Goal: Task Accomplishment & Management: Manage account settings

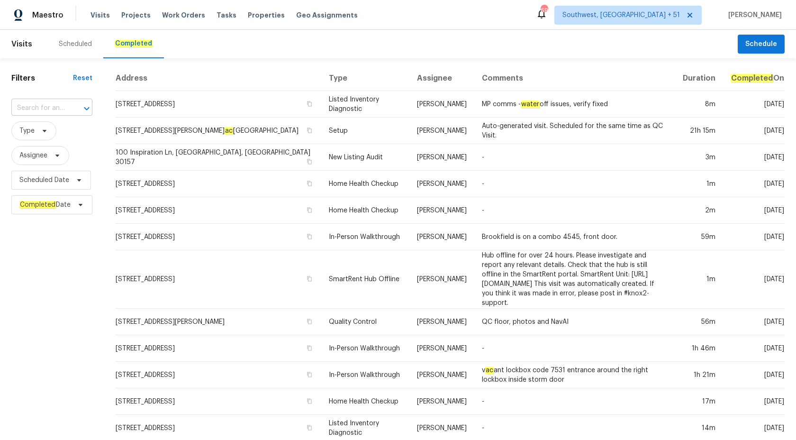
click at [48, 103] on input "text" at bounding box center [38, 108] width 54 height 15
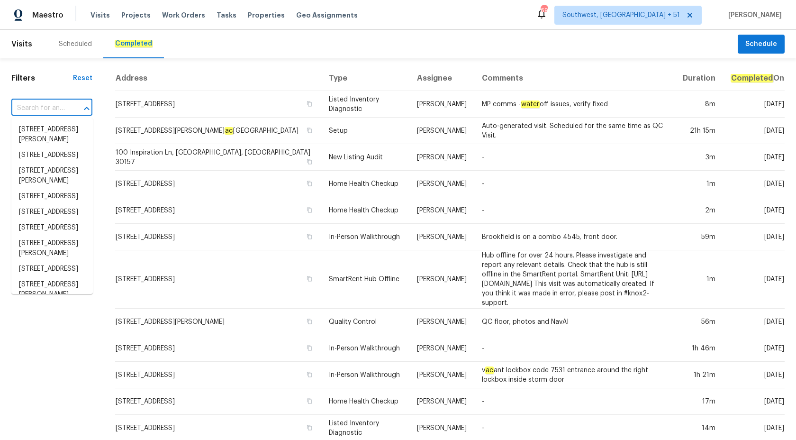
paste input "2286 Lynn Cir E, Trinity, NC 27370"
type input "2286 Lynn Cir E, Trinity, NC 27370"
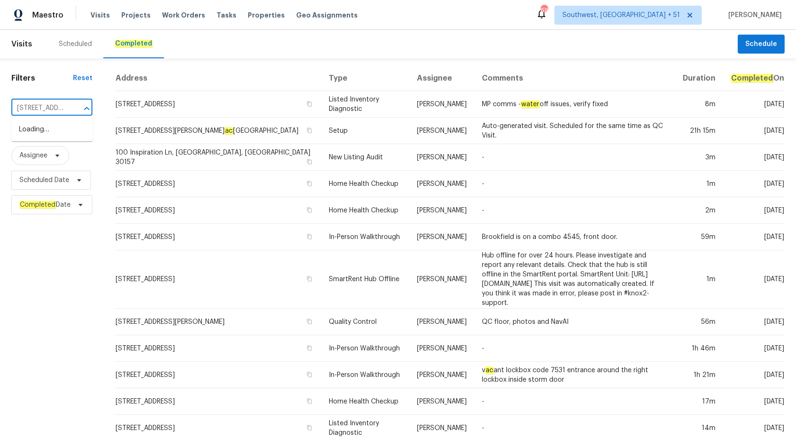
scroll to position [0, 54]
click at [42, 135] on li "2286 Lynn Cir E, Trinity, NC 27370" at bounding box center [51, 135] width 81 height 26
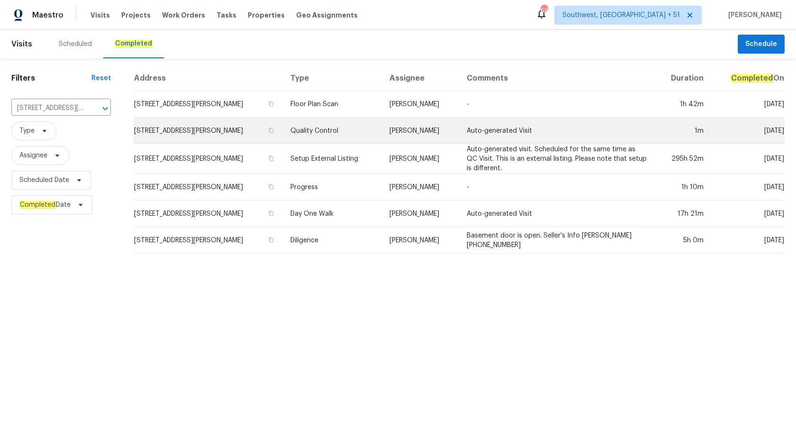
click at [367, 136] on td "Quality Control" at bounding box center [332, 131] width 99 height 27
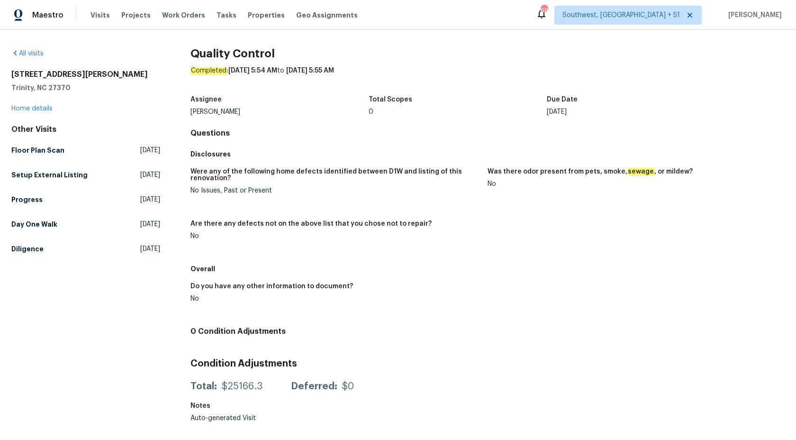
click at [28, 104] on div "2286 Lynn Cir E Trinity, NC 27370 Home details" at bounding box center [85, 92] width 149 height 44
click at [29, 106] on link "Home details" at bounding box center [31, 108] width 41 height 7
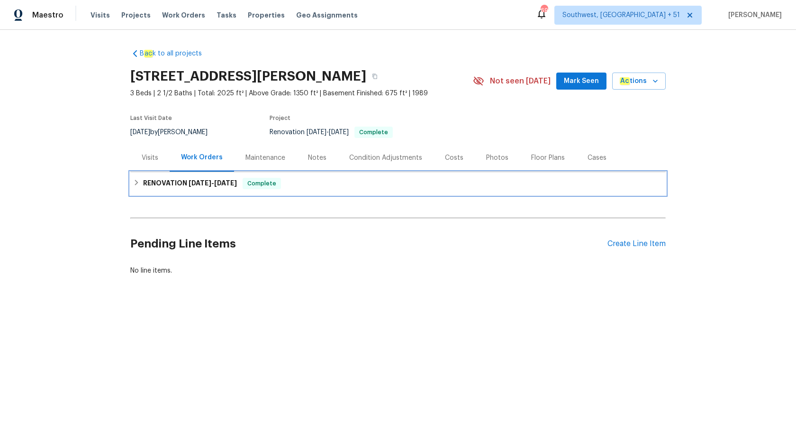
click at [212, 179] on h6 "RENOVATION 9/18/25 - 10/6/25" at bounding box center [190, 183] width 94 height 11
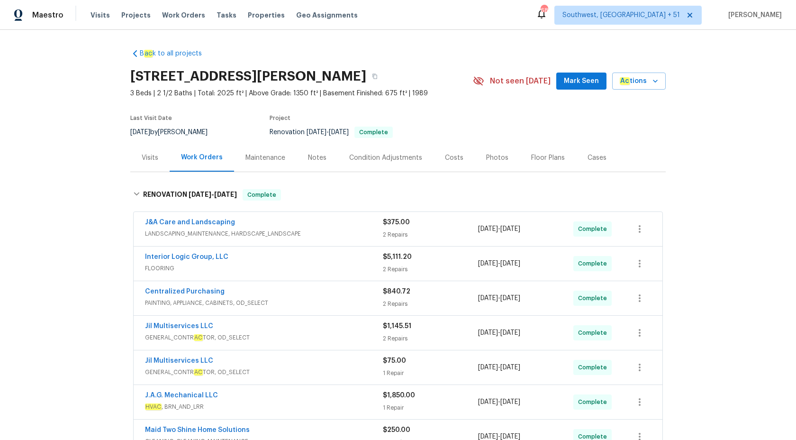
click at [150, 157] on div "Visits" at bounding box center [150, 157] width 17 height 9
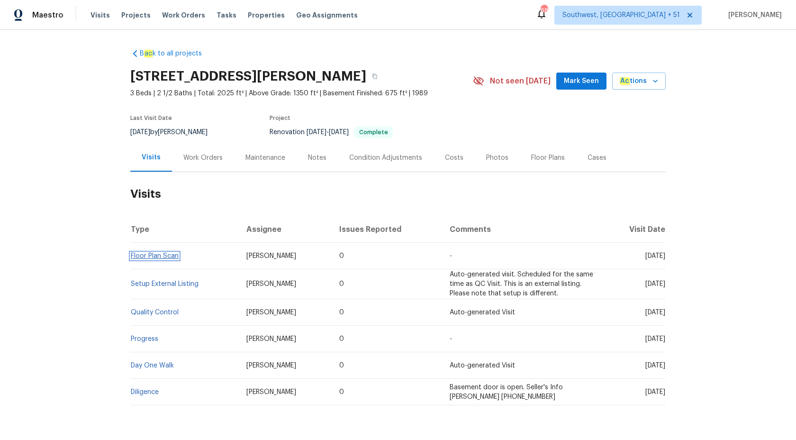
click at [159, 259] on link "Floor Plan Scan" at bounding box center [155, 256] width 48 height 7
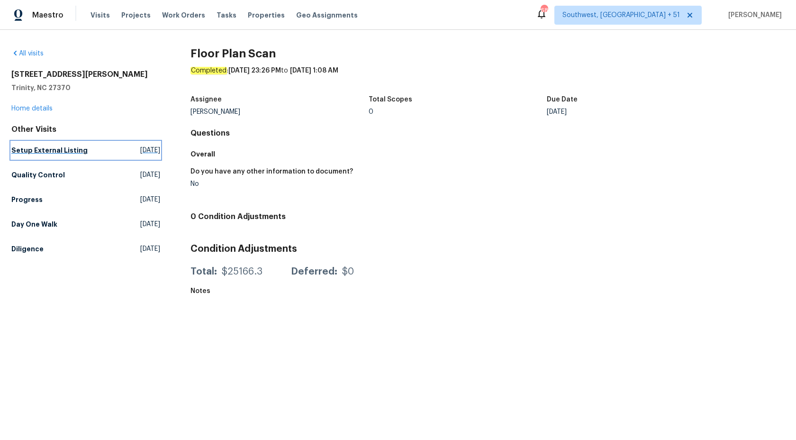
click at [40, 152] on h5 "Setup External Listing" at bounding box center [49, 149] width 76 height 9
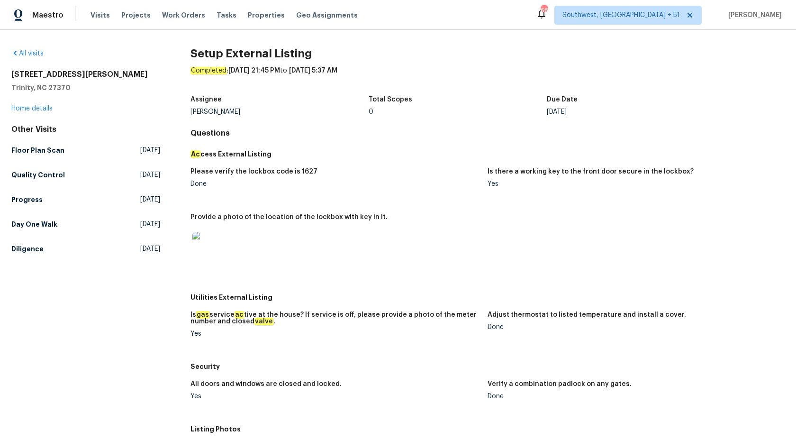
click at [450, 163] on div "Please verify the lockbox code is 1627 Done Is there a working key to the front…" at bounding box center [487, 226] width 594 height 126
click at [35, 171] on h5 "Quality Control" at bounding box center [38, 174] width 54 height 9
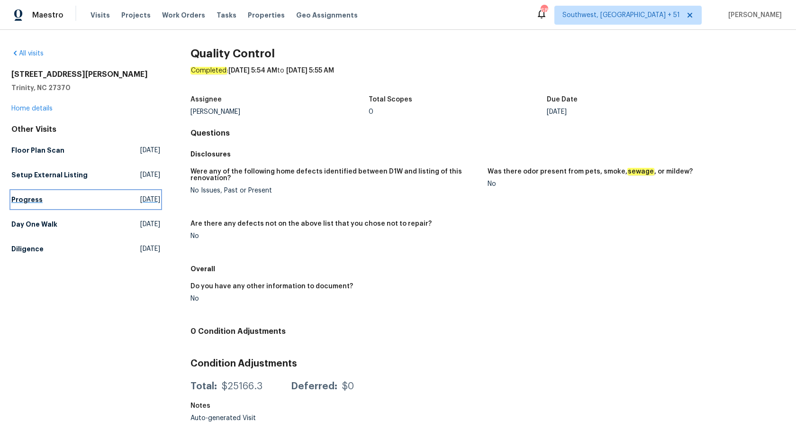
click at [45, 194] on link "Progress Wed, Oct 01 2025" at bounding box center [85, 199] width 149 height 17
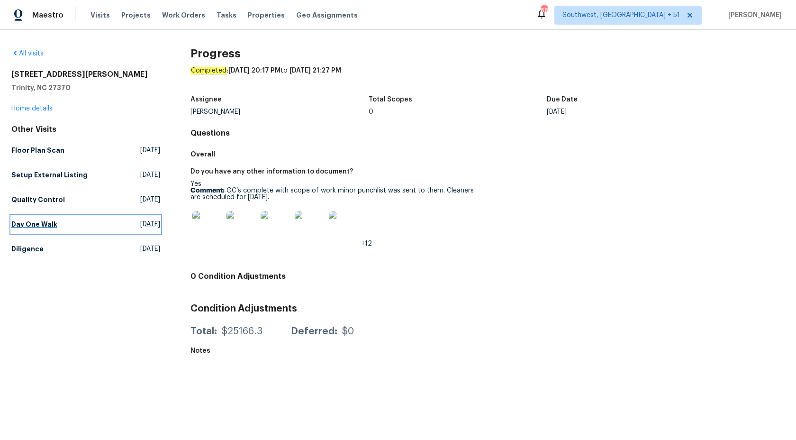
click at [23, 219] on h5 "Day One Walk" at bounding box center [34, 223] width 46 height 9
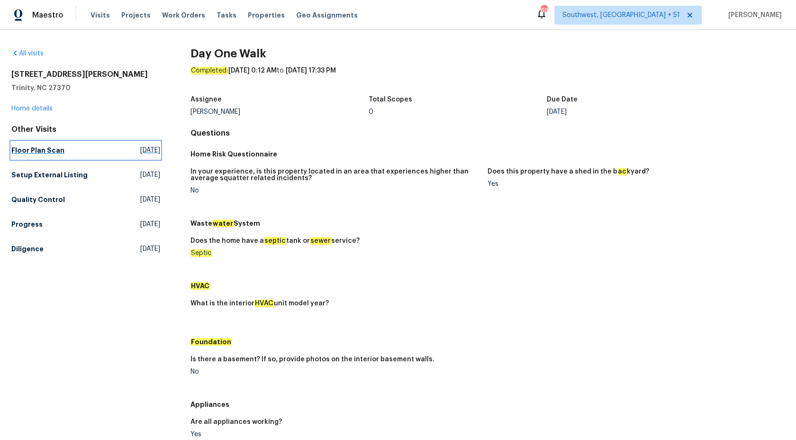
click at [52, 152] on h5 "Floor Plan Scan" at bounding box center [37, 149] width 53 height 9
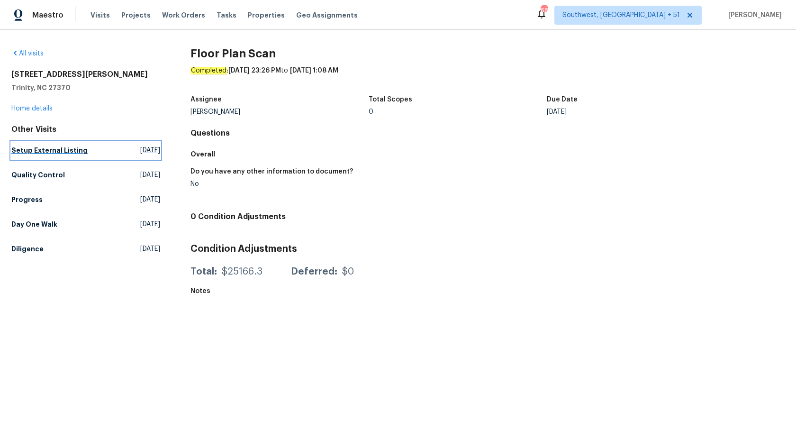
click at [61, 153] on h5 "Setup External Listing" at bounding box center [49, 149] width 76 height 9
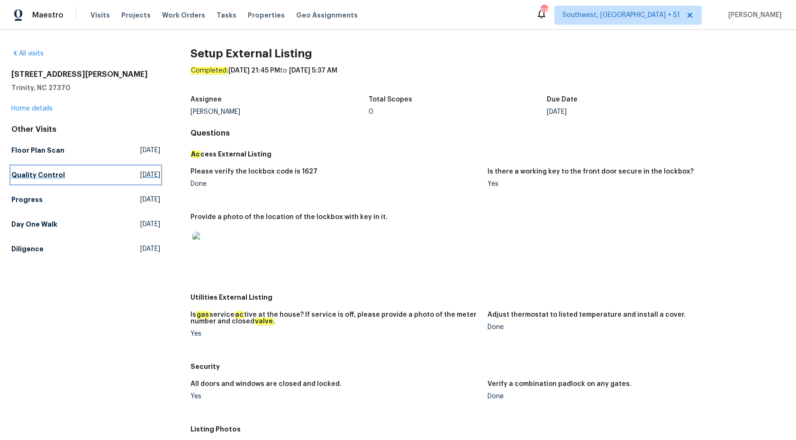
click at [54, 174] on h5 "Quality Control" at bounding box center [38, 174] width 54 height 9
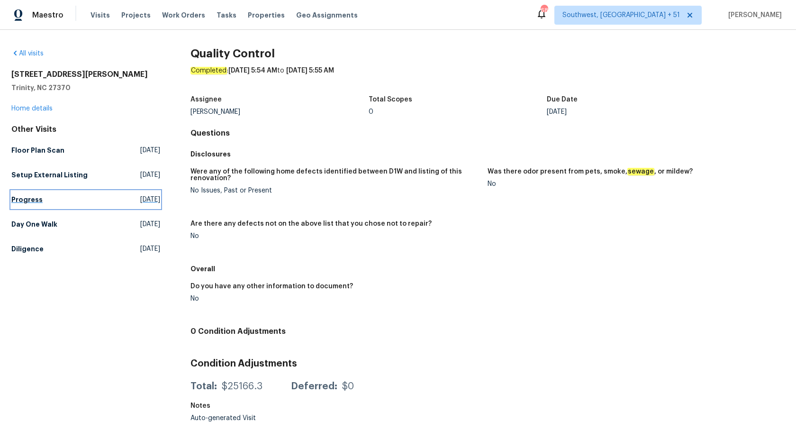
click at [17, 191] on link "Progress Wed, Oct 01 2025" at bounding box center [85, 199] width 149 height 17
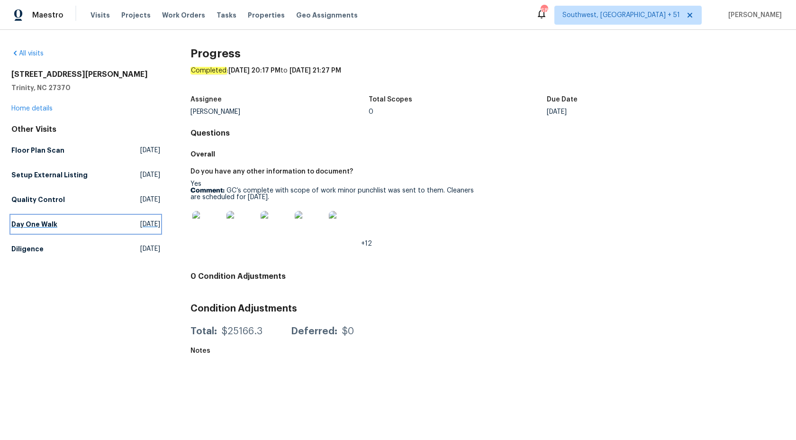
click at [41, 218] on link "Day One Walk Wed, Sep 17 2025" at bounding box center [85, 224] width 149 height 17
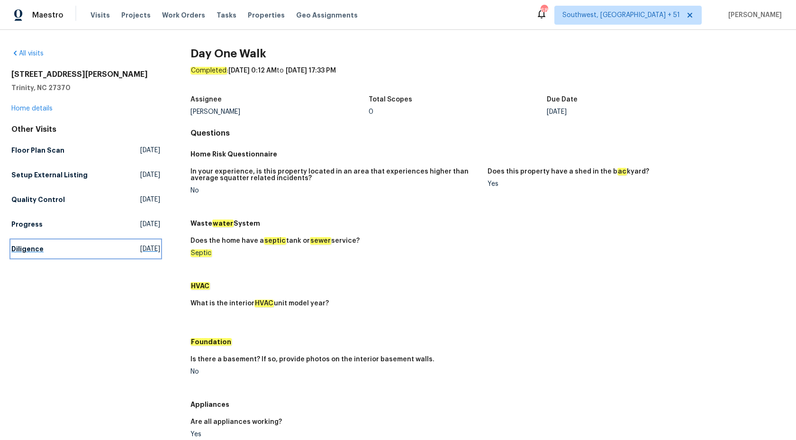
click at [34, 247] on h5 "Diligence" at bounding box center [27, 248] width 32 height 9
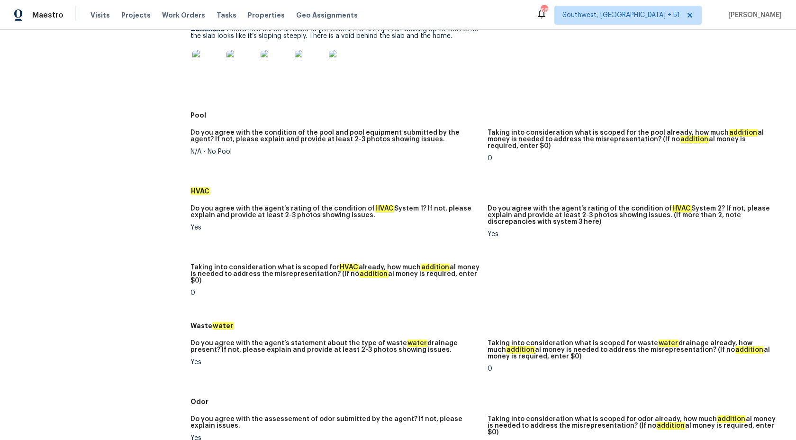
scroll to position [521, 0]
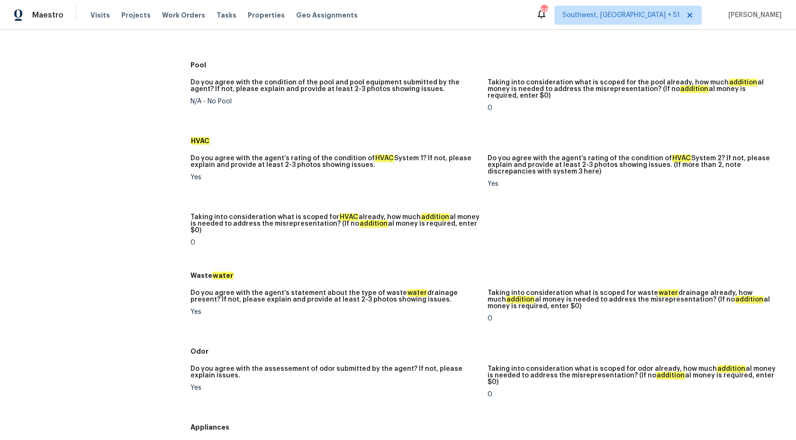
click at [399, 197] on div "Do you agree with the agent’s rating of the condition of HVAC System 1? If not,…" at bounding box center [487, 208] width 594 height 118
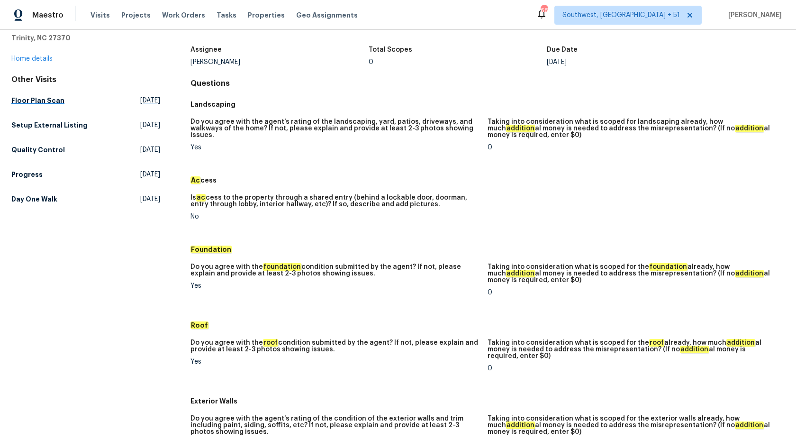
scroll to position [0, 0]
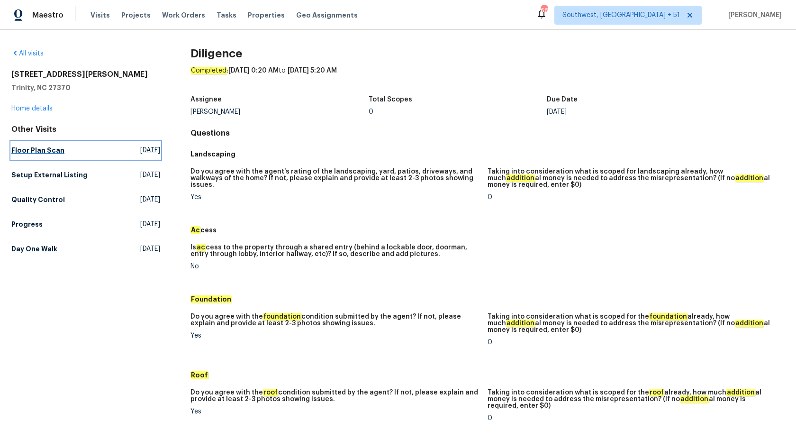
click at [37, 155] on link "Floor Plan Scan Wed, Oct 08 2025" at bounding box center [85, 150] width 149 height 17
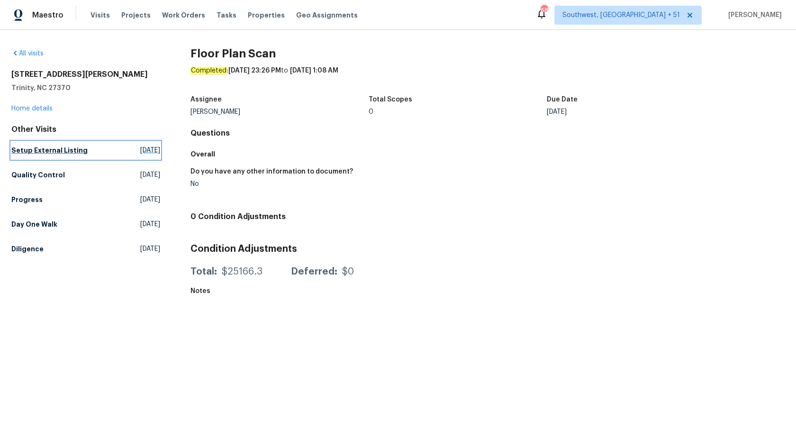
click at [33, 146] on h5 "Setup External Listing" at bounding box center [49, 149] width 76 height 9
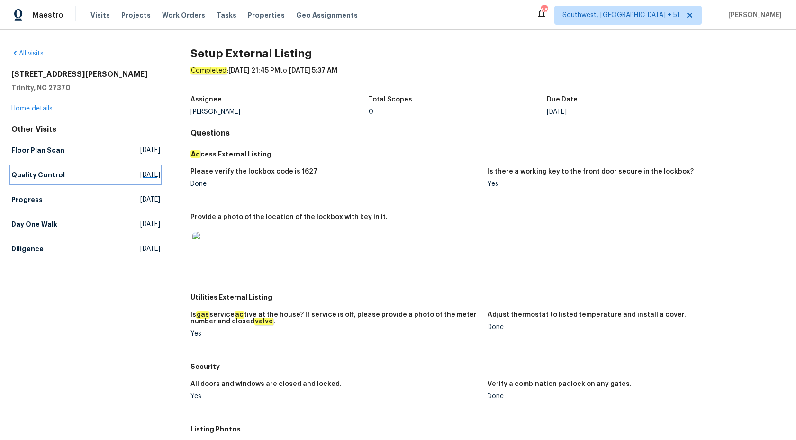
click at [31, 173] on h5 "Quality Control" at bounding box center [38, 174] width 54 height 9
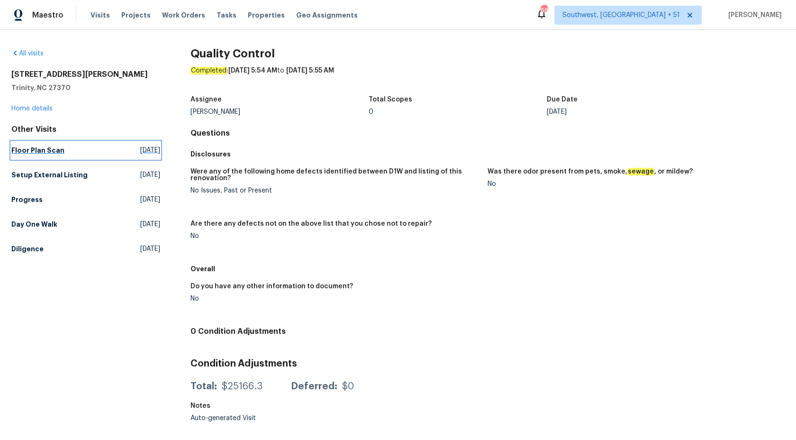
click at [31, 152] on h5 "Floor Plan Scan" at bounding box center [37, 149] width 53 height 9
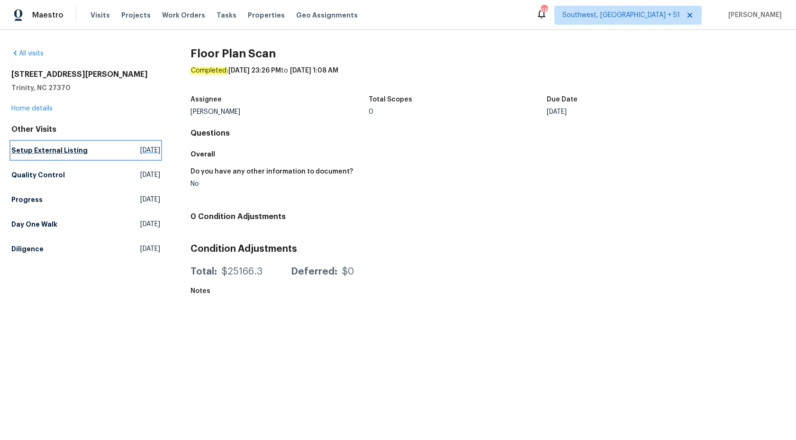
click at [37, 148] on h5 "Setup External Listing" at bounding box center [49, 149] width 76 height 9
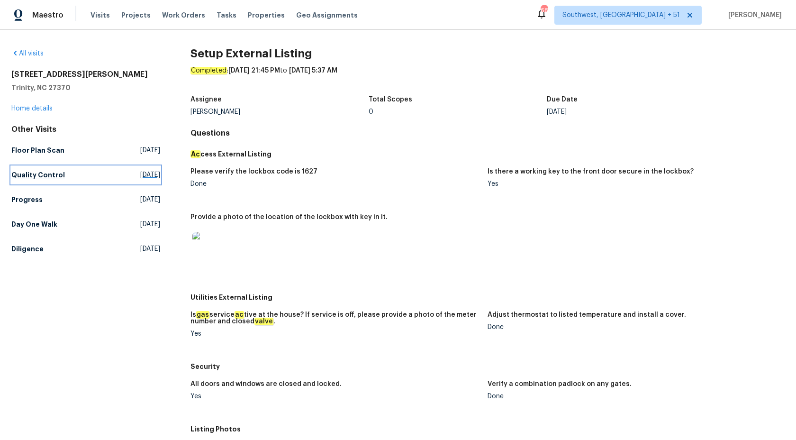
click at [51, 175] on h5 "Quality Control" at bounding box center [38, 174] width 54 height 9
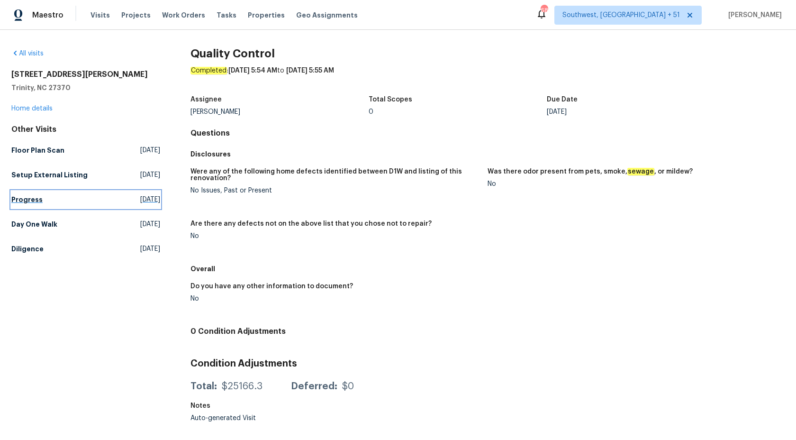
click at [30, 197] on h5 "Progress" at bounding box center [26, 199] width 31 height 9
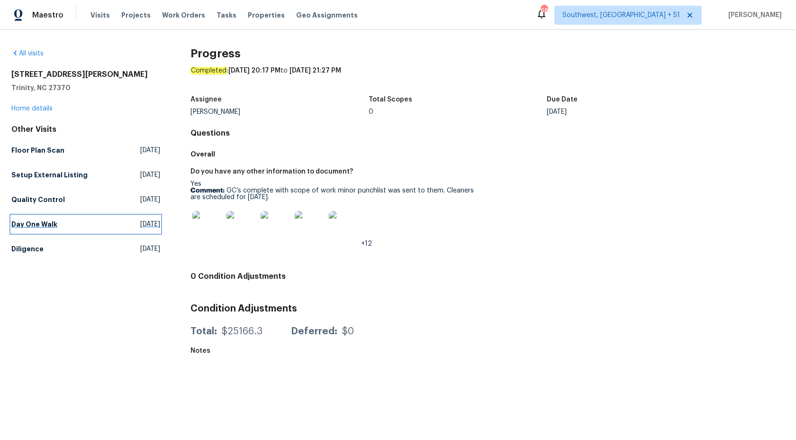
click at [26, 217] on link "Day One Walk Wed, Sep 17 2025" at bounding box center [85, 224] width 149 height 17
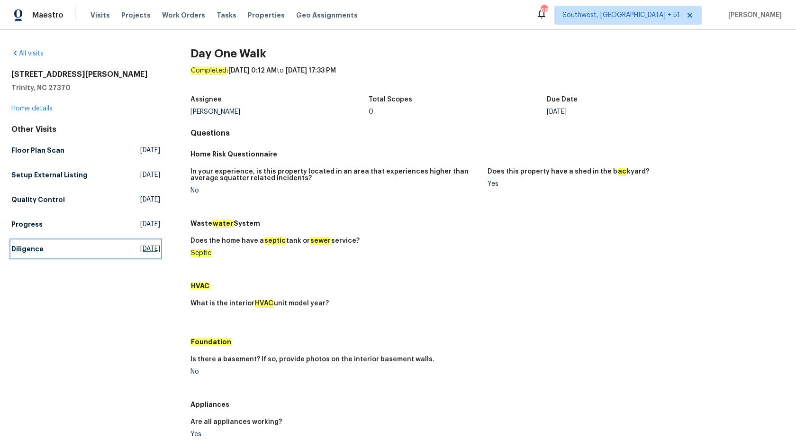
click at [21, 253] on h5 "Diligence" at bounding box center [27, 248] width 32 height 9
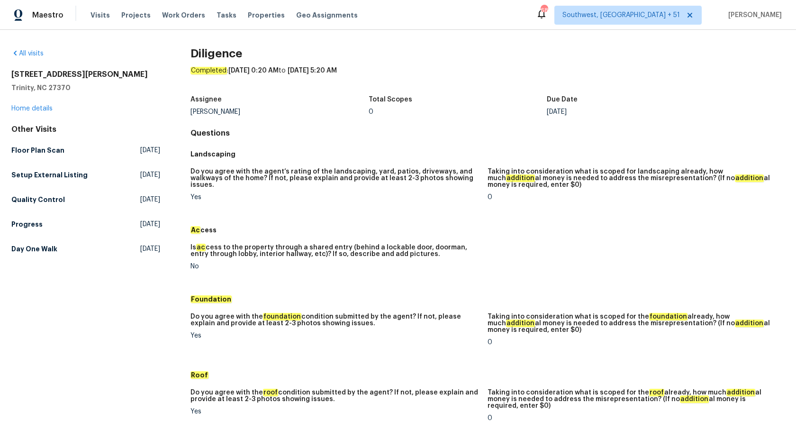
click at [361, 202] on figure "Do you agree with the agent’s rating of the landscaping, yard, patios, driveway…" at bounding box center [338, 191] width 297 height 47
click at [469, 245] on h5 "Is ac cess to the property through a shared entry (behind a lockable door, door…" at bounding box center [335, 250] width 290 height 13
click at [44, 240] on link "Day One Walk Wed, Sep 17 2025" at bounding box center [85, 248] width 149 height 17
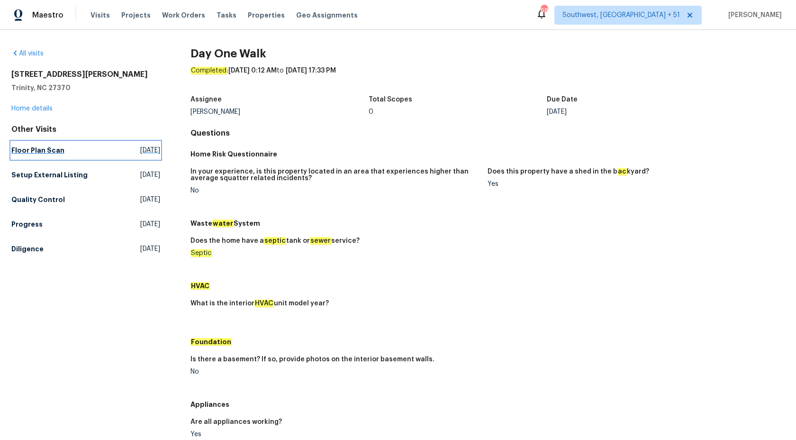
click at [28, 143] on link "Floor Plan Scan Wed, Oct 08 2025" at bounding box center [85, 150] width 149 height 17
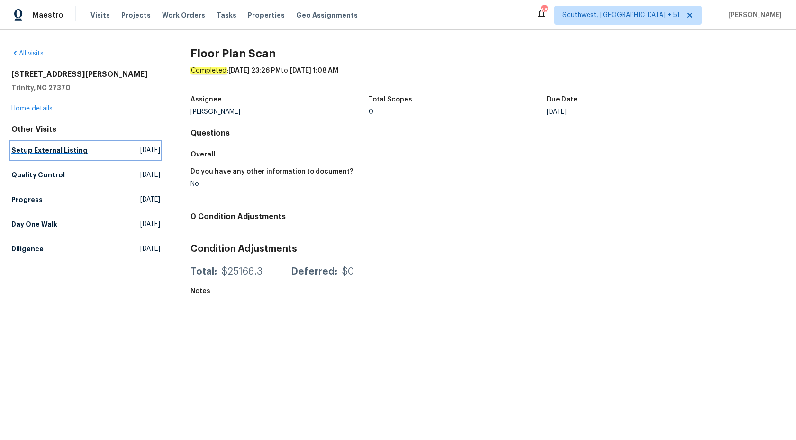
click at [62, 150] on h5 "Setup External Listing" at bounding box center [49, 149] width 76 height 9
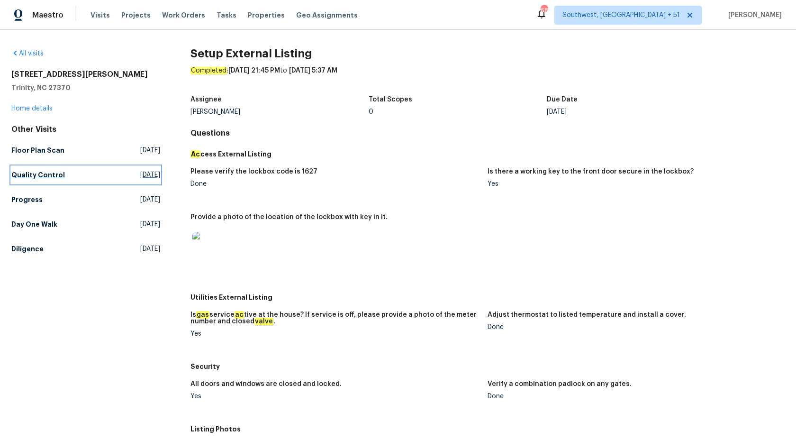
click at [33, 178] on h5 "Quality Control" at bounding box center [38, 174] width 54 height 9
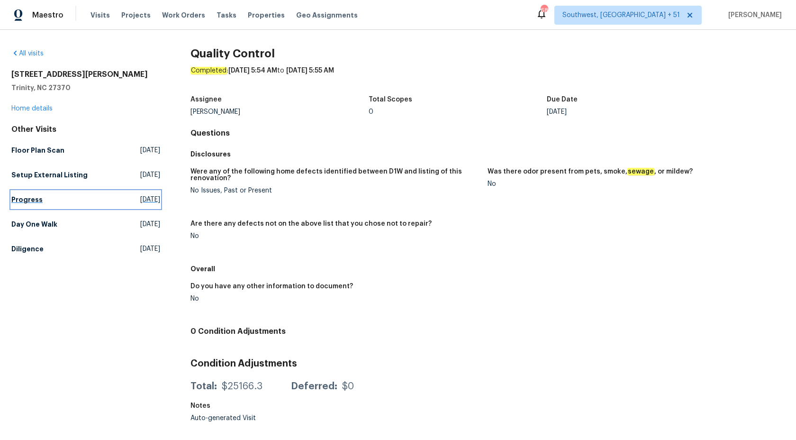
click at [26, 198] on h5 "Progress" at bounding box center [26, 199] width 31 height 9
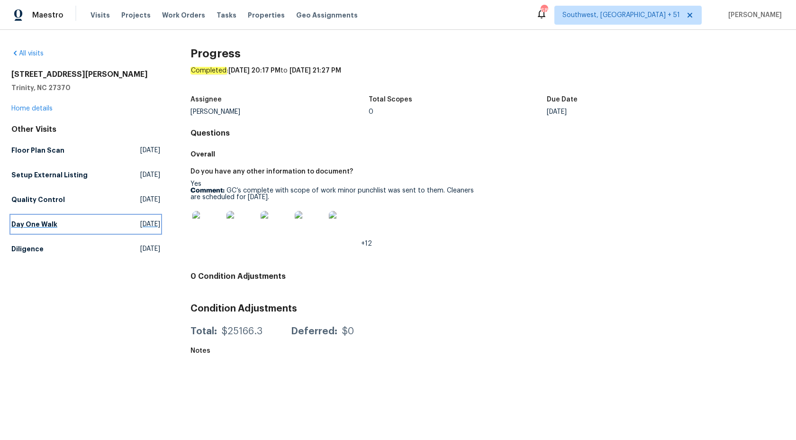
click at [31, 226] on h5 "Day One Walk" at bounding box center [34, 223] width 46 height 9
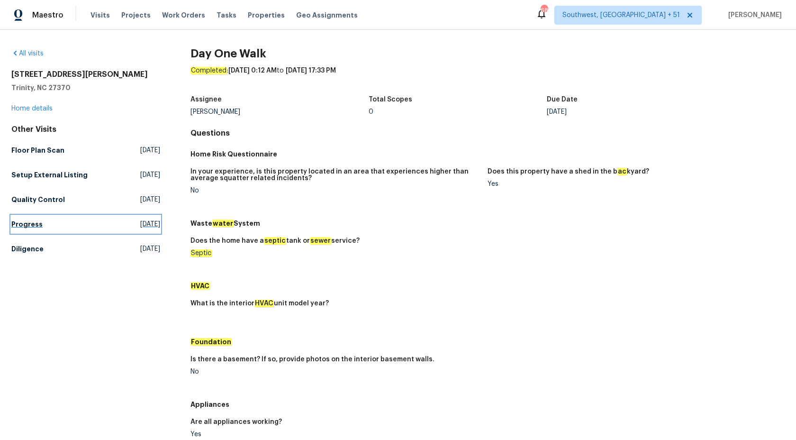
click at [30, 224] on h5 "Progress" at bounding box center [26, 223] width 31 height 9
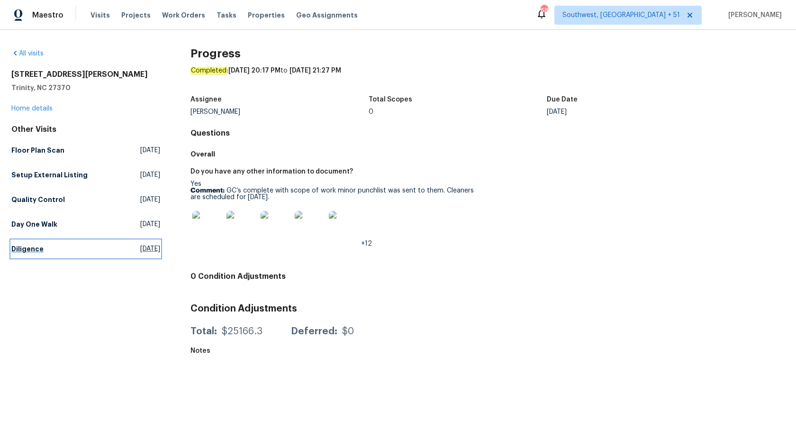
click at [20, 247] on h5 "Diligence" at bounding box center [27, 248] width 32 height 9
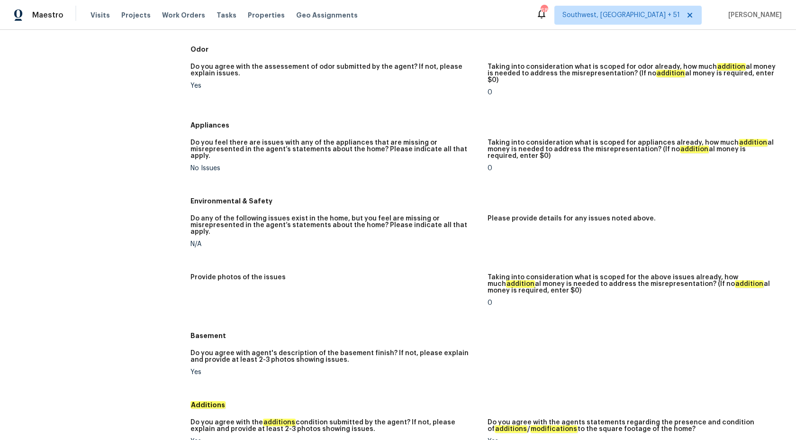
scroll to position [311, 0]
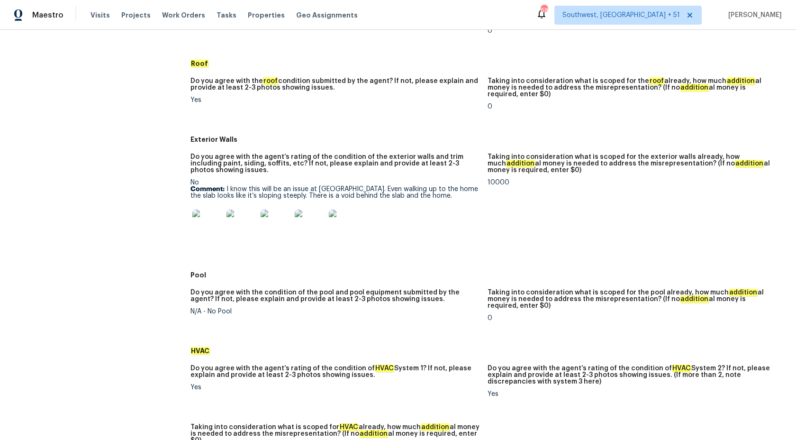
click at [221, 221] on img at bounding box center [207, 224] width 30 height 30
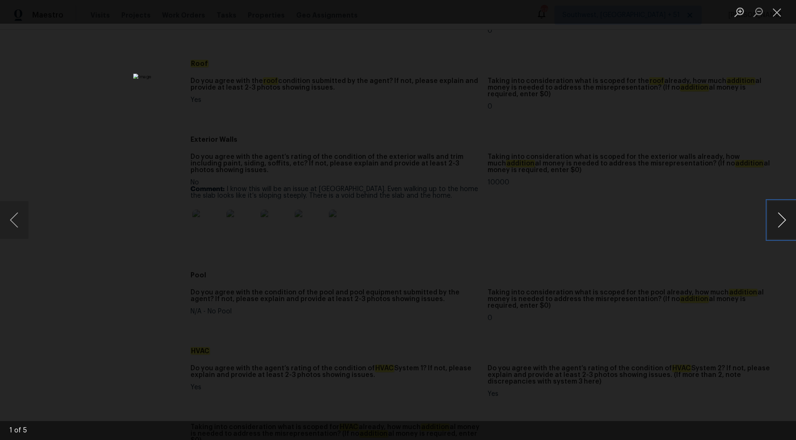
click at [779, 224] on button "Next image" at bounding box center [782, 220] width 28 height 38
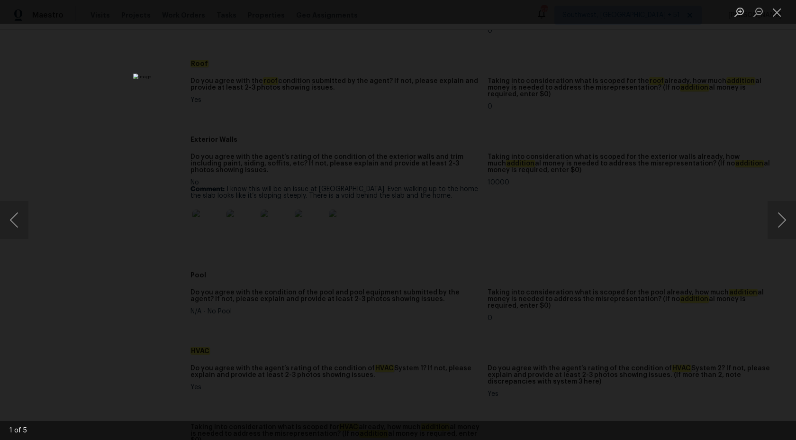
click at [739, 106] on div "Lightbox" at bounding box center [398, 220] width 796 height 440
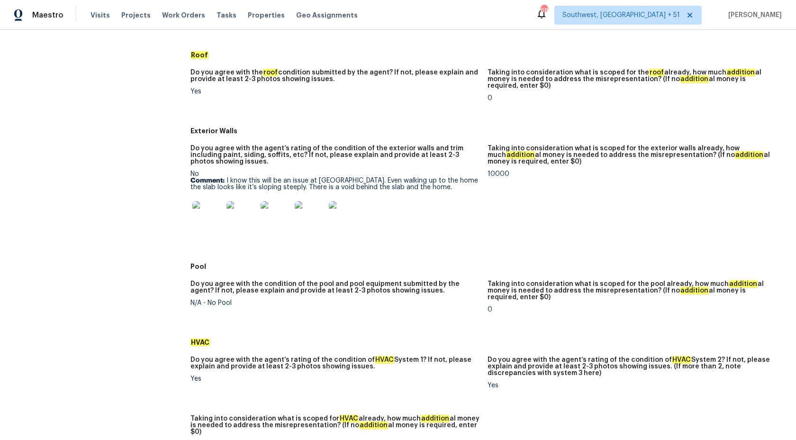
scroll to position [0, 0]
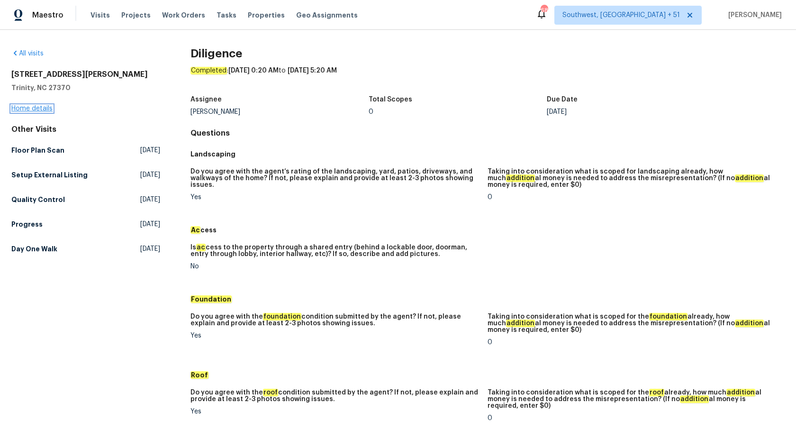
click at [26, 109] on link "Home details" at bounding box center [31, 108] width 41 height 7
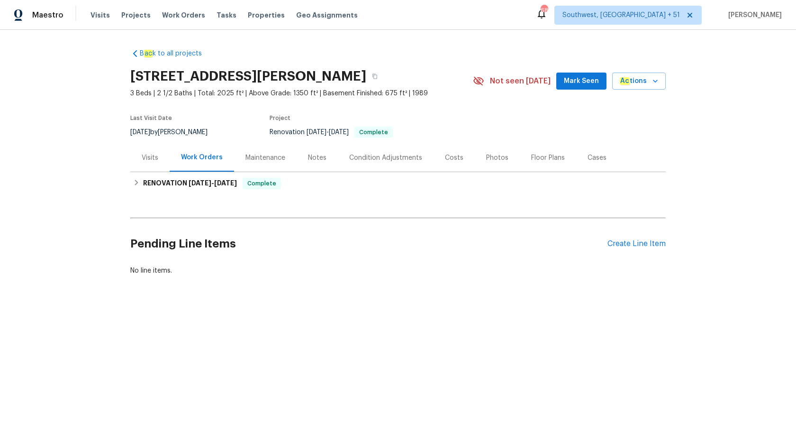
click at [148, 154] on div "Visits" at bounding box center [150, 157] width 17 height 9
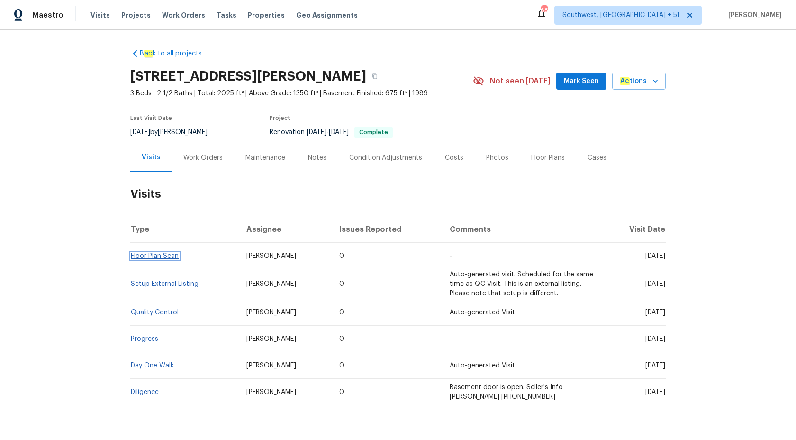
click at [159, 257] on link "Floor Plan Scan" at bounding box center [155, 256] width 48 height 7
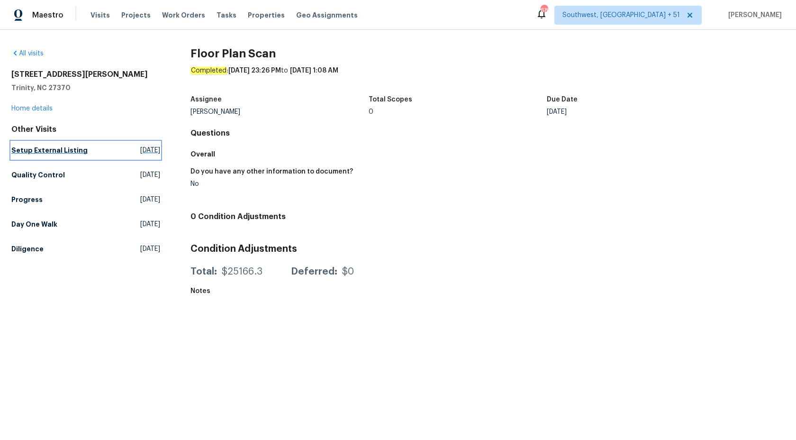
click at [47, 149] on h5 "Setup External Listing" at bounding box center [49, 149] width 76 height 9
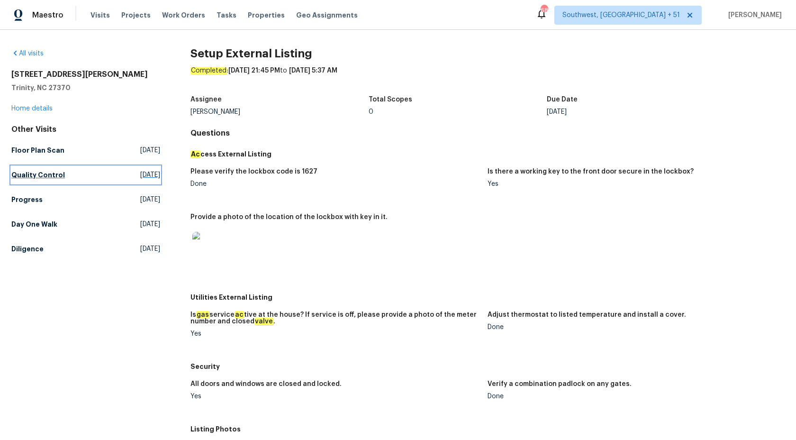
click at [43, 175] on h5 "Quality Control" at bounding box center [38, 174] width 54 height 9
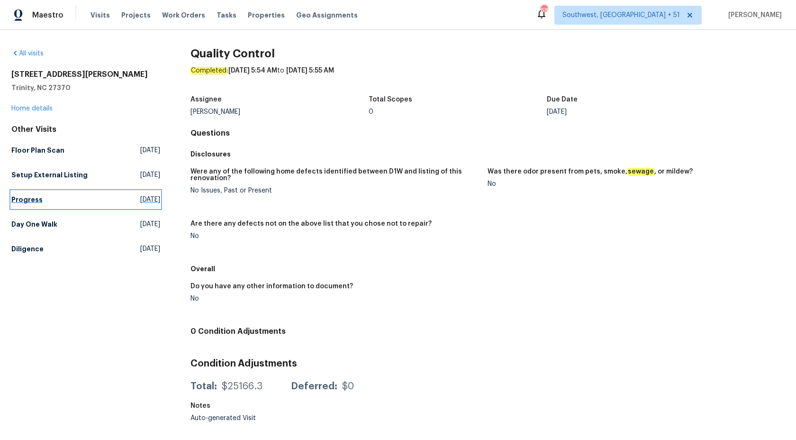
click at [18, 199] on h5 "Progress" at bounding box center [26, 199] width 31 height 9
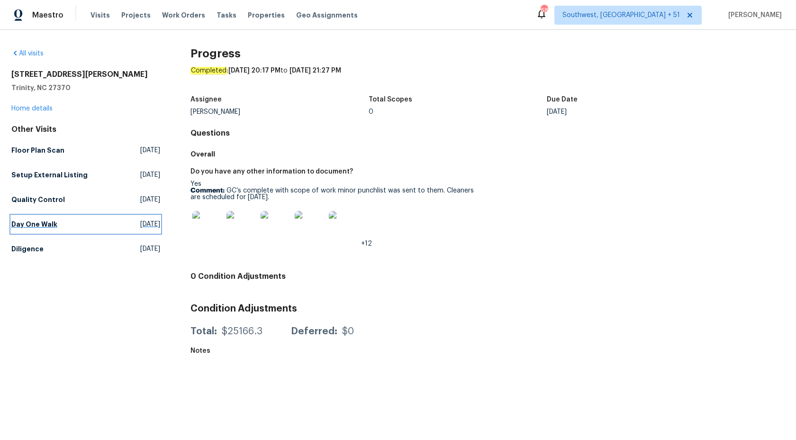
click at [32, 221] on h5 "Day One Walk" at bounding box center [34, 223] width 46 height 9
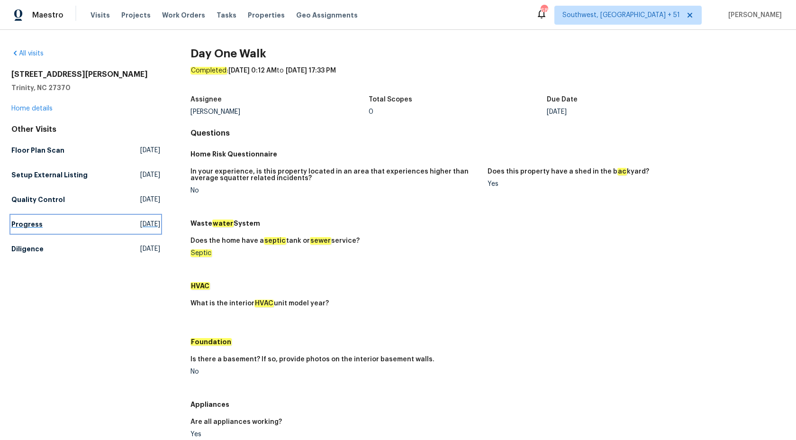
click at [16, 224] on h5 "Progress" at bounding box center [26, 223] width 31 height 9
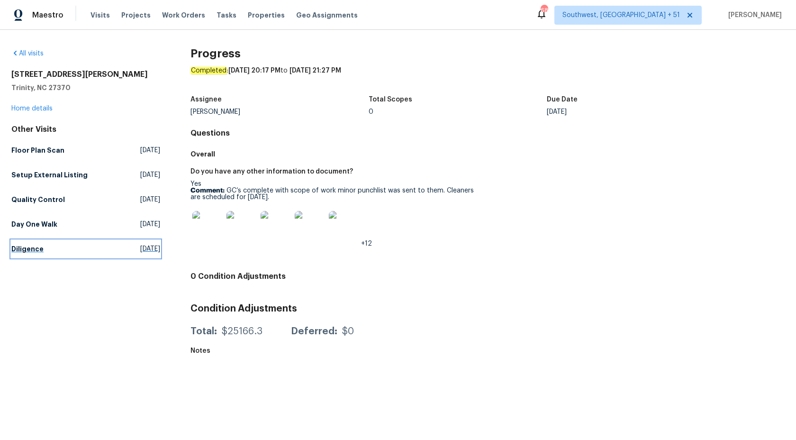
click at [30, 249] on h5 "Diligence" at bounding box center [27, 248] width 32 height 9
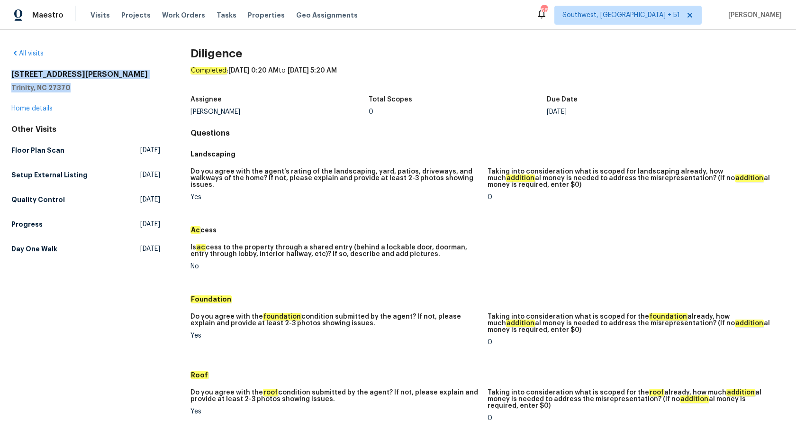
copy div "2286 Lynn Cir E Trinity, NC 27370"
drag, startPoint x: 80, startPoint y: 84, endPoint x: 10, endPoint y: 76, distance: 70.1
click at [10, 76] on div "All visits 2286 Lynn Cir E Trinity, NC 27370 Home details Other Visits Floor Pl…" at bounding box center [398, 235] width 796 height 410
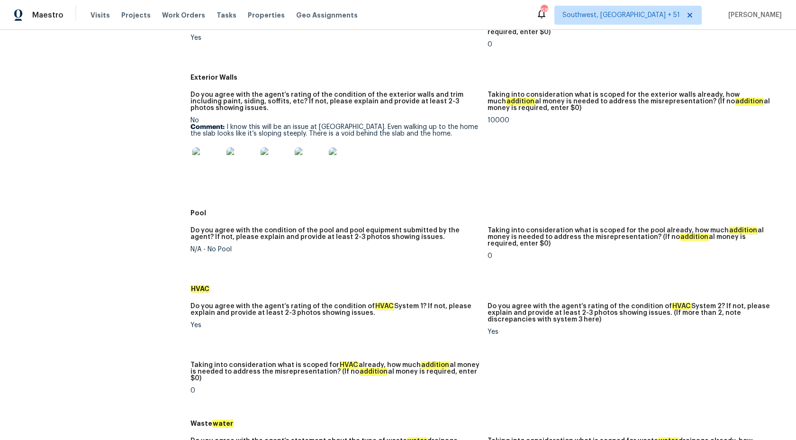
scroll to position [372, 0]
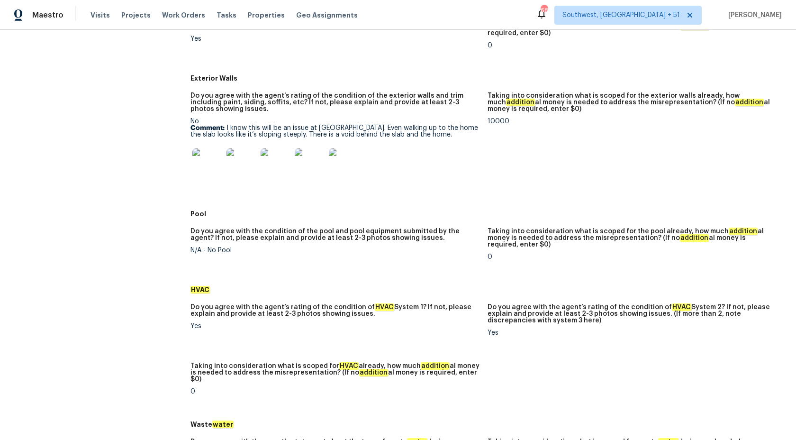
click at [352, 151] on img at bounding box center [344, 163] width 30 height 30
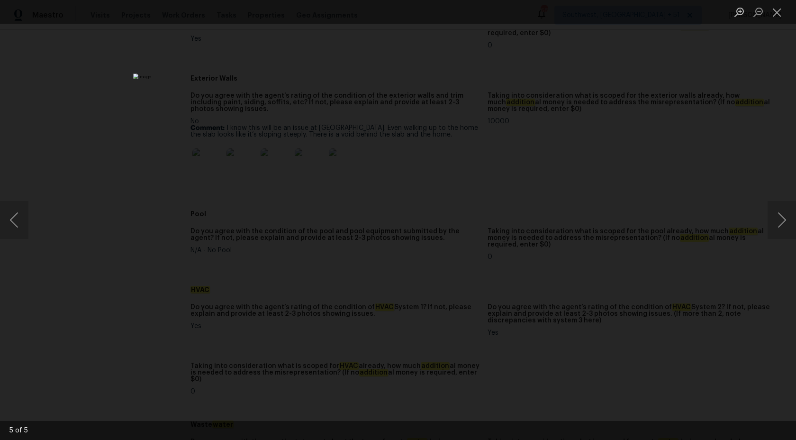
click at [690, 114] on div "Lightbox" at bounding box center [398, 220] width 796 height 440
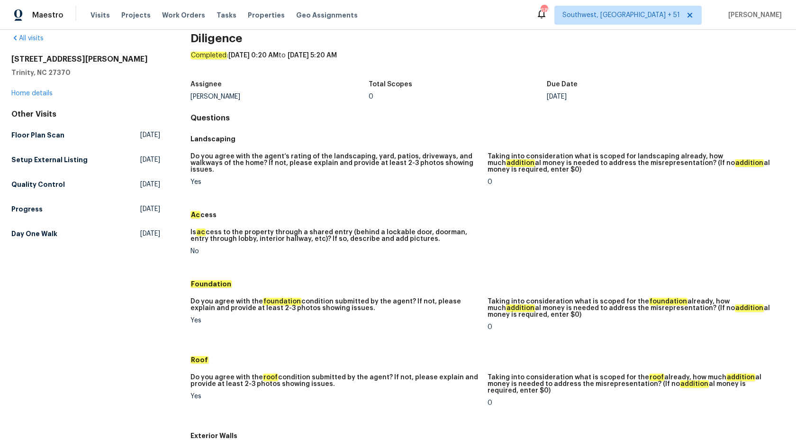
scroll to position [0, 0]
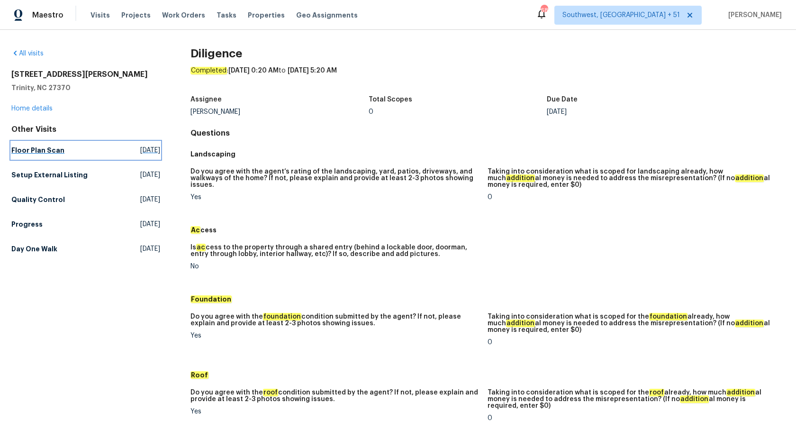
click at [57, 147] on h5 "Floor Plan Scan" at bounding box center [37, 149] width 53 height 9
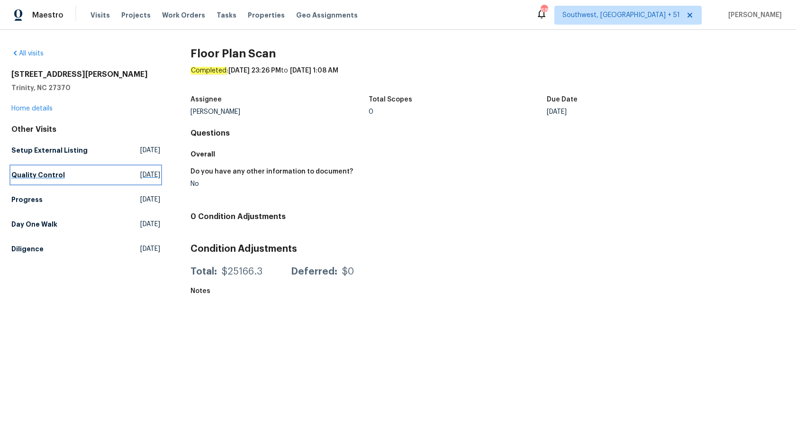
click at [34, 173] on h5 "Quality Control" at bounding box center [38, 174] width 54 height 9
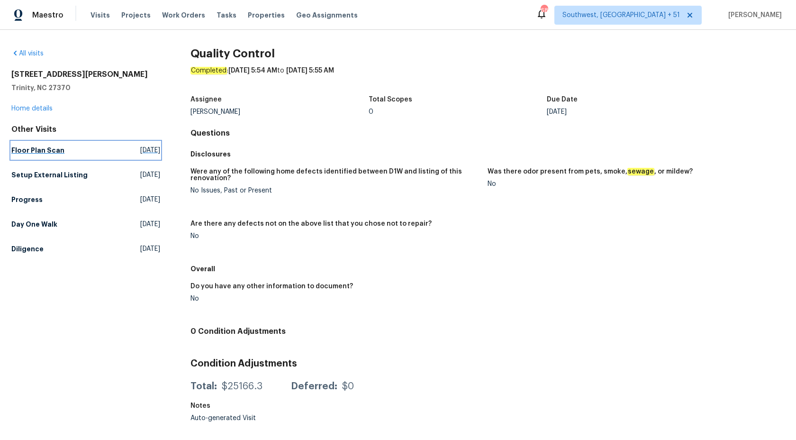
click at [35, 147] on h5 "Floor Plan Scan" at bounding box center [37, 149] width 53 height 9
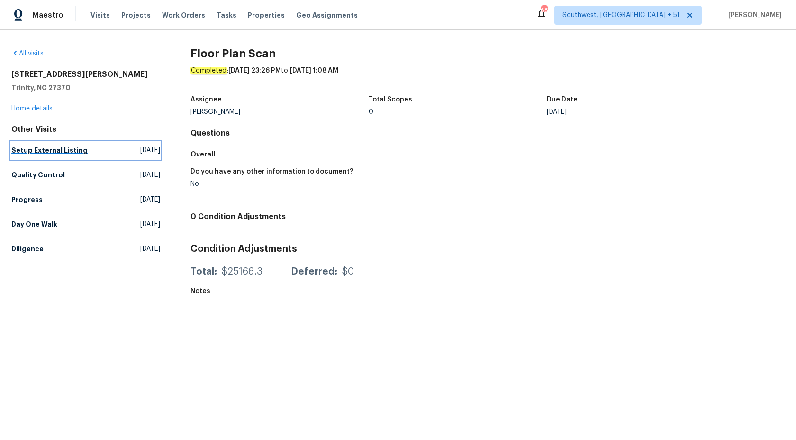
click at [34, 151] on h5 "Setup External Listing" at bounding box center [49, 149] width 76 height 9
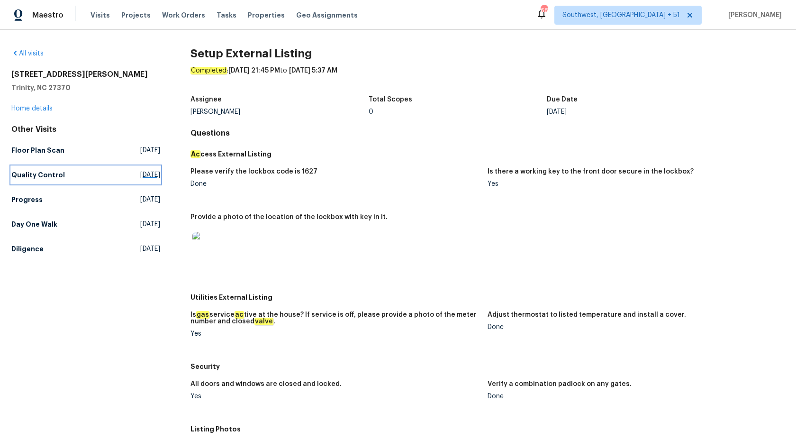
click at [38, 177] on h5 "Quality Control" at bounding box center [38, 174] width 54 height 9
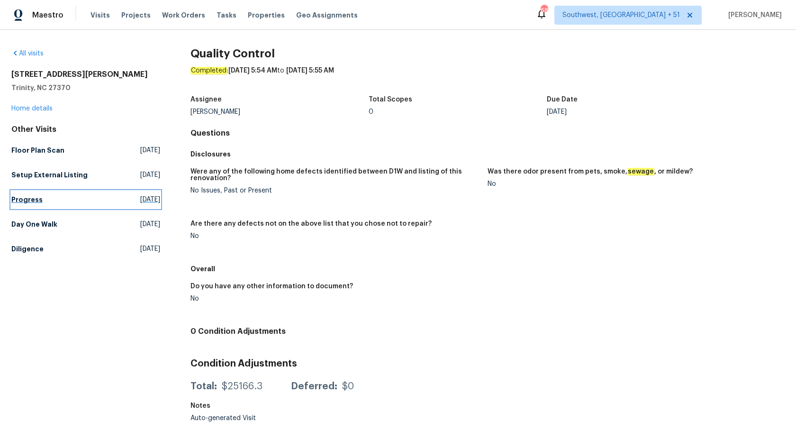
click at [39, 201] on h5 "Progress" at bounding box center [26, 199] width 31 height 9
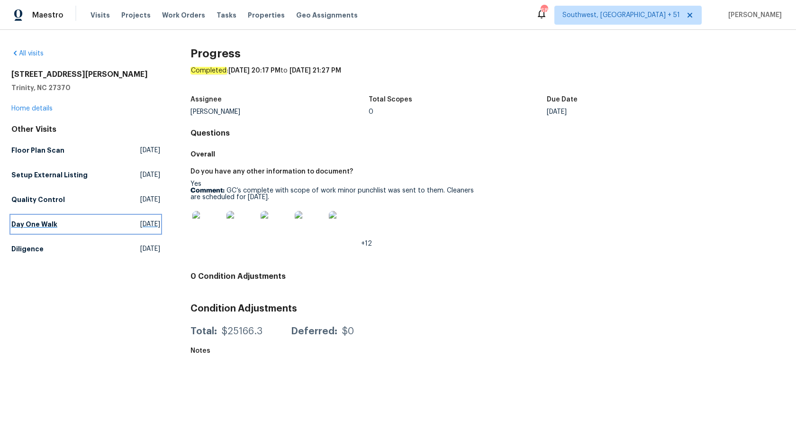
click at [45, 225] on h5 "Day One Walk" at bounding box center [34, 223] width 46 height 9
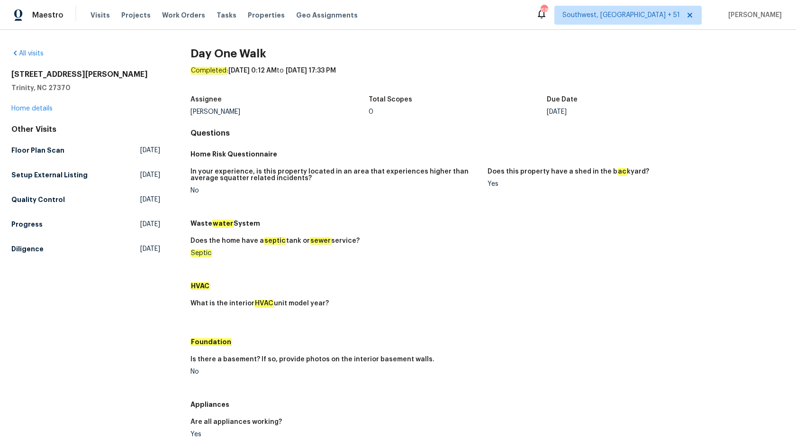
click at [3, 252] on div "All visits 2286 Lynn Cir E Trinity, NC 27370 Home details Other Visits Floor Pl…" at bounding box center [398, 235] width 796 height 410
click at [22, 249] on h5 "Diligence" at bounding box center [27, 248] width 32 height 9
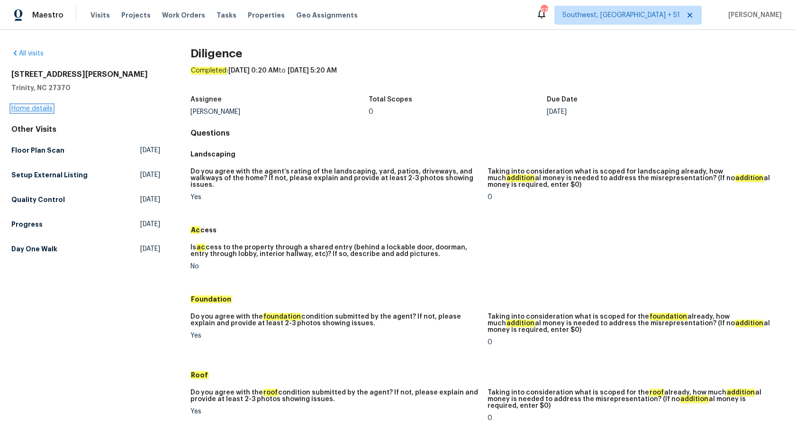
click at [35, 111] on link "Home details" at bounding box center [31, 108] width 41 height 7
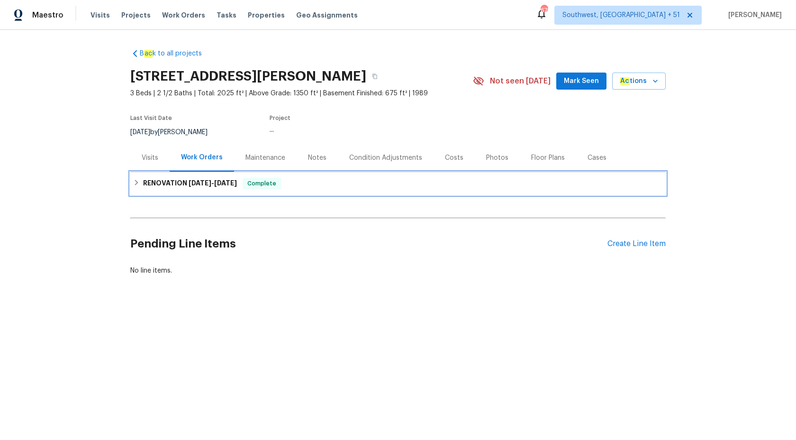
click at [209, 182] on span "9/18/25" at bounding box center [200, 183] width 23 height 7
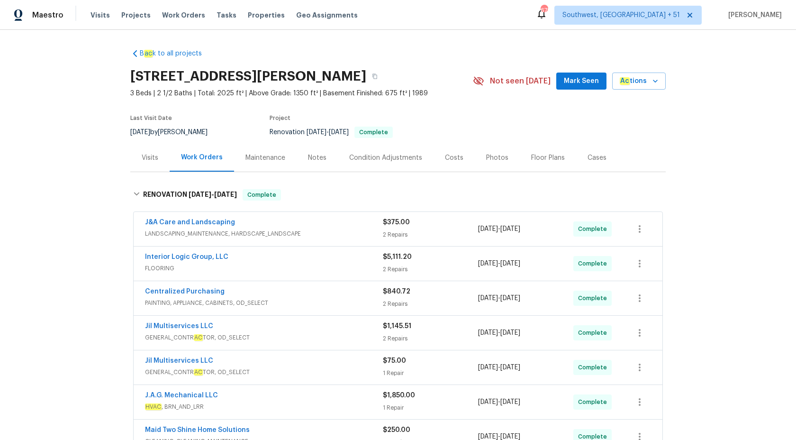
click at [361, 230] on span "LANDSCAPING_MAINTENANCE, HARDSCAPE_LANDSCAPE" at bounding box center [264, 233] width 238 height 9
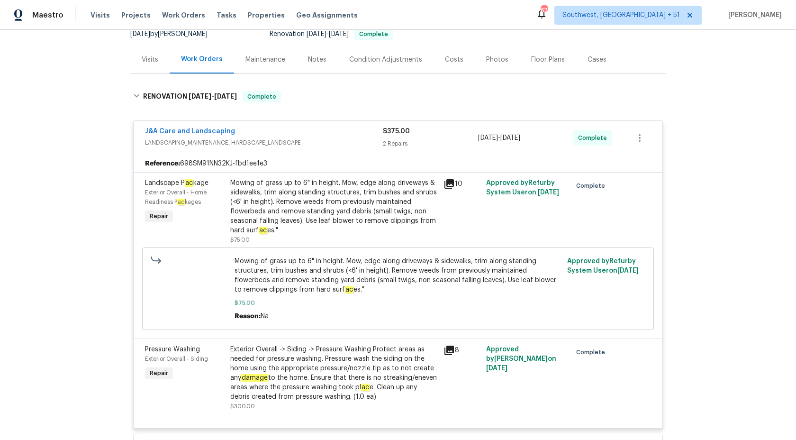
scroll to position [64, 0]
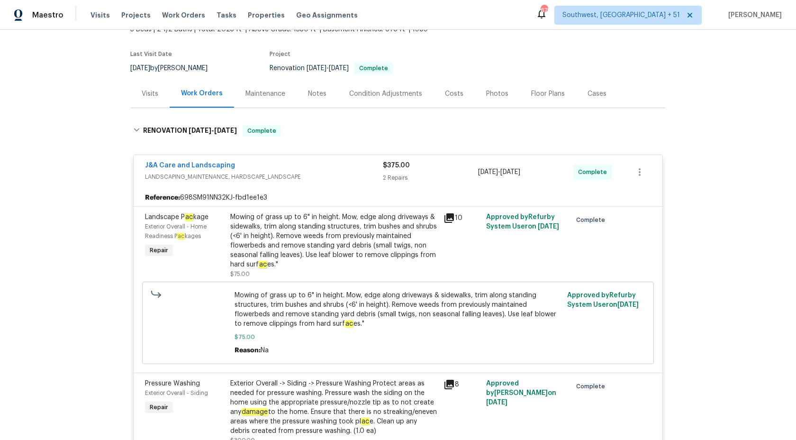
click at [389, 182] on div "2 Repairs" at bounding box center [430, 177] width 95 height 9
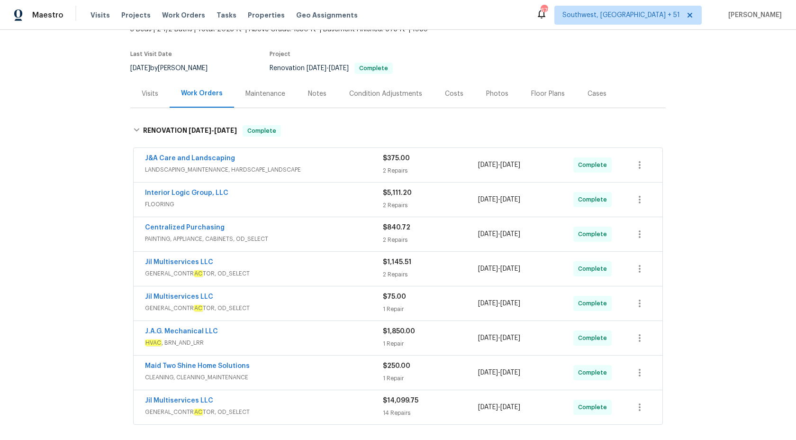
click at [361, 205] on span "FLOORING" at bounding box center [264, 203] width 238 height 9
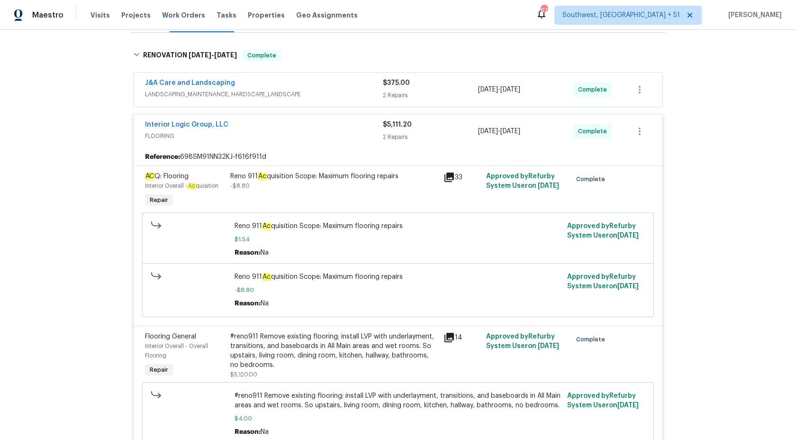
scroll to position [289, 0]
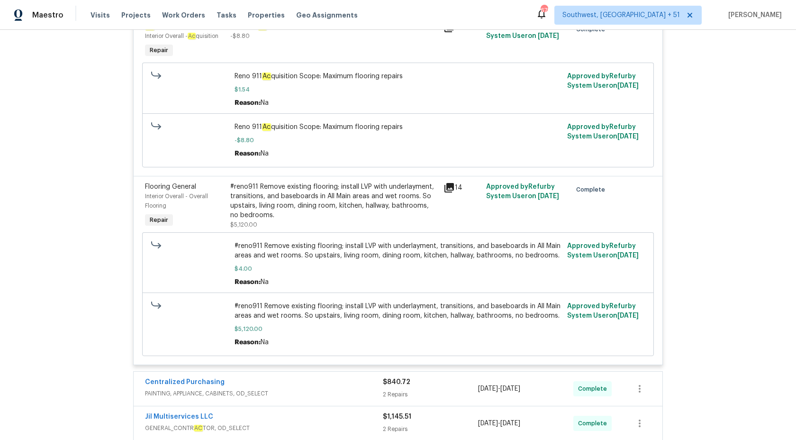
click at [358, 199] on div "#reno911 Remove existing flooring; install LVP with underlayment, transitions, …" at bounding box center [334, 201] width 208 height 38
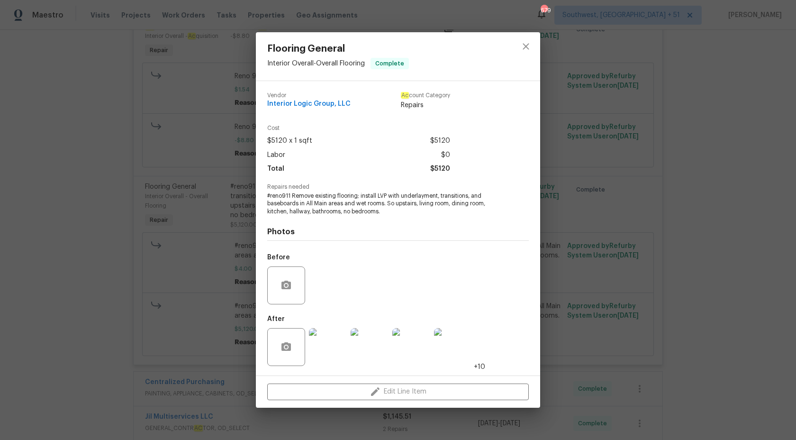
click at [399, 200] on span "#reno911 Remove existing flooring; install LVP with underlayment, transitions, …" at bounding box center [384, 204] width 235 height 24
click at [414, 209] on span "#reno911 Remove existing flooring; install LVP with underlayment, transitions, …" at bounding box center [384, 204] width 235 height 24
click at [402, 204] on span "#reno911 Remove existing flooring; install LVP with underlayment, transitions, …" at bounding box center [384, 204] width 235 height 24
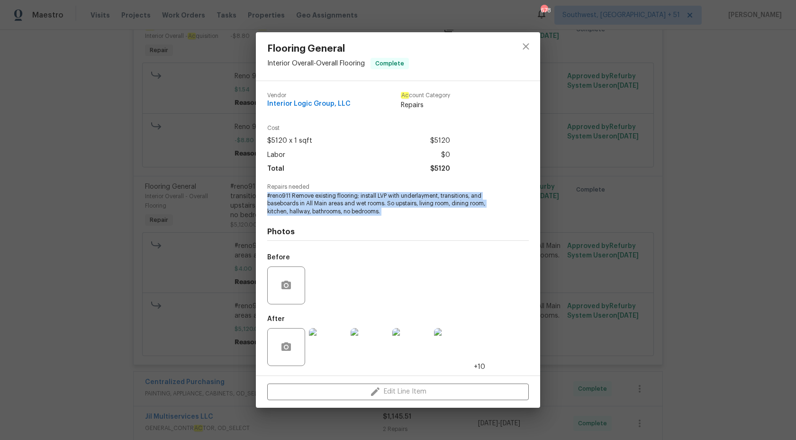
click at [402, 204] on span "#reno911 Remove existing flooring; install LVP with underlayment, transitions, …" at bounding box center [384, 204] width 235 height 24
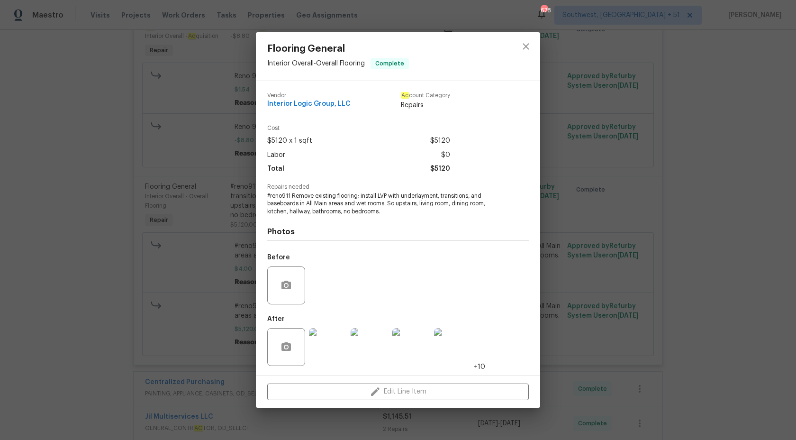
click at [69, 263] on div "Flooring General Interior Overall - Overall Flooring Complete Vendor Interior L…" at bounding box center [398, 220] width 796 height 440
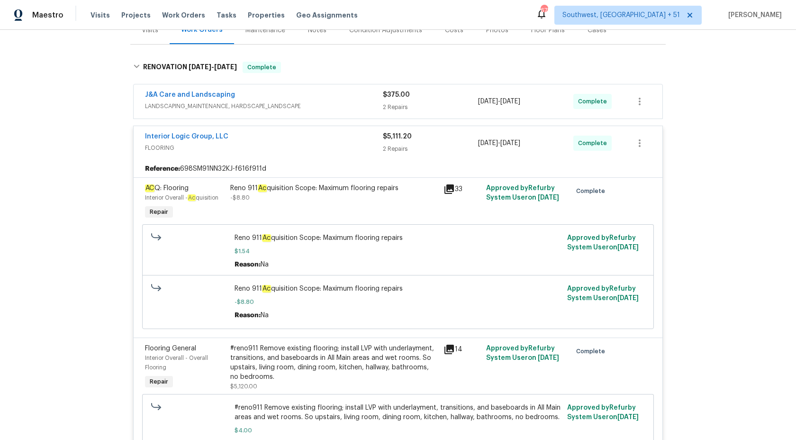
scroll to position [127, 0]
click at [400, 153] on div "2 Repairs" at bounding box center [430, 149] width 95 height 9
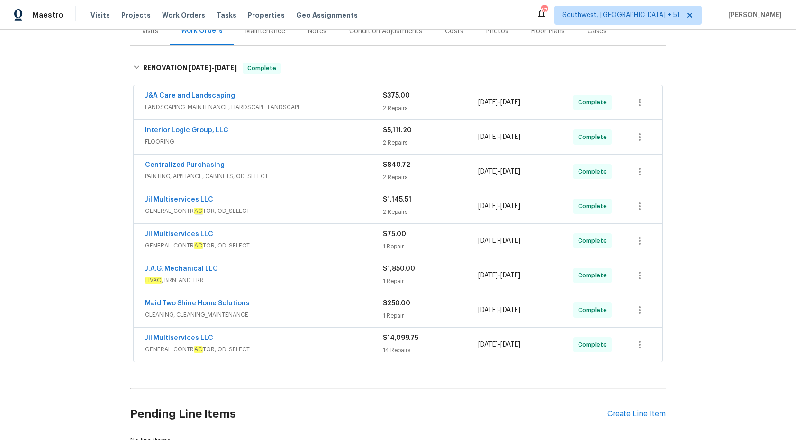
click at [359, 173] on span "PAINTING, APPLIANCE, CABINETS, OD_SELECT" at bounding box center [264, 176] width 238 height 9
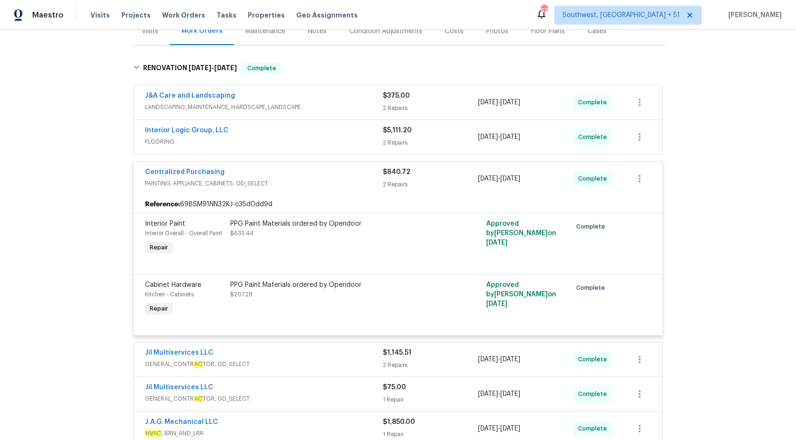
click at [360, 173] on div "Centralized Purchasing" at bounding box center [264, 172] width 238 height 11
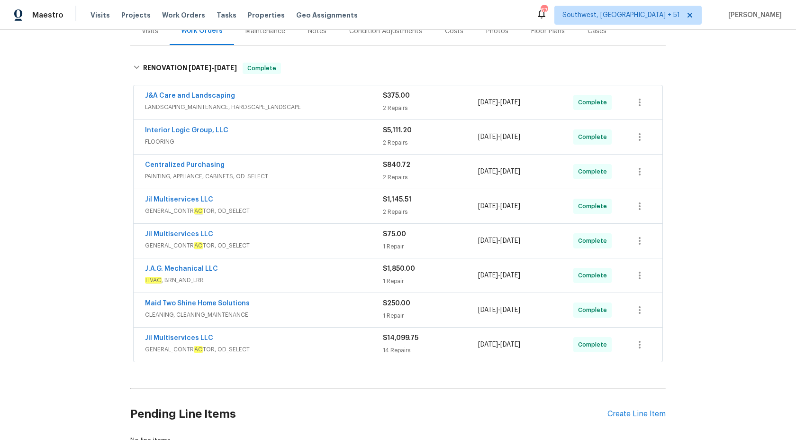
click at [357, 208] on span "GENERAL_CONTR AC TOR, OD_SELECT" at bounding box center [264, 210] width 238 height 9
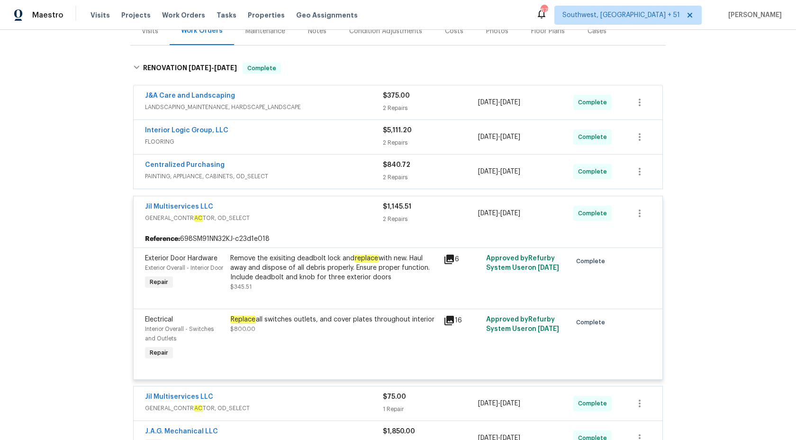
click at [357, 208] on div "Jil Multiservices LLC" at bounding box center [264, 207] width 238 height 11
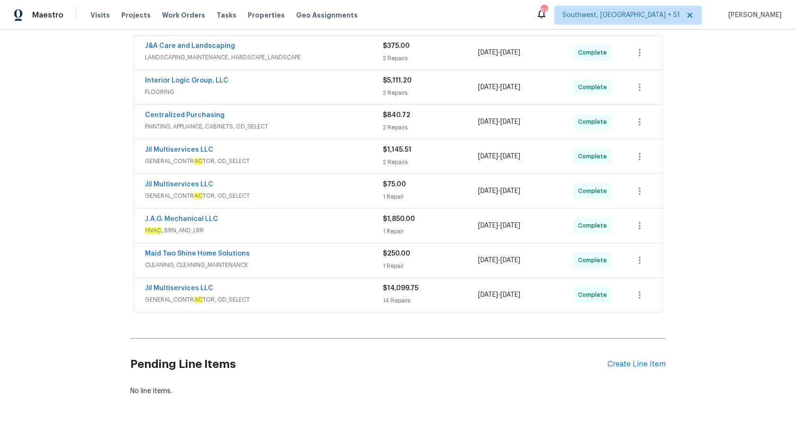
scroll to position [182, 0]
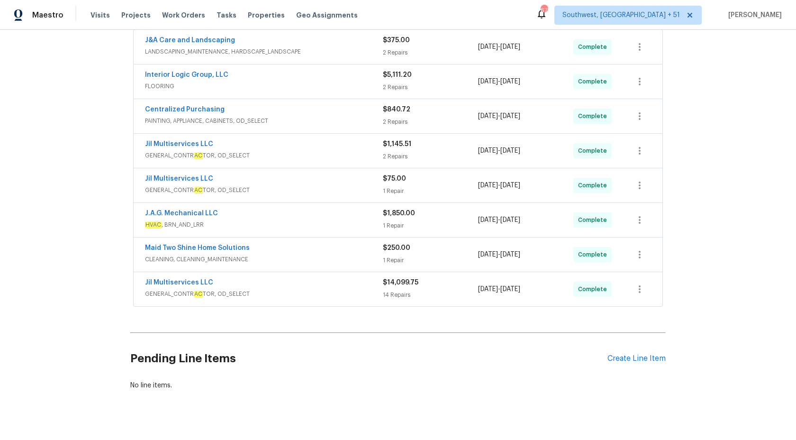
click at [341, 191] on span "GENERAL_CONTR AC TOR, OD_SELECT" at bounding box center [264, 189] width 238 height 9
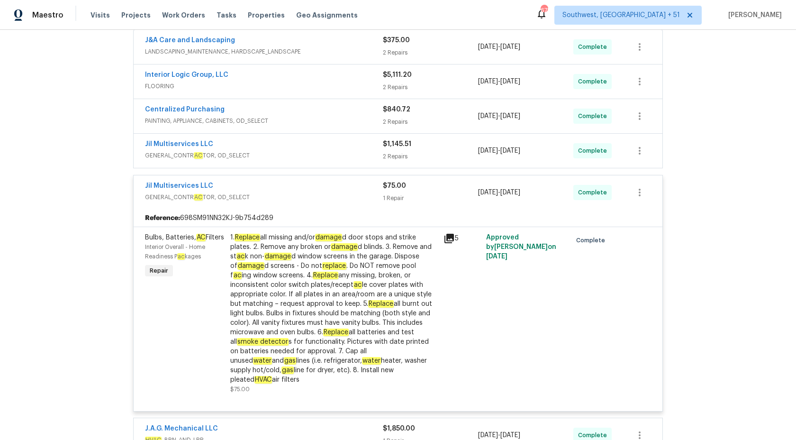
click at [342, 191] on div "Jil Multiservices LLC" at bounding box center [264, 186] width 238 height 11
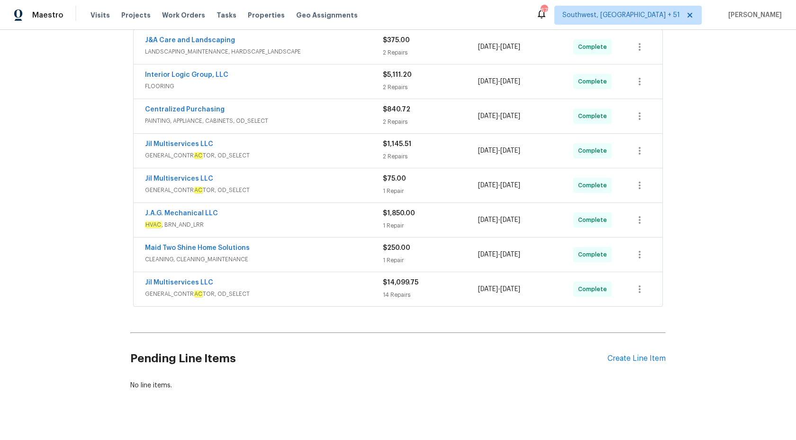
click at [342, 222] on span "HVAC , BRN_AND_LRR" at bounding box center [264, 224] width 238 height 9
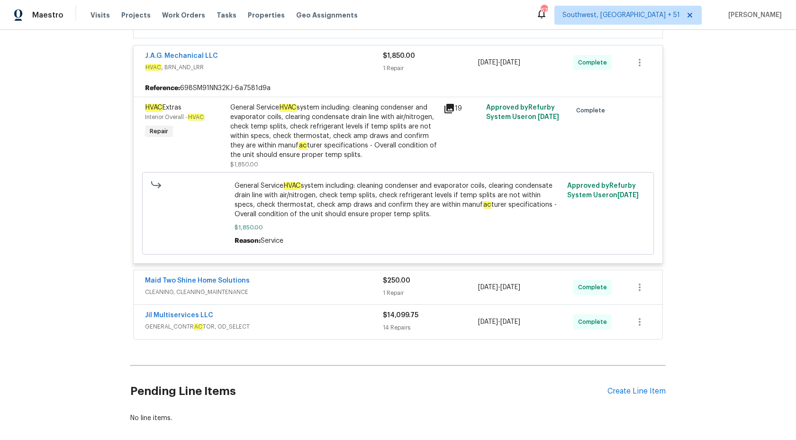
scroll to position [350, 0]
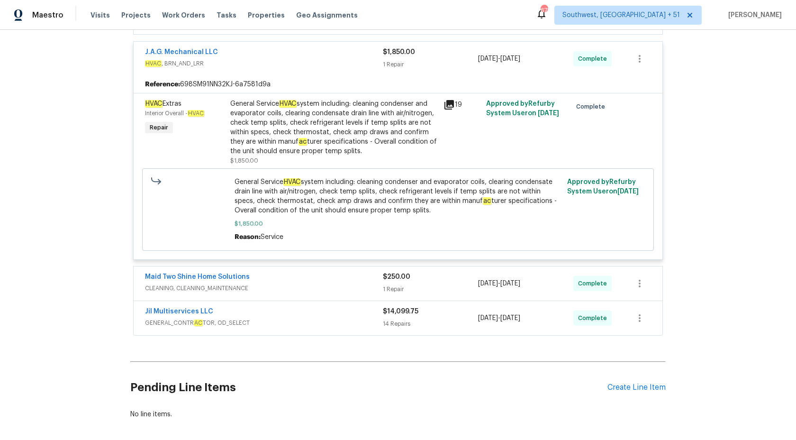
click at [354, 105] on div "General Service HVAC system including: cleaning condenser and evaporator coils,…" at bounding box center [334, 127] width 208 height 57
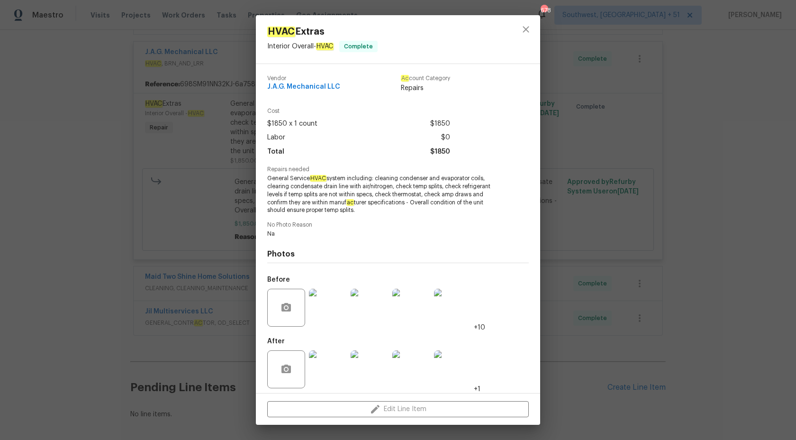
click at [332, 296] on img at bounding box center [328, 308] width 38 height 38
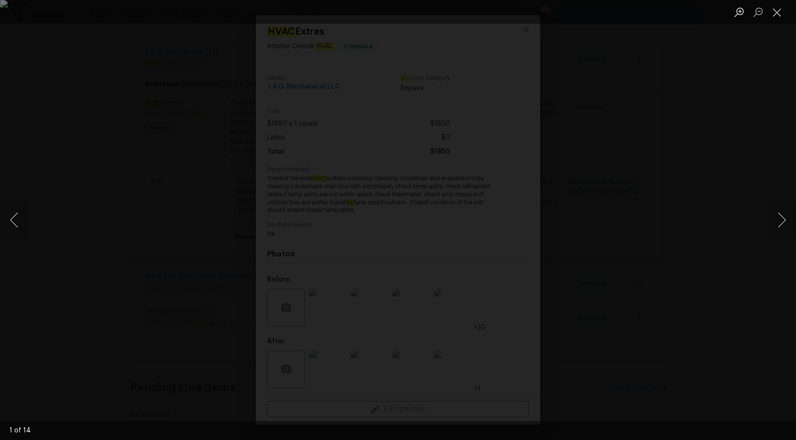
click at [101, 194] on div "Lightbox" at bounding box center [398, 220] width 796 height 440
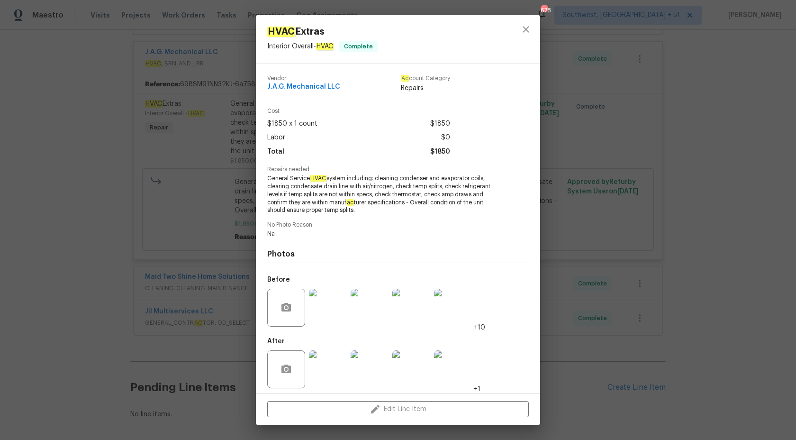
click at [112, 197] on div "HVAC Extras Interior Overall - HVAC Complete Vendor J.A.G. Mechanical LLC Ac co…" at bounding box center [398, 220] width 796 height 440
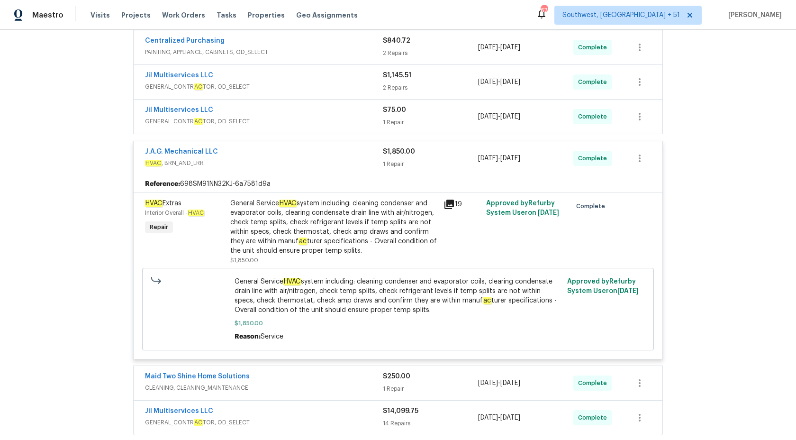
click at [408, 151] on span "$1,850.00" at bounding box center [399, 151] width 32 height 7
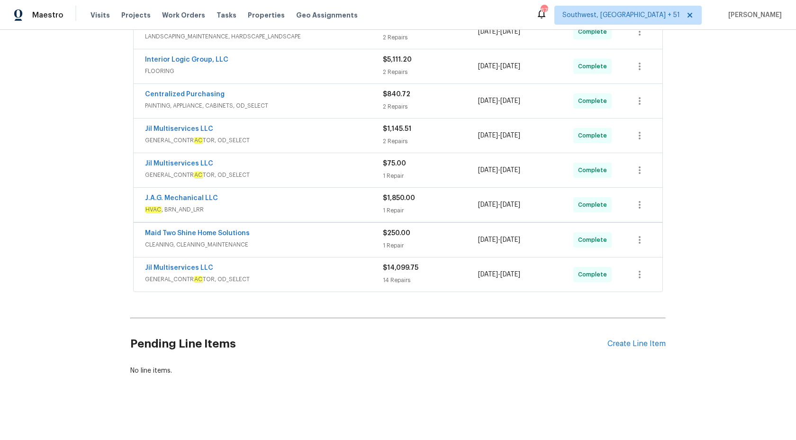
scroll to position [197, 0]
click at [360, 232] on div "Maid Two Shine Home Solutions" at bounding box center [264, 233] width 238 height 11
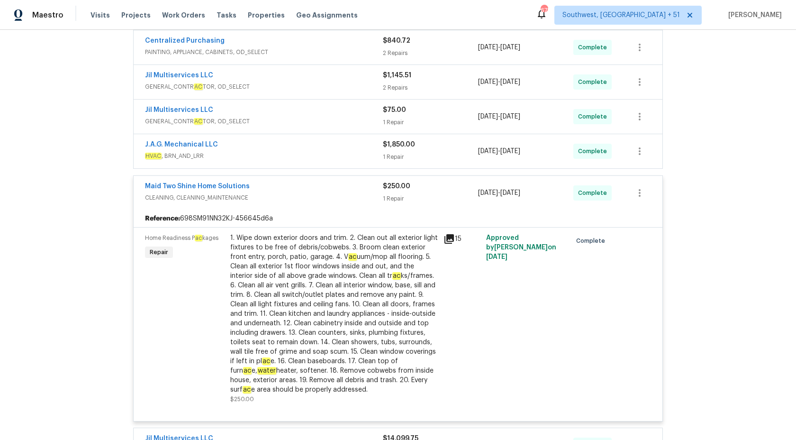
click at [374, 195] on span "CLEANING, CLEANING_MAINTENANCE" at bounding box center [264, 197] width 238 height 9
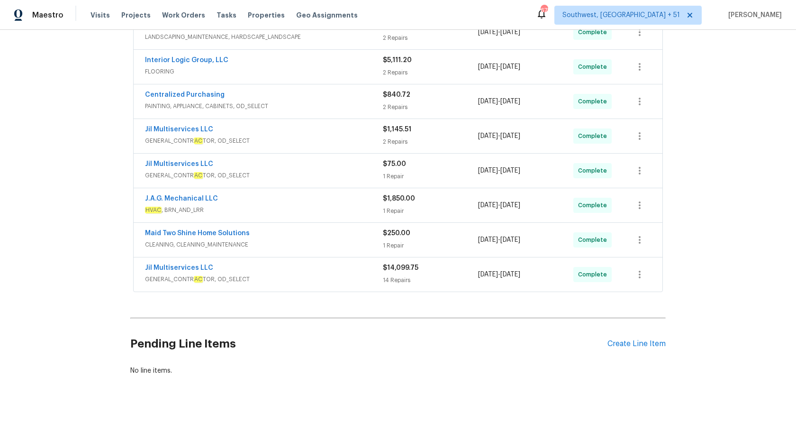
click at [333, 267] on div "Jil Multiservices LLC" at bounding box center [264, 268] width 238 height 11
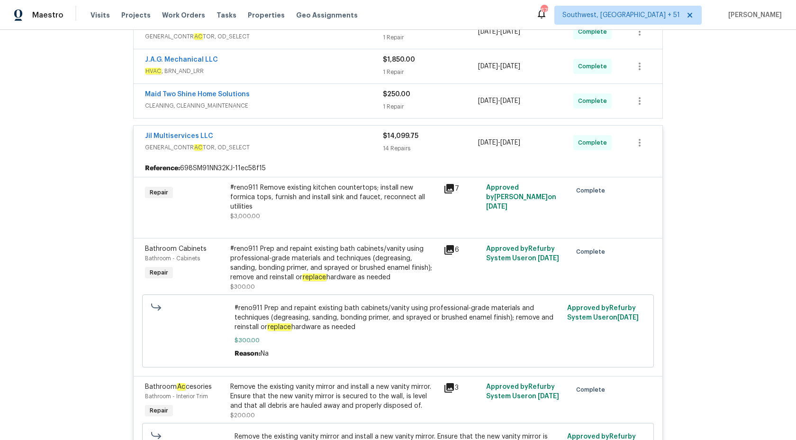
scroll to position [291, 0]
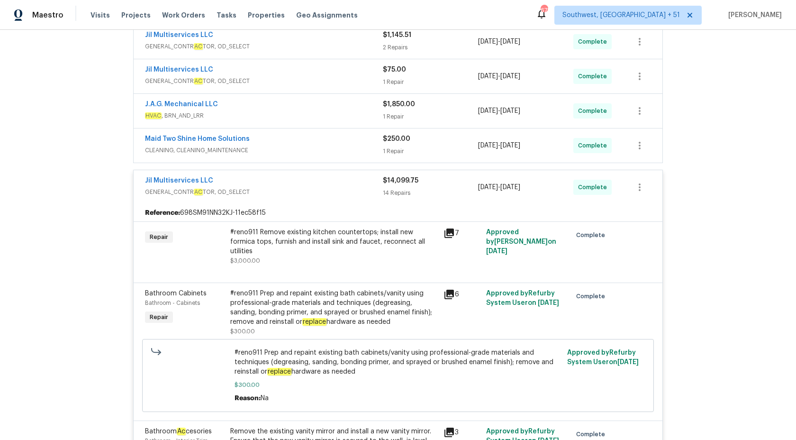
click at [410, 189] on div "14 Repairs" at bounding box center [430, 192] width 95 height 9
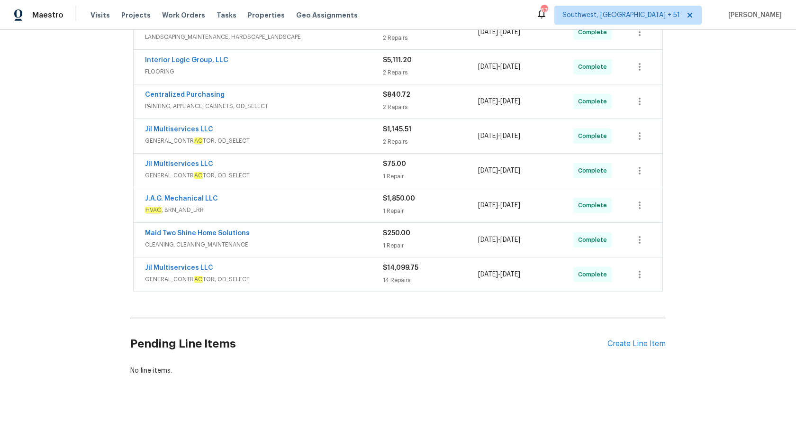
scroll to position [197, 0]
click at [349, 232] on div "Maid Two Shine Home Solutions" at bounding box center [264, 233] width 238 height 11
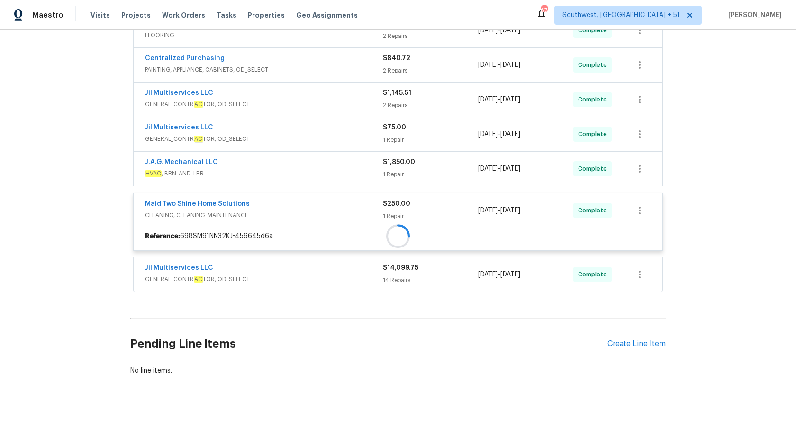
scroll to position [291, 0]
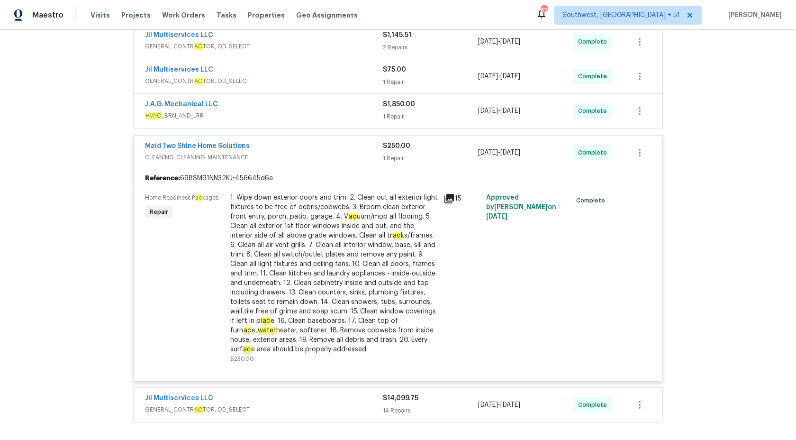
click at [396, 155] on div "1 Repair" at bounding box center [430, 158] width 95 height 9
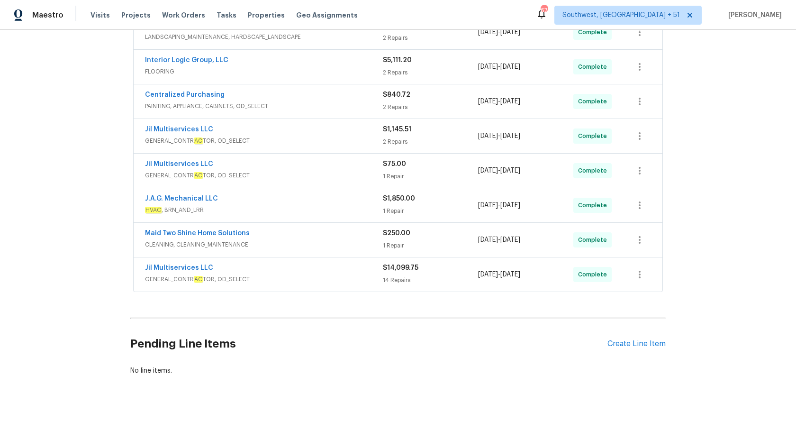
click at [355, 205] on span "HVAC , BRN_AND_LRR" at bounding box center [264, 209] width 238 height 9
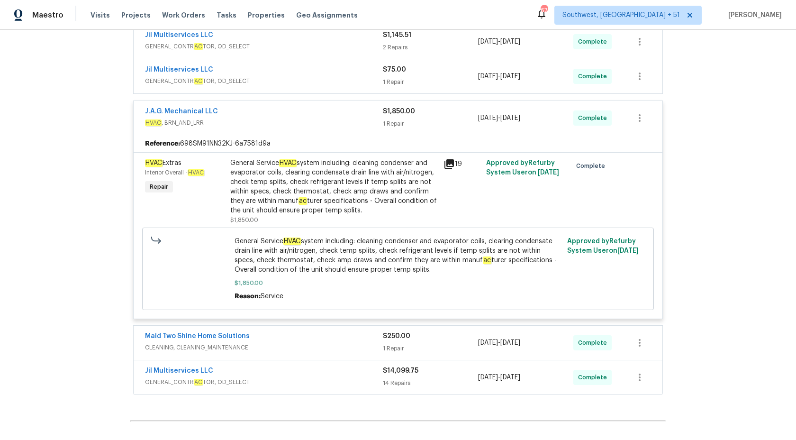
click at [376, 129] on div "J.A.G. Mechanical LLC HVAC , BRN_AND_LRR" at bounding box center [264, 118] width 238 height 23
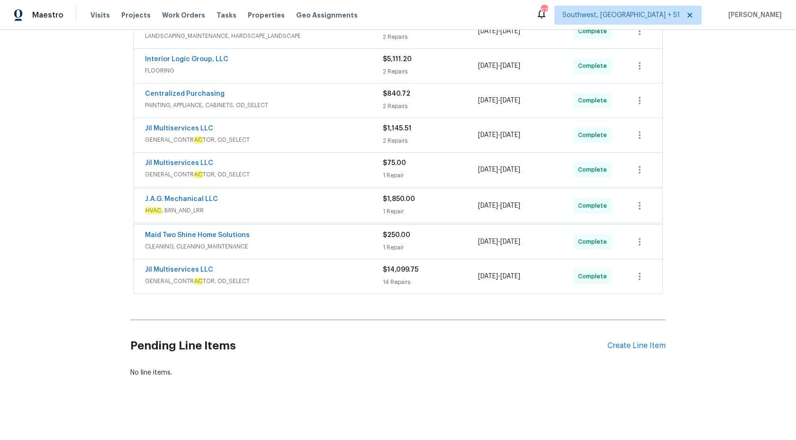
scroll to position [197, 0]
click at [342, 138] on span "GENERAL_CONTR AC TOR, OD_SELECT" at bounding box center [264, 140] width 238 height 9
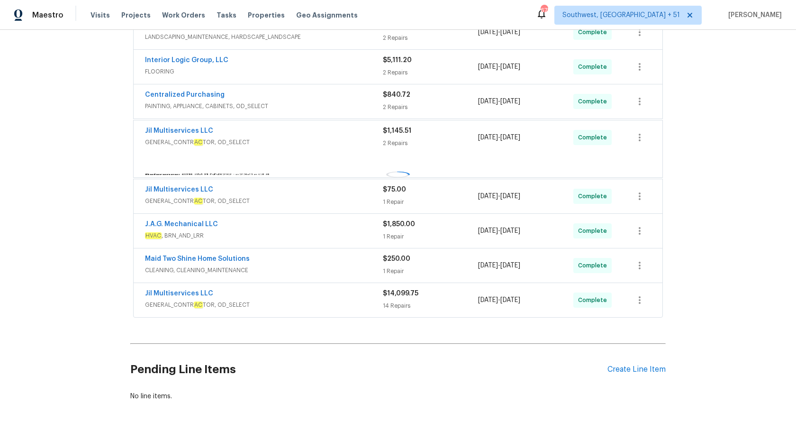
scroll to position [219, 0]
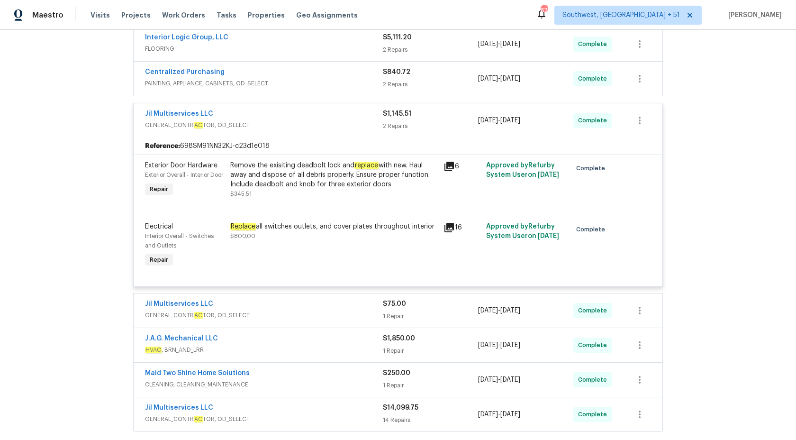
click at [368, 130] on div "Jil Multiservices LLC GENERAL_CONTR AC TOR, OD_SELECT" at bounding box center [264, 120] width 238 height 23
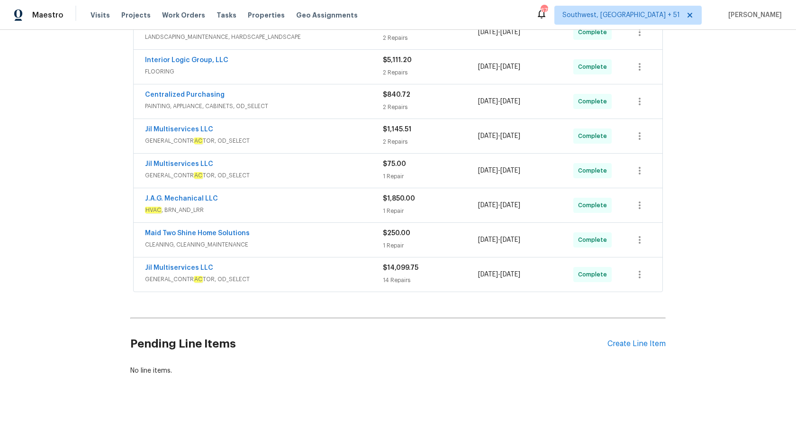
click at [370, 108] on span "PAINTING, APPLIANCE, CABINETS, OD_SELECT" at bounding box center [264, 105] width 238 height 9
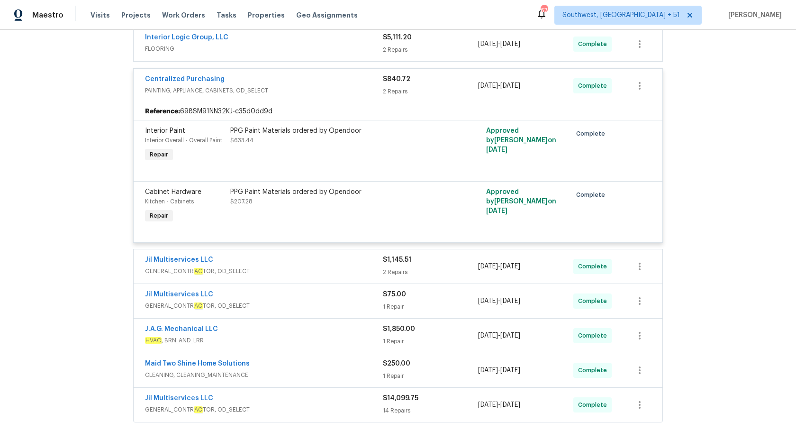
click at [389, 84] on div "$840.72 2 Repairs" at bounding box center [430, 85] width 95 height 23
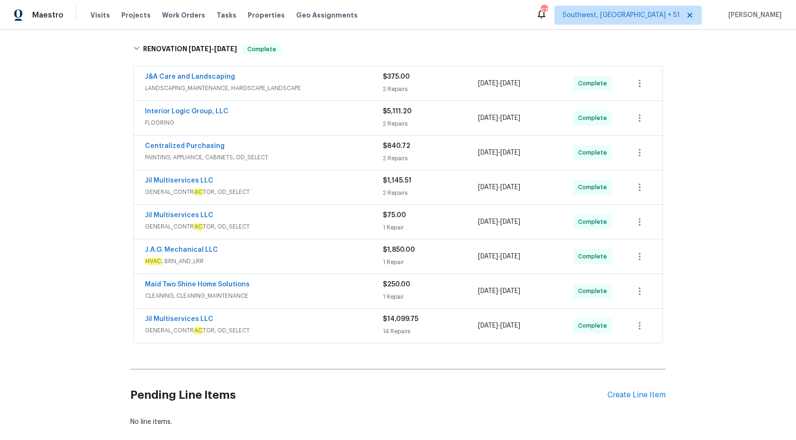
scroll to position [137, 0]
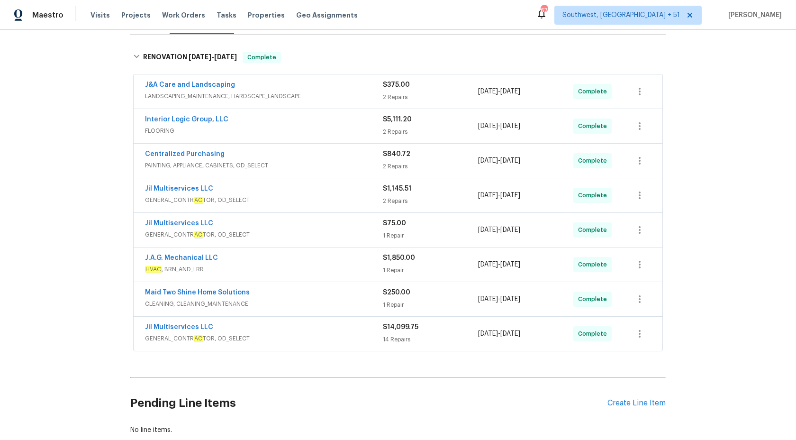
click at [357, 91] on div "J&A Care and Landscaping" at bounding box center [264, 85] width 238 height 11
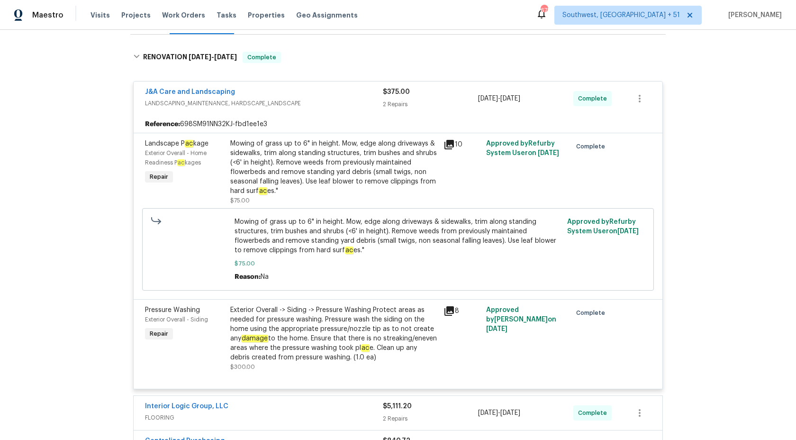
click at [355, 101] on span "LANDSCAPING_MAINTENANCE, HARDSCAPE_LANDSCAPE" at bounding box center [264, 103] width 238 height 9
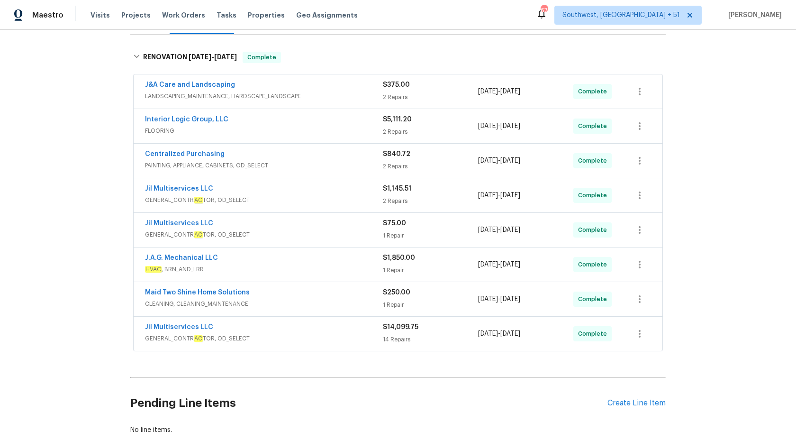
click at [333, 333] on div "Jil Multiservices LLC" at bounding box center [264, 327] width 238 height 11
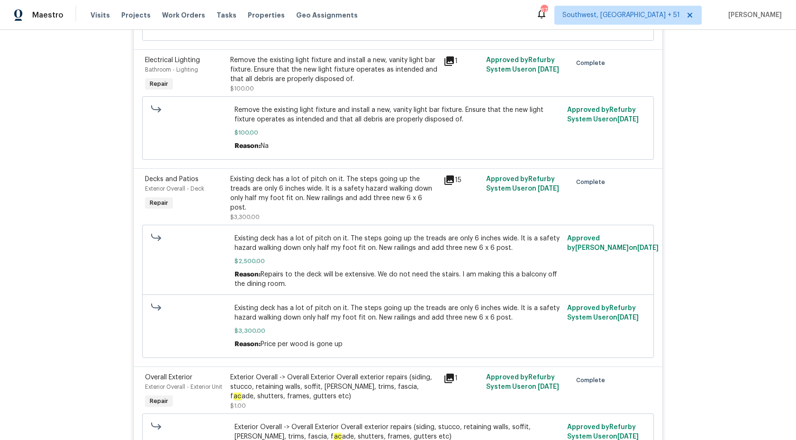
scroll to position [418, 0]
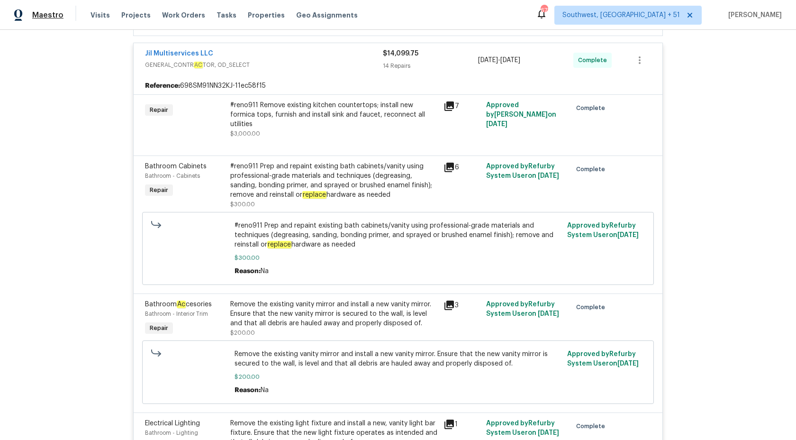
click at [47, 16] on span "Maestro" at bounding box center [47, 14] width 31 height 9
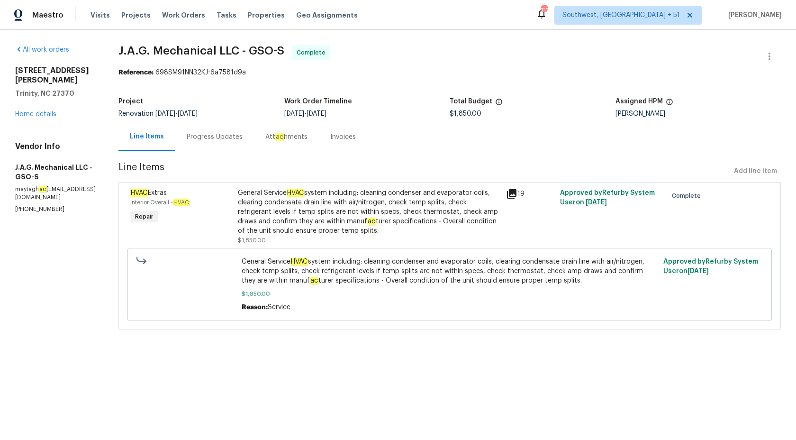
click at [205, 140] on div "Progress Updates" at bounding box center [215, 136] width 56 height 9
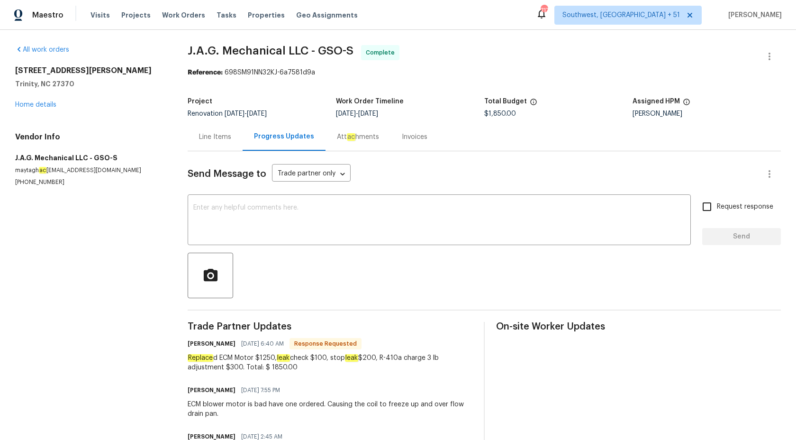
click at [415, 130] on div "Invoices" at bounding box center [414, 137] width 48 height 28
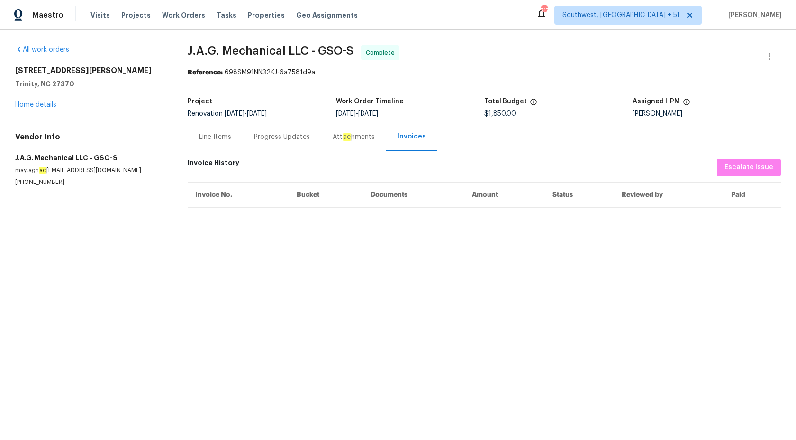
click at [273, 140] on div "Progress Updates" at bounding box center [282, 136] width 56 height 9
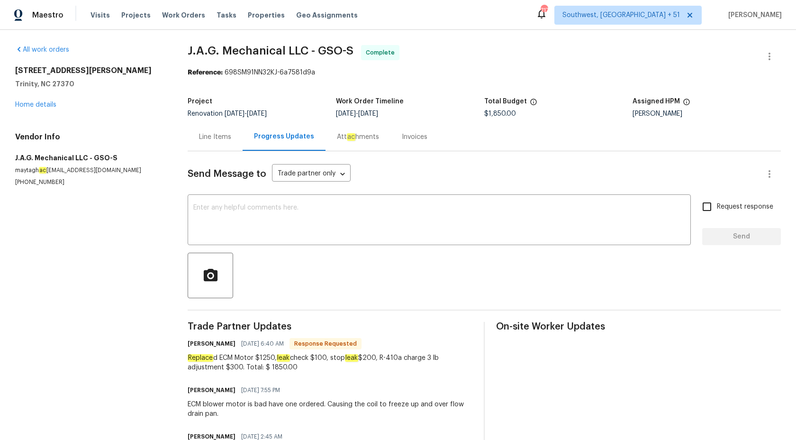
scroll to position [80, 0]
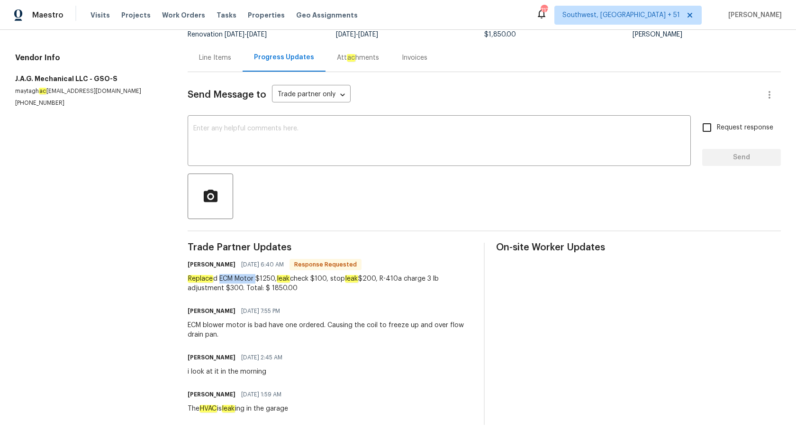
copy div "ECM Motor"
drag, startPoint x: 220, startPoint y: 276, endPoint x: 255, endPoint y: 279, distance: 35.2
click at [255, 279] on div "Replace d ECM Motor $1250, leak check $100, stop leak $200, R-410a charge 3 lb …" at bounding box center [330, 283] width 285 height 19
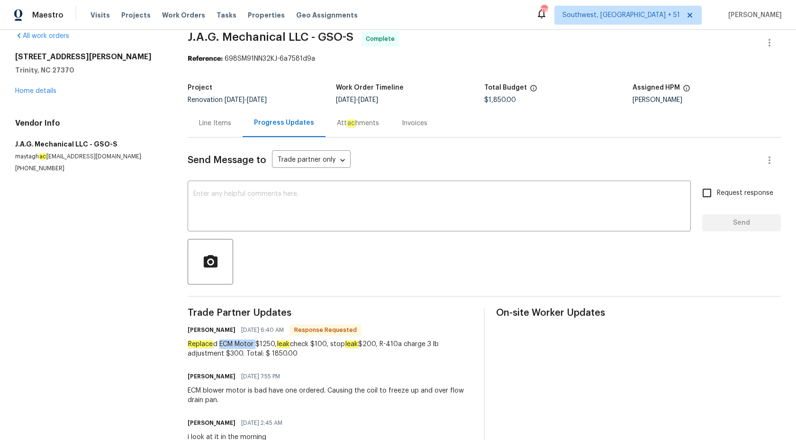
scroll to position [0, 0]
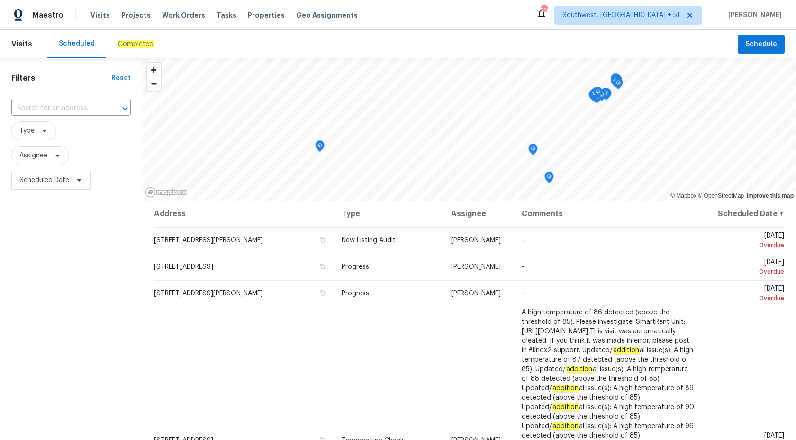
click at [132, 42] on em "Completed" at bounding box center [136, 44] width 36 height 8
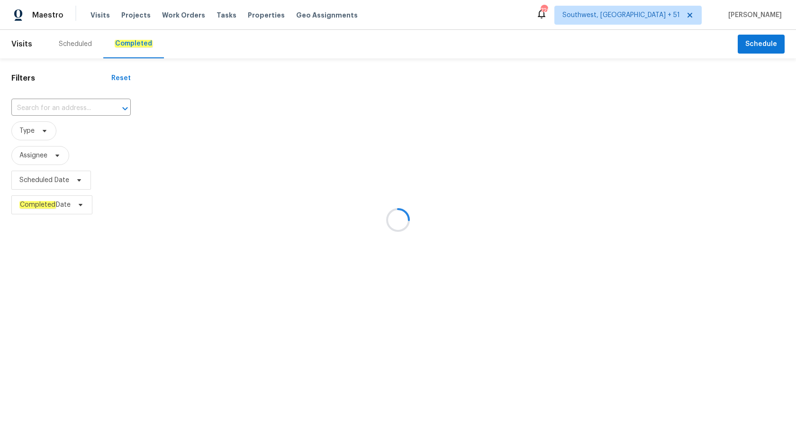
click at [27, 108] on div at bounding box center [398, 220] width 796 height 440
click at [61, 316] on div at bounding box center [398, 220] width 796 height 440
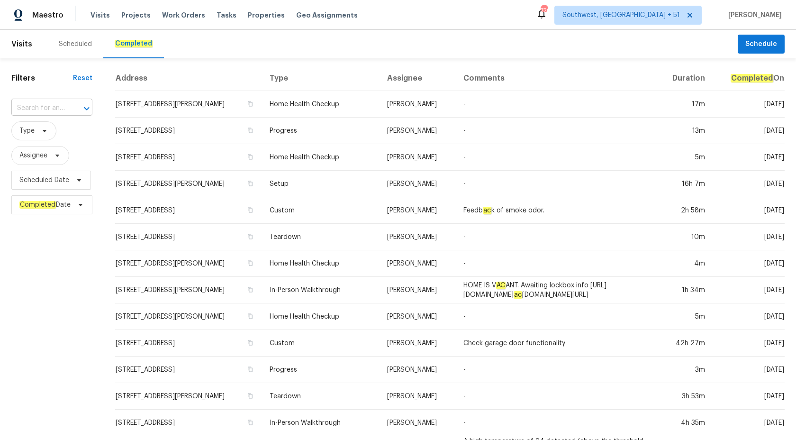
click at [55, 103] on input "text" at bounding box center [38, 108] width 54 height 15
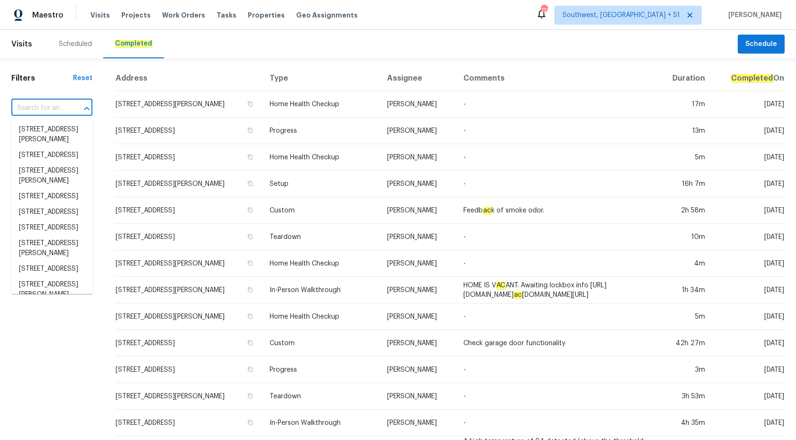
paste input "12018 Green Willow Falls Dr, Tomball, TX 77375"
type input "12018 Green Willow Falls Dr, Tomball, TX 77375"
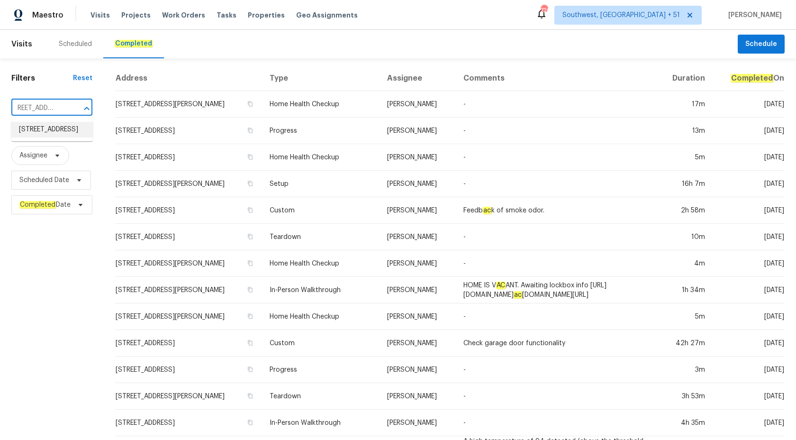
click at [64, 136] on li "12018 Green Willow Falls Dr, Tomball, TX 77375" at bounding box center [51, 130] width 81 height 16
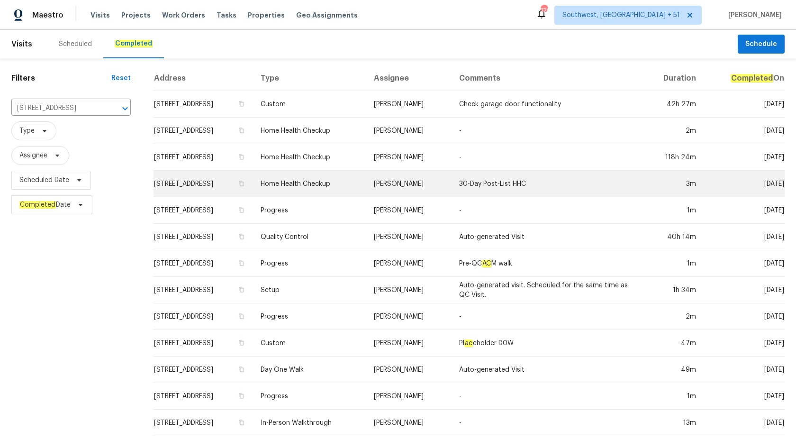
click at [340, 176] on td "Home Health Checkup" at bounding box center [309, 184] width 113 height 27
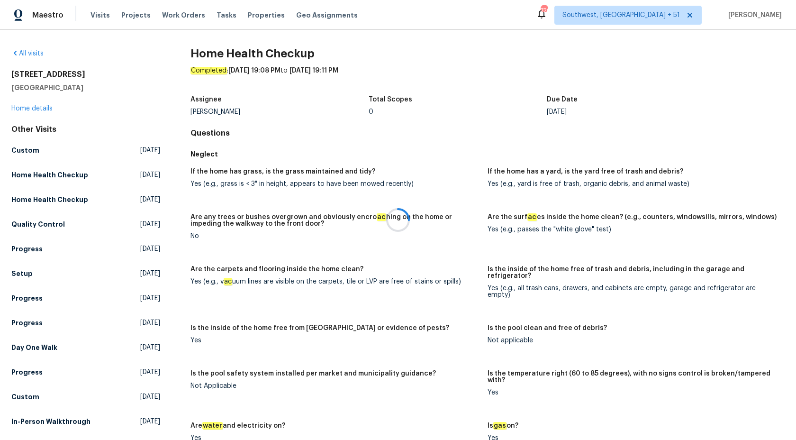
click at [25, 109] on div at bounding box center [398, 220] width 796 height 440
click at [27, 109] on link "Home details" at bounding box center [31, 108] width 41 height 7
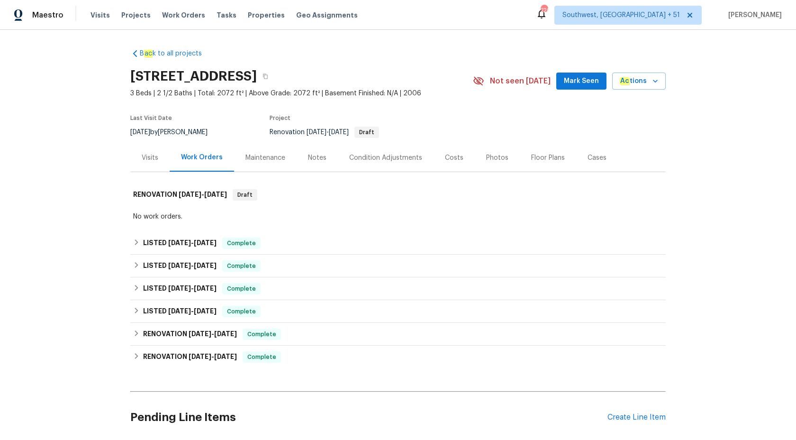
scroll to position [73, 0]
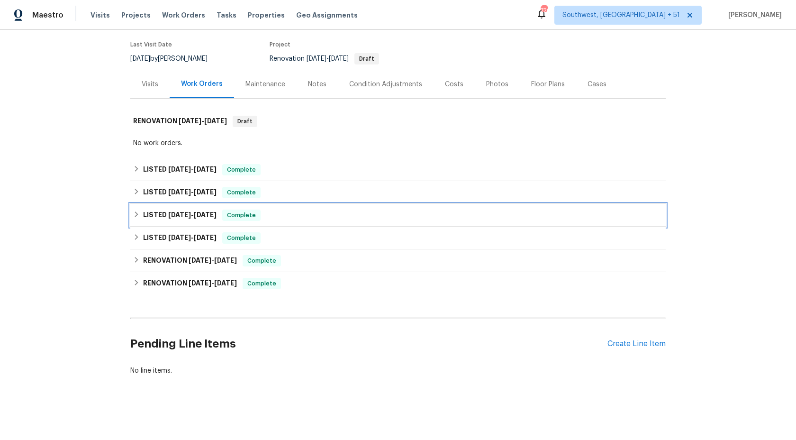
click at [217, 213] on span "8/15/25" at bounding box center [205, 214] width 23 height 7
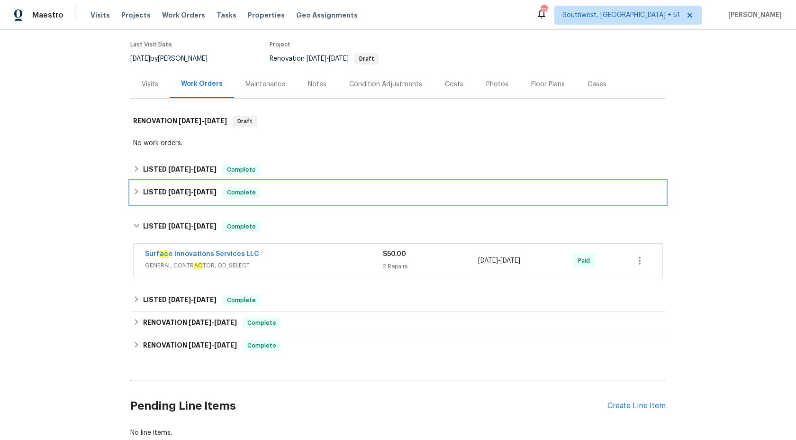
click at [246, 196] on span "Complete" at bounding box center [241, 192] width 36 height 9
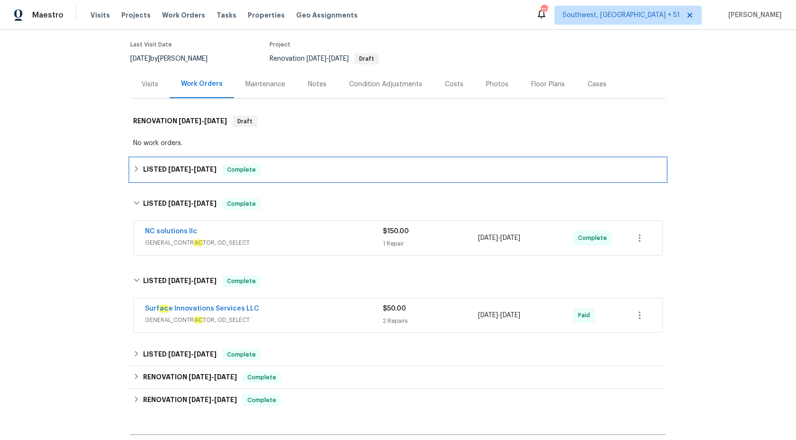
click at [257, 175] on div "Complete" at bounding box center [241, 169] width 38 height 11
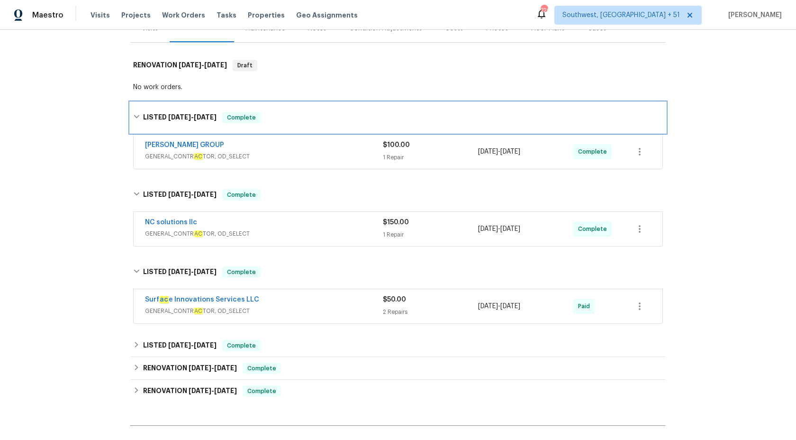
scroll to position [157, 0]
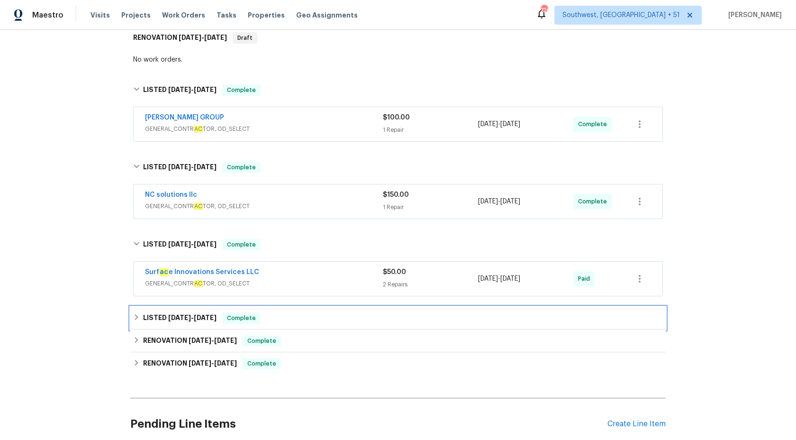
click at [211, 320] on span "6/20/25" at bounding box center [205, 317] width 23 height 7
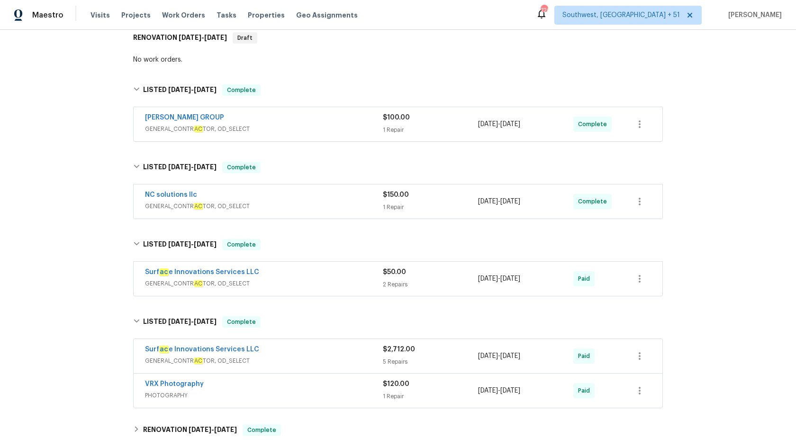
click at [294, 281] on span "GENERAL_CONTR AC TOR, OD_SELECT" at bounding box center [264, 283] width 238 height 9
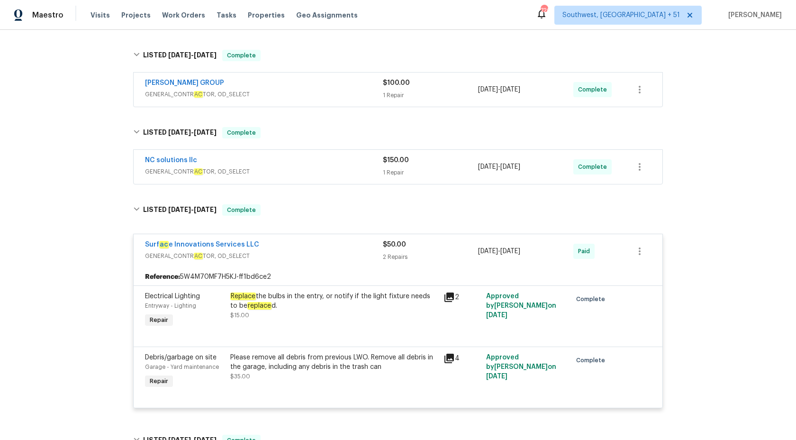
scroll to position [247, 0]
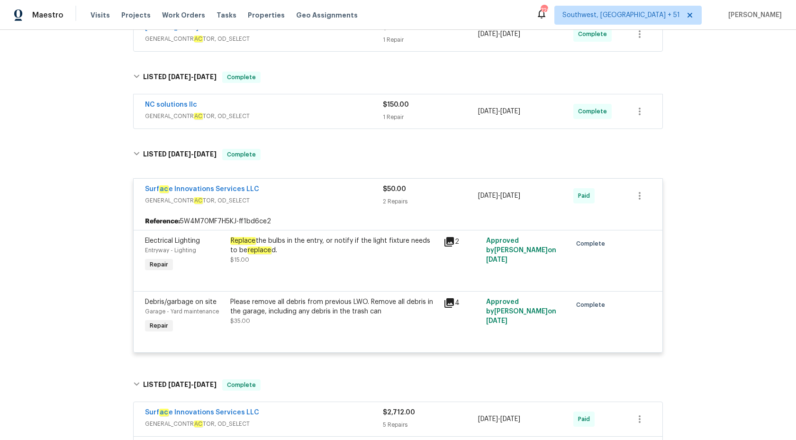
click at [320, 114] on span "GENERAL_CONTR AC TOR, OD_SELECT" at bounding box center [264, 115] width 238 height 9
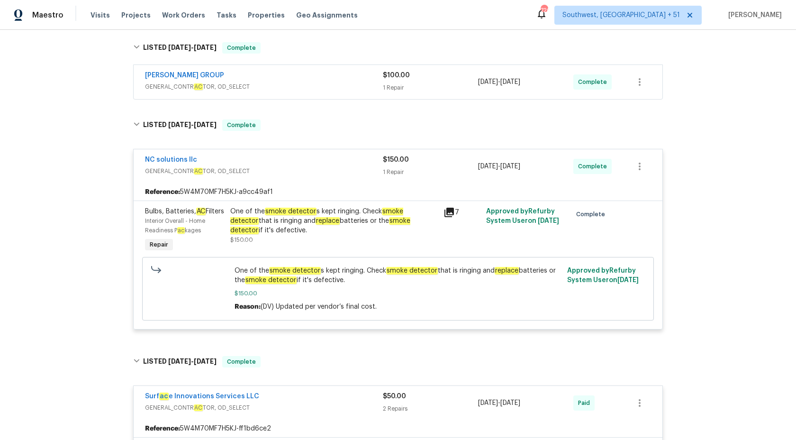
scroll to position [196, 0]
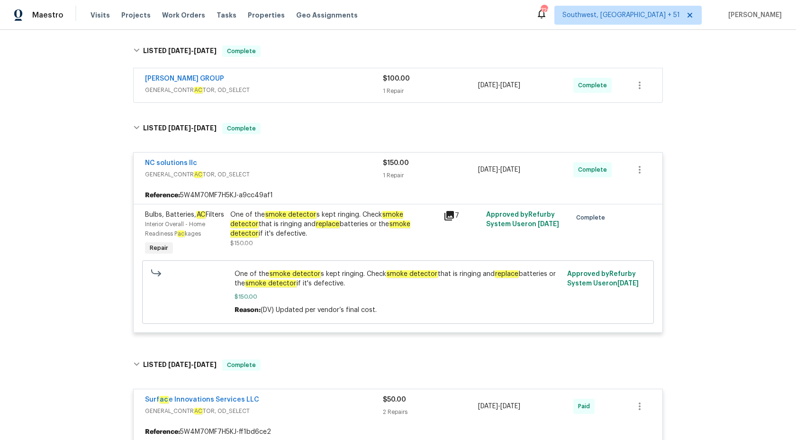
click at [395, 163] on span "$150.00" at bounding box center [396, 163] width 26 height 7
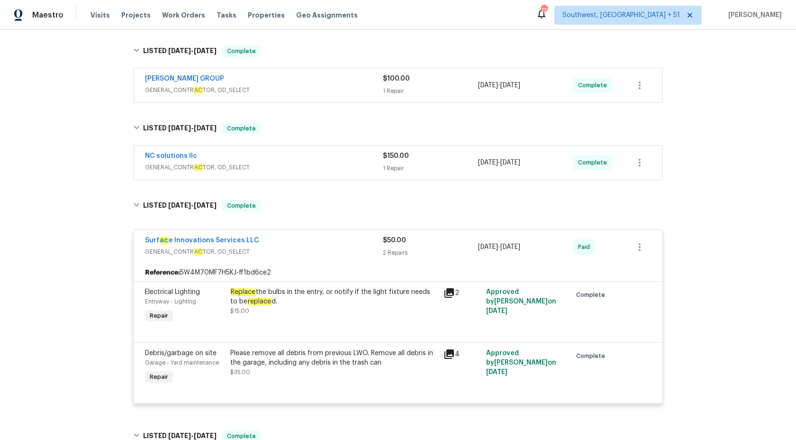
click at [352, 84] on div "BARAKEL VENZ GROUP" at bounding box center [264, 79] width 238 height 11
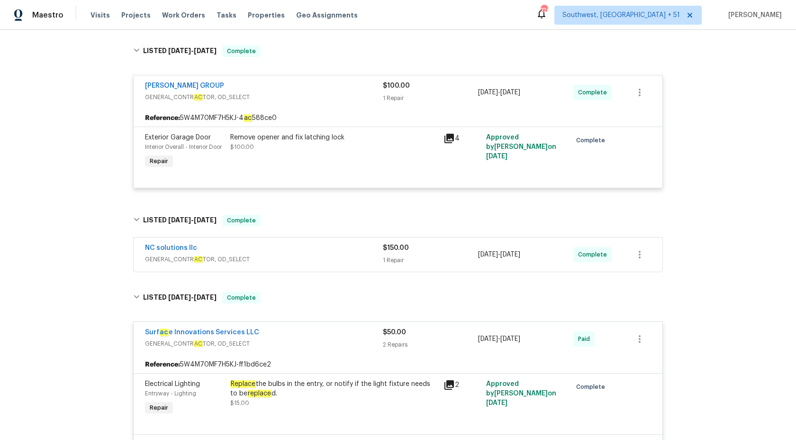
click at [353, 87] on div "BARAKEL VENZ GROUP" at bounding box center [264, 86] width 238 height 11
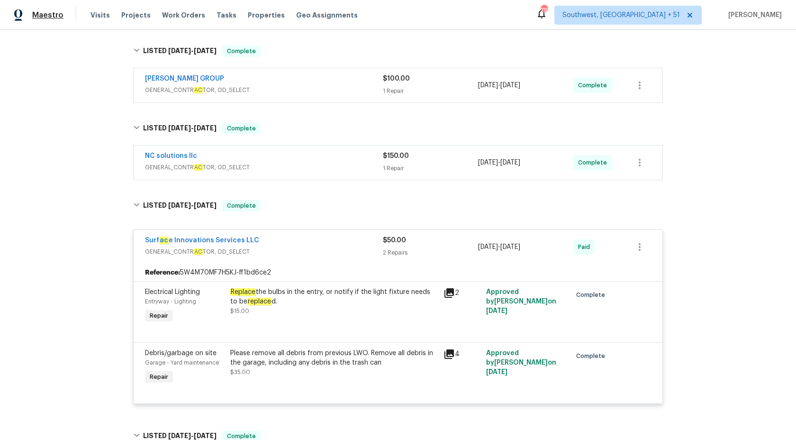
click at [59, 14] on span "Maestro" at bounding box center [47, 14] width 31 height 9
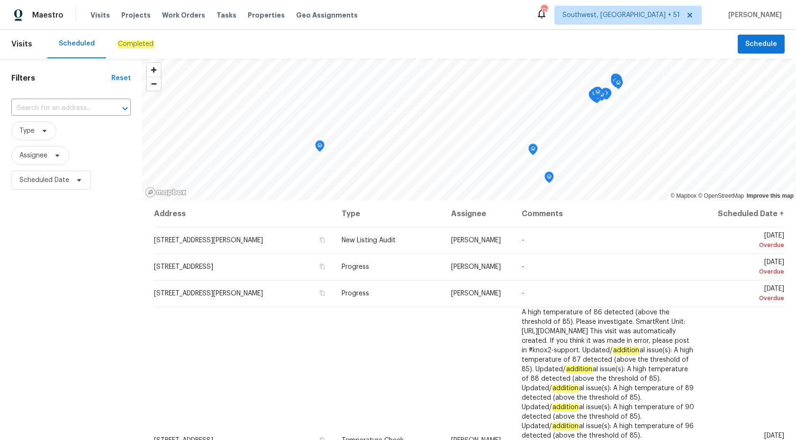
click at [129, 45] on em "Completed" at bounding box center [136, 44] width 36 height 8
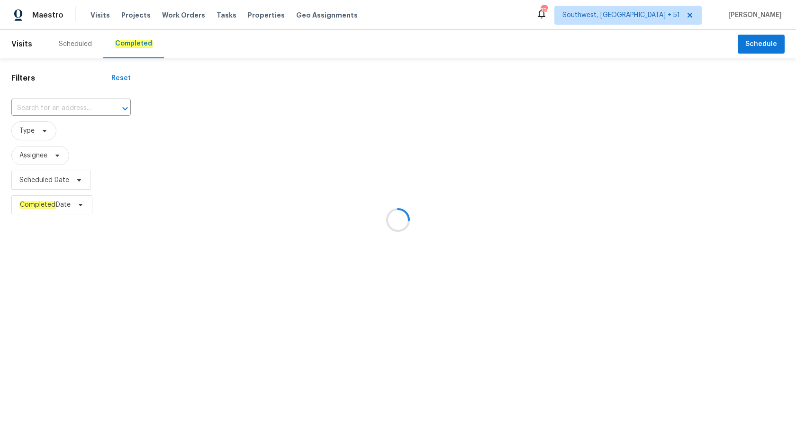
click at [53, 104] on div at bounding box center [398, 220] width 796 height 440
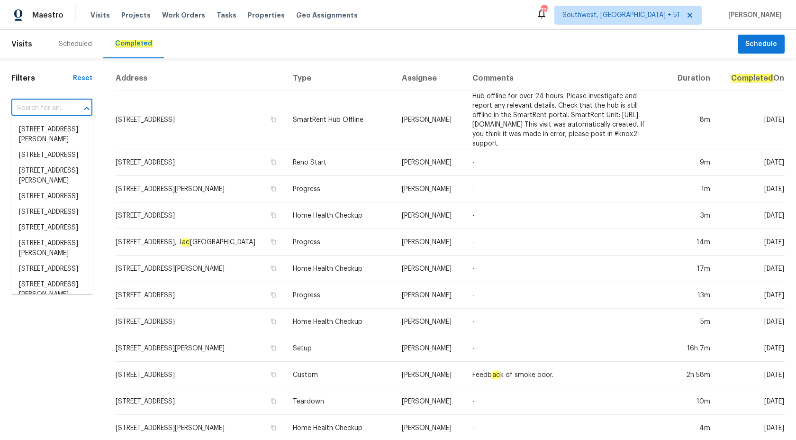
click at [53, 104] on input "text" at bounding box center [38, 108] width 54 height 15
paste input "4734 Brookwood Vw, Atlanta, GA 30349"
type input "4734 Brookwood Vw, Atlanta, GA 30349"
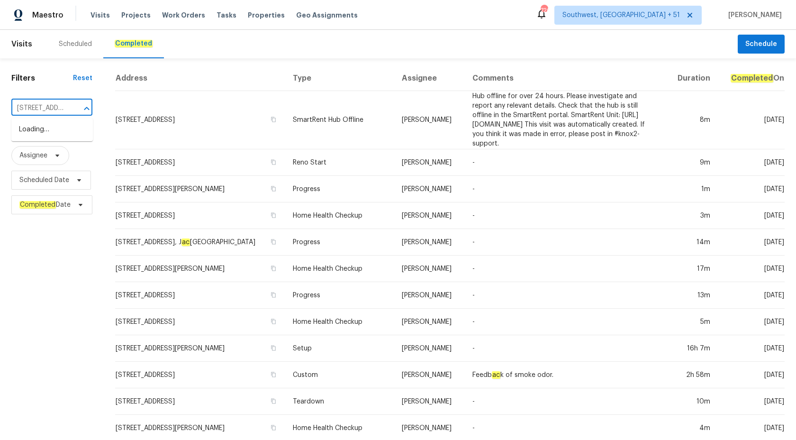
scroll to position [0, 74]
click at [53, 119] on ul "4734 Brookwood Vw, Atlanta, GA 30349" at bounding box center [51, 129] width 81 height 23
click at [53, 127] on li "4734 Brookwood Vw, Atlanta, GA 30349" at bounding box center [51, 130] width 81 height 16
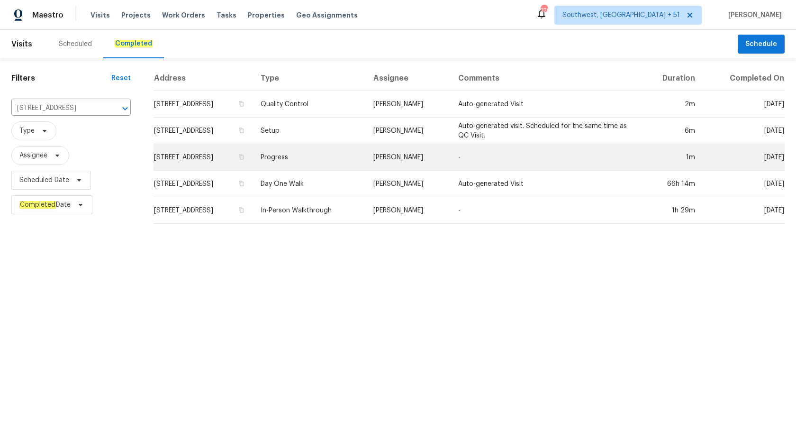
click at [253, 158] on td "4734 Brookwood Vw, Atlanta, GA 30349" at bounding box center [204, 157] width 100 height 27
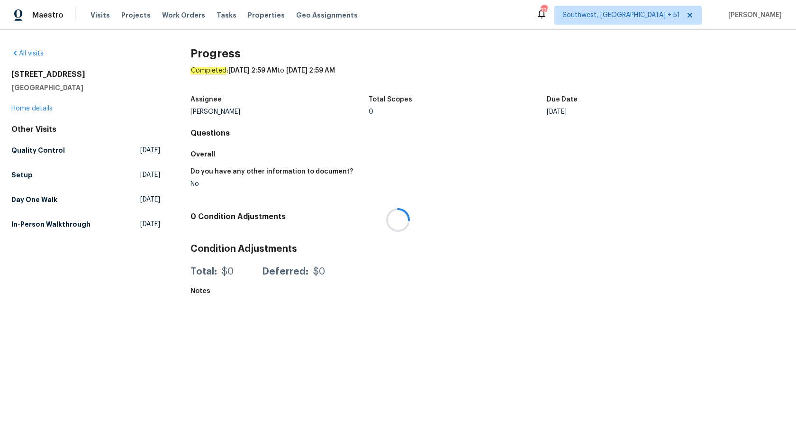
click at [32, 112] on div at bounding box center [398, 220] width 796 height 440
click at [33, 108] on link "Home details" at bounding box center [31, 108] width 41 height 7
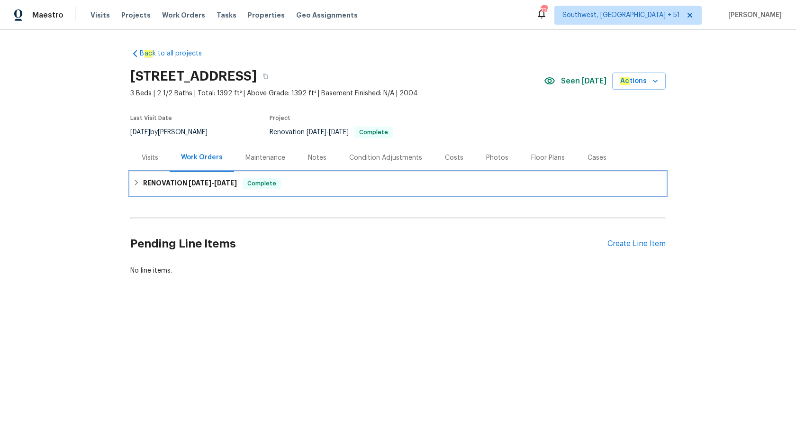
click at [198, 176] on div "RENOVATION 9/10/25 - 10/3/25 Complete" at bounding box center [397, 183] width 535 height 23
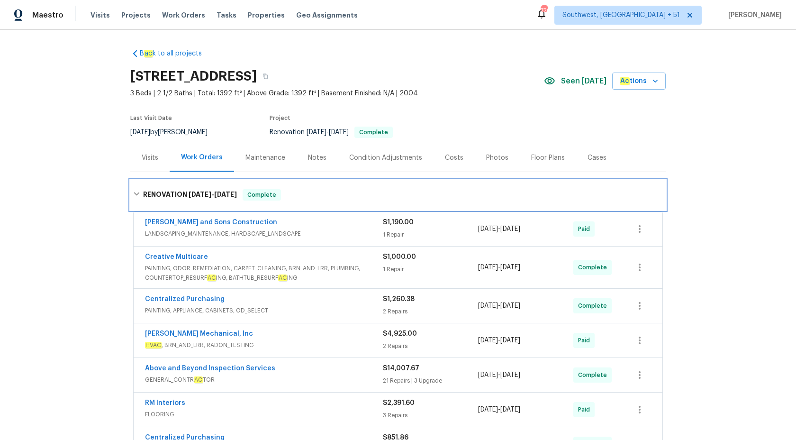
scroll to position [204, 0]
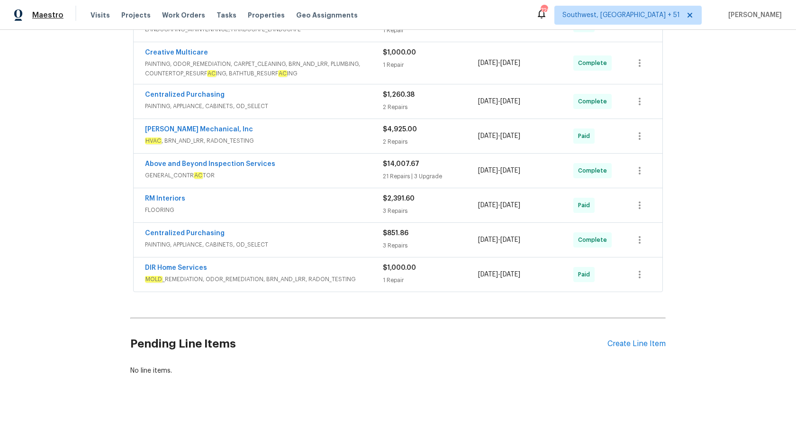
click at [52, 15] on span "Maestro" at bounding box center [47, 14] width 31 height 9
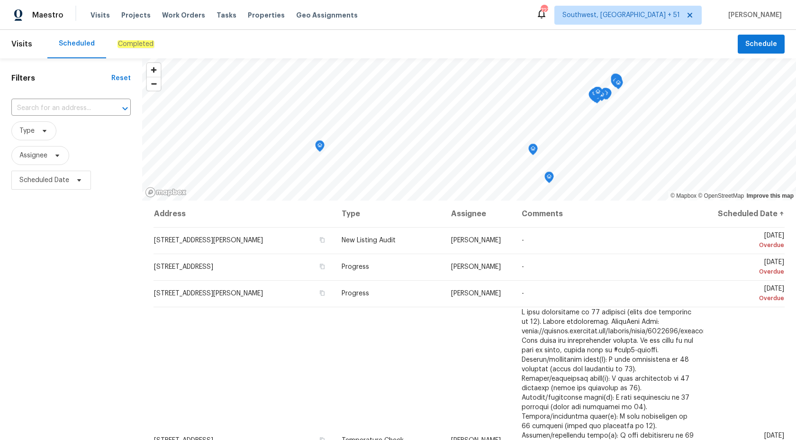
click at [133, 47] on em "Completed" at bounding box center [136, 44] width 36 height 8
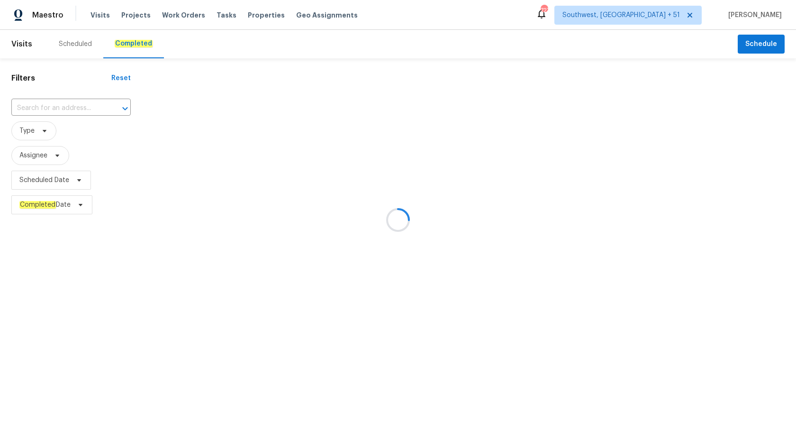
click at [58, 105] on div at bounding box center [398, 220] width 796 height 440
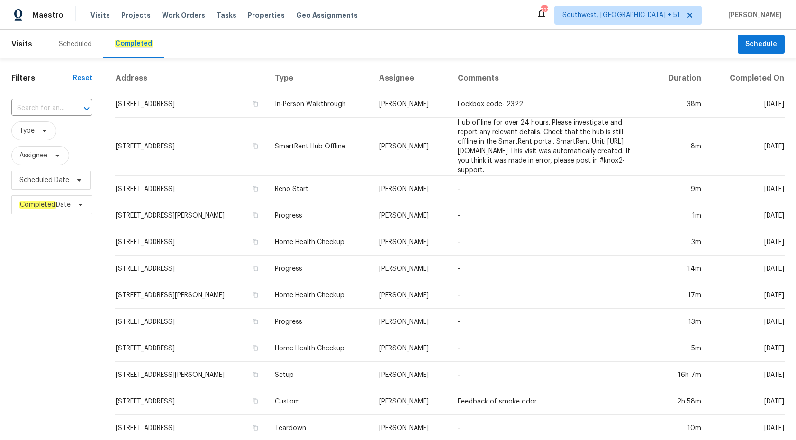
click at [58, 105] on input "text" at bounding box center [38, 108] width 54 height 15
paste input "386 Hill Crest Cir, Hiram, GA 30141"
type input "386 Hill Crest Cir, Hiram, GA 30141"
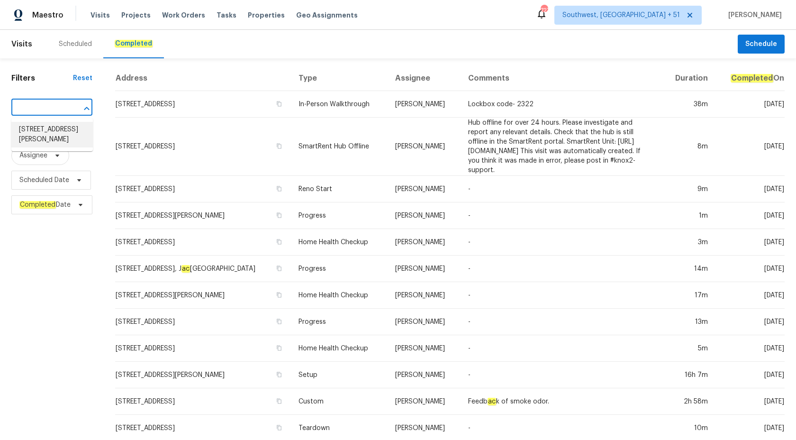
drag, startPoint x: 61, startPoint y: 125, endPoint x: 49, endPoint y: 136, distance: 17.1
click at [49, 136] on li "386 Hill Crest Cir, Hiram, GA 30141" at bounding box center [51, 135] width 81 height 26
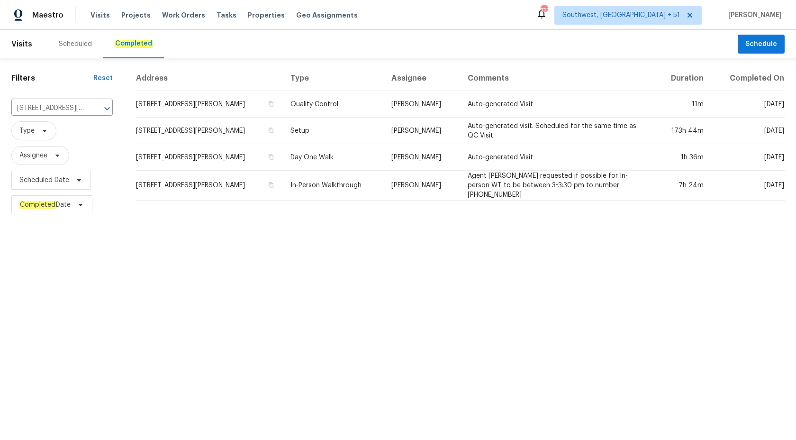
click at [337, 158] on td "Day One Walk" at bounding box center [333, 157] width 101 height 27
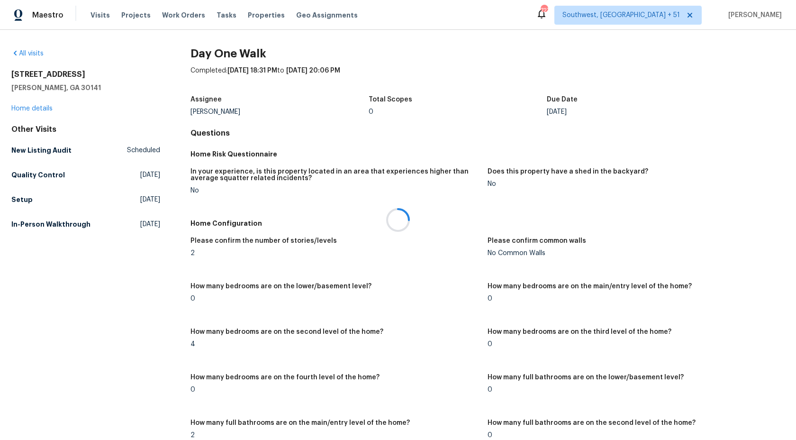
click at [28, 109] on div at bounding box center [398, 220] width 796 height 440
click at [28, 109] on link "Home details" at bounding box center [31, 108] width 41 height 7
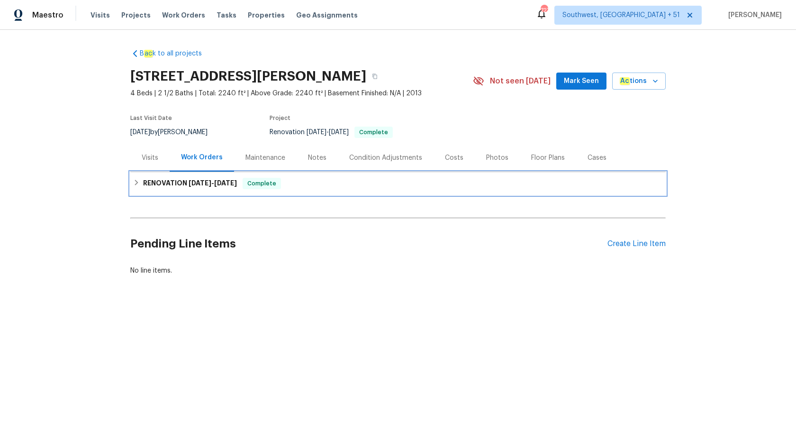
click at [259, 179] on span "Complete" at bounding box center [262, 183] width 36 height 9
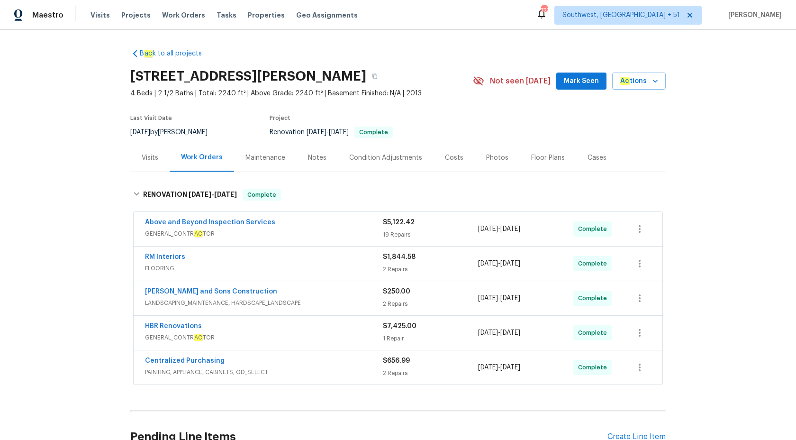
click at [154, 159] on div "Visits" at bounding box center [150, 157] width 17 height 9
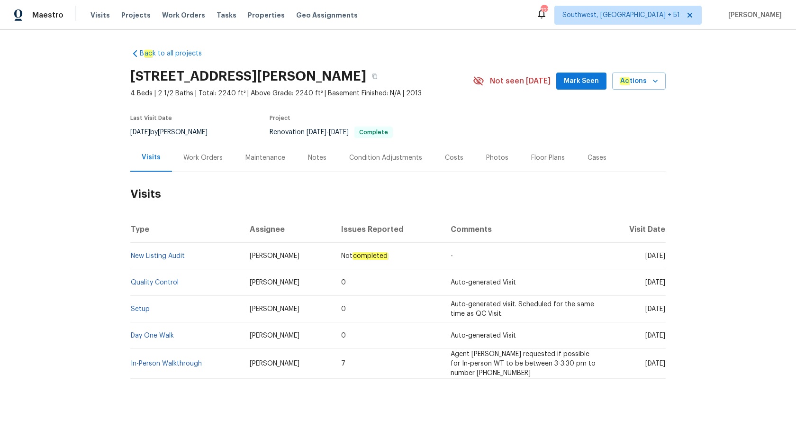
click at [156, 251] on td "New Listing Audit" at bounding box center [186, 256] width 112 height 27
click at [156, 255] on link "New Listing Audit" at bounding box center [158, 256] width 54 height 7
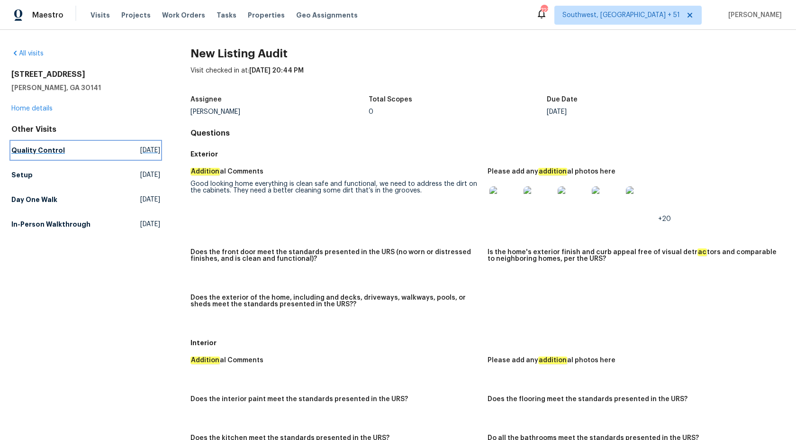
click at [37, 145] on h5 "Quality Control" at bounding box center [38, 149] width 54 height 9
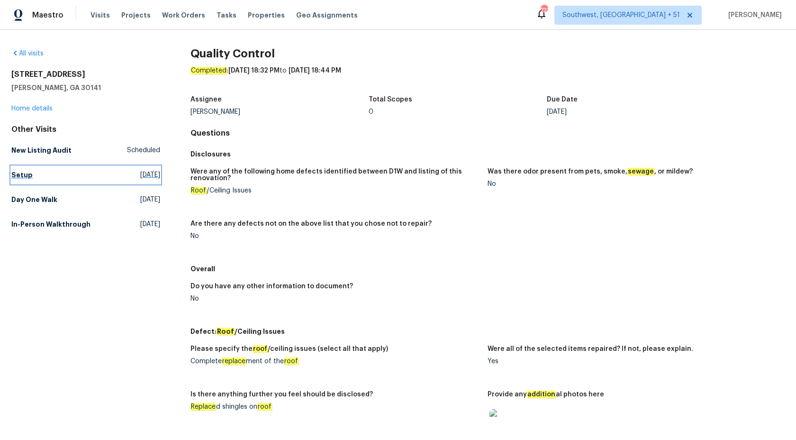
click at [12, 182] on link "Setup Tue, Oct 07 2025" at bounding box center [85, 174] width 149 height 17
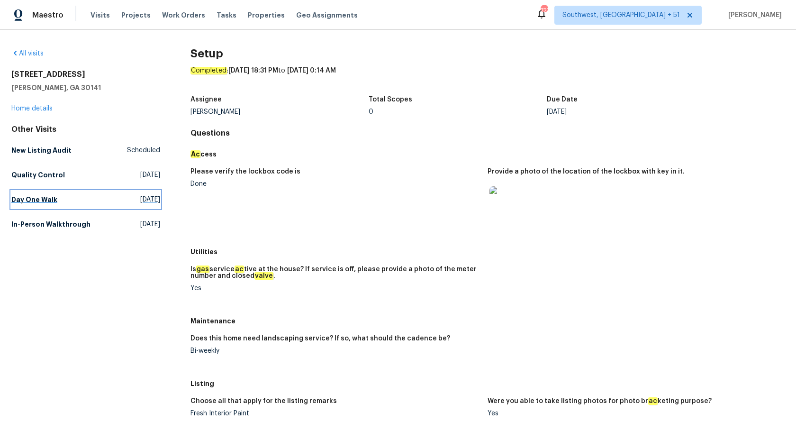
click at [38, 199] on h5 "Day One Walk" at bounding box center [34, 199] width 46 height 9
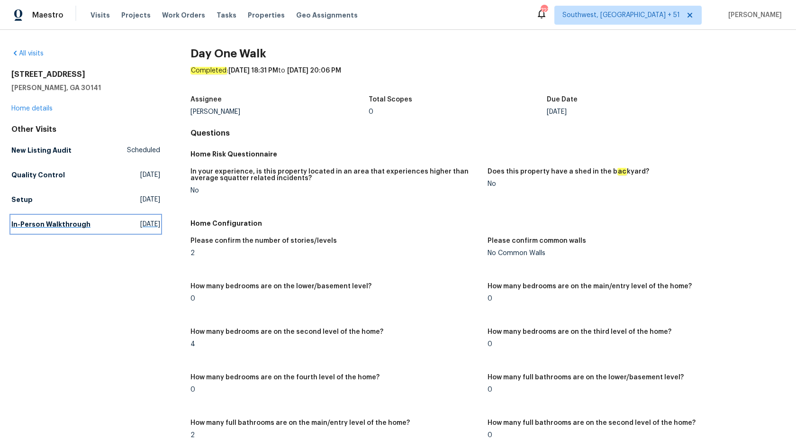
click at [68, 225] on h5 "In-Person Walkthrough" at bounding box center [50, 223] width 79 height 9
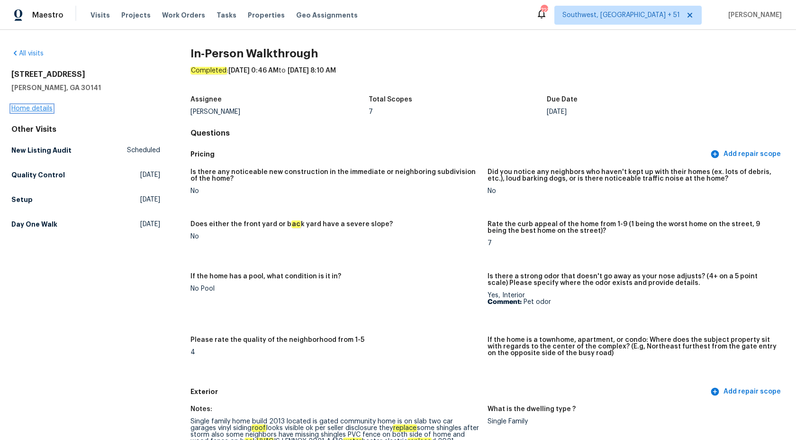
click at [19, 109] on link "Home details" at bounding box center [31, 108] width 41 height 7
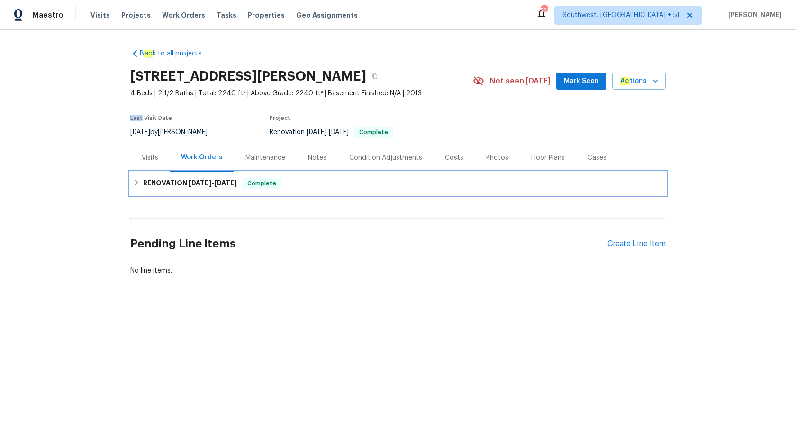
click at [200, 185] on span "9/29/25" at bounding box center [200, 183] width 23 height 7
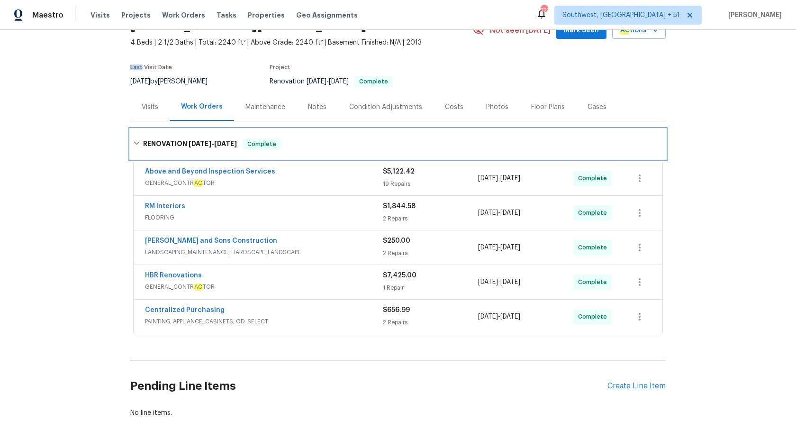
scroll to position [93, 0]
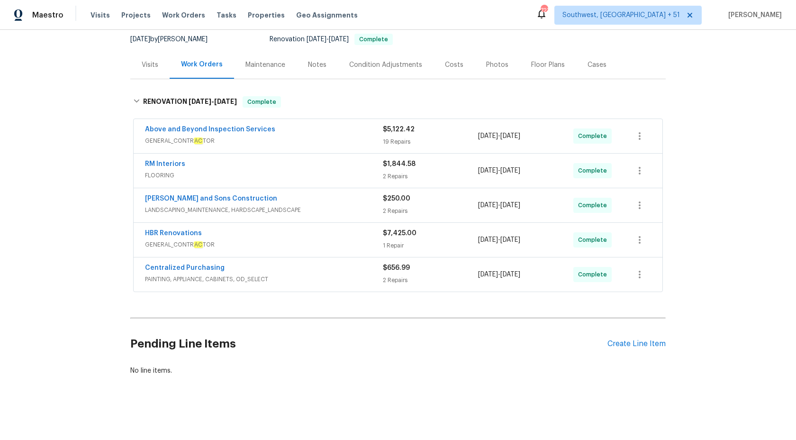
click at [355, 278] on span "PAINTING, APPLIANCE, CABINETS, OD_SELECT" at bounding box center [264, 278] width 238 height 9
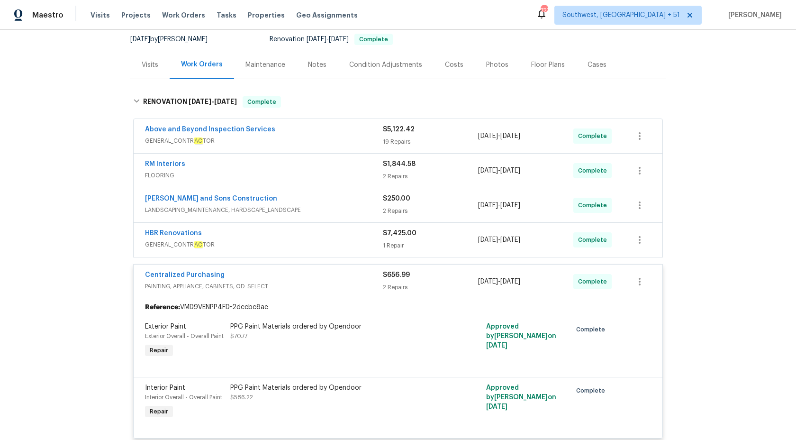
click at [353, 286] on span "PAINTING, APPLIANCE, CABINETS, OD_SELECT" at bounding box center [264, 285] width 238 height 9
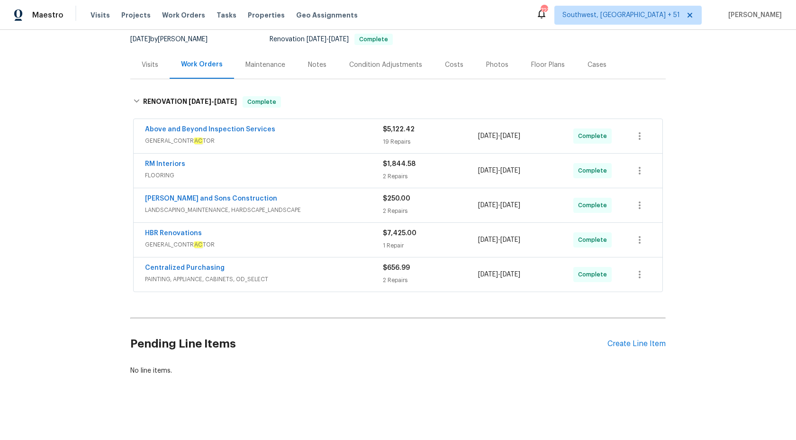
click at [374, 245] on span "GENERAL_CONTR AC TOR" at bounding box center [264, 244] width 238 height 9
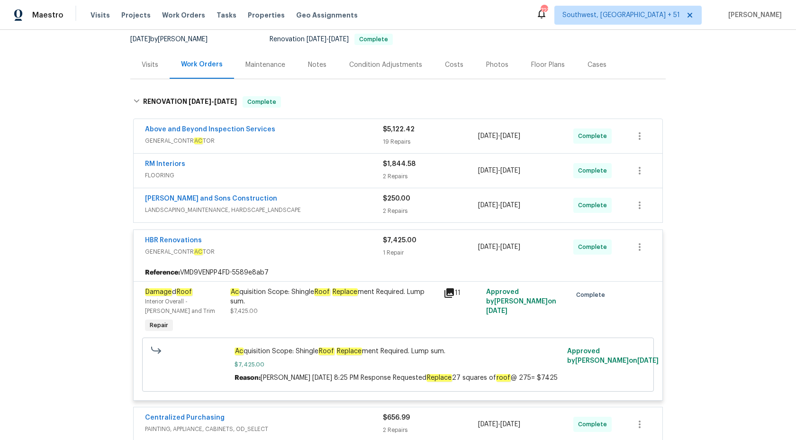
click at [335, 303] on div "Ac quisition Scope: Shingle Roof Replace ment Required. Lump sum." at bounding box center [334, 296] width 208 height 19
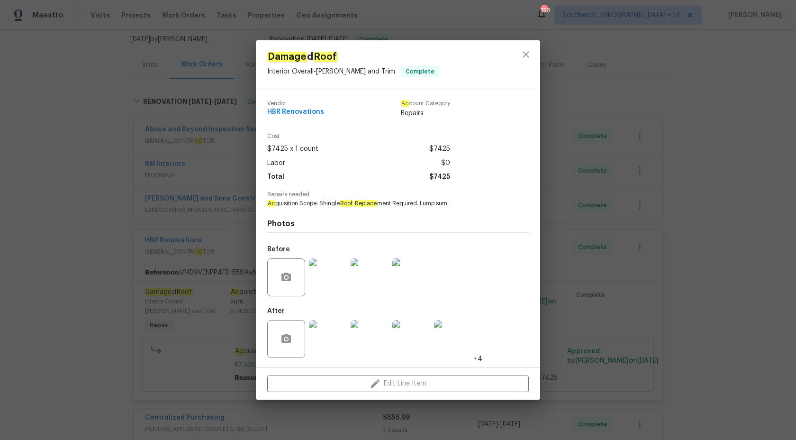
click at [743, 247] on div "Damage d Roof Interior Overall - Eaves and Trim Complete Vendor HBR Renovations…" at bounding box center [398, 220] width 796 height 440
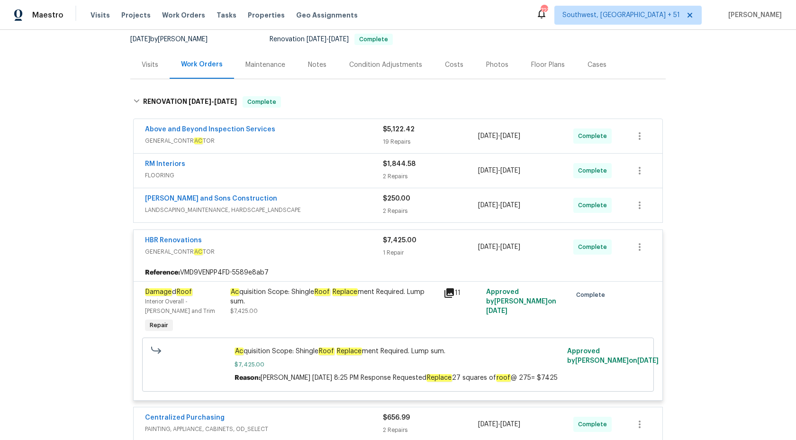
click at [389, 250] on div "1 Repair" at bounding box center [430, 252] width 95 height 9
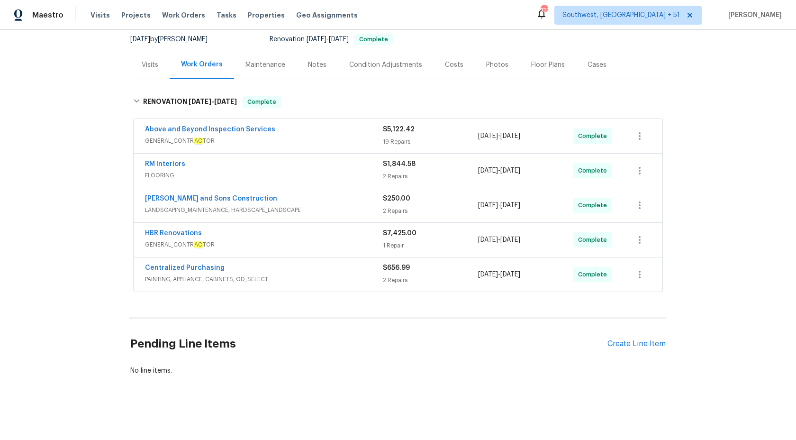
click at [368, 209] on span "LANDSCAPING_MAINTENANCE, HARDSCAPE_LANDSCAPE" at bounding box center [264, 209] width 238 height 9
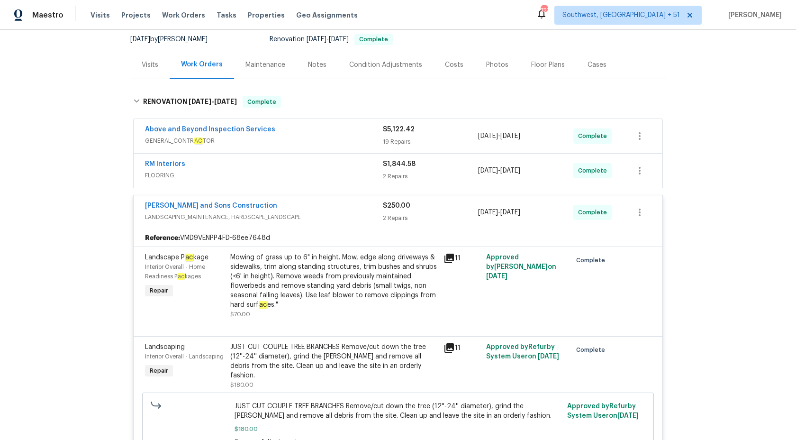
click at [368, 209] on div "Reyes and Sons Construction" at bounding box center [264, 206] width 238 height 11
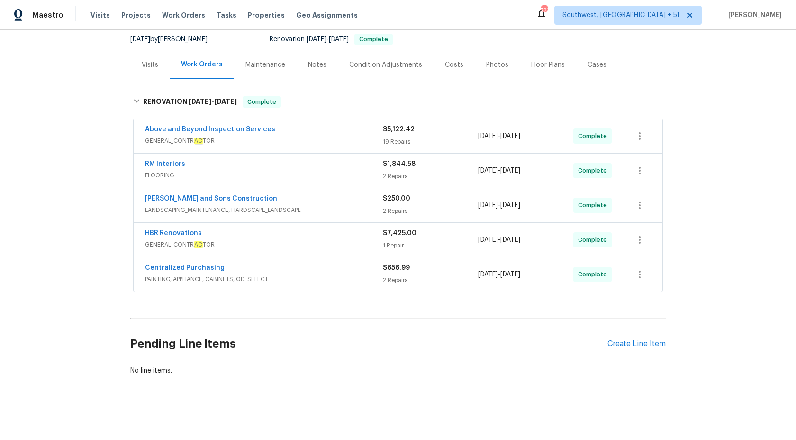
click at [373, 168] on div "RM Interiors" at bounding box center [264, 164] width 238 height 11
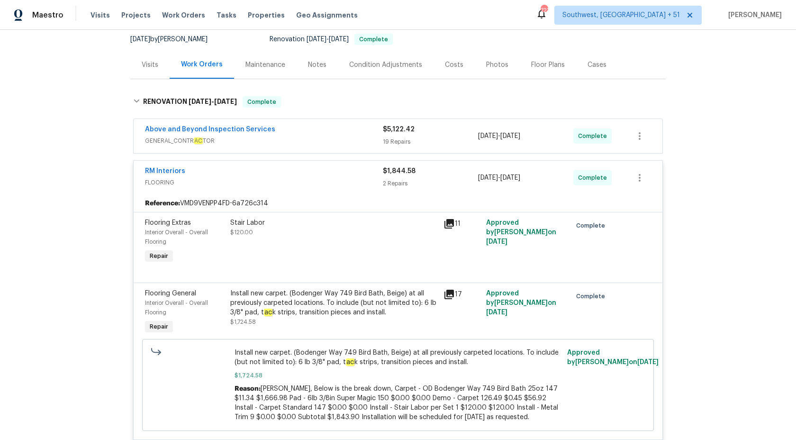
click at [397, 178] on div "$1,844.58 2 Repairs" at bounding box center [430, 177] width 95 height 23
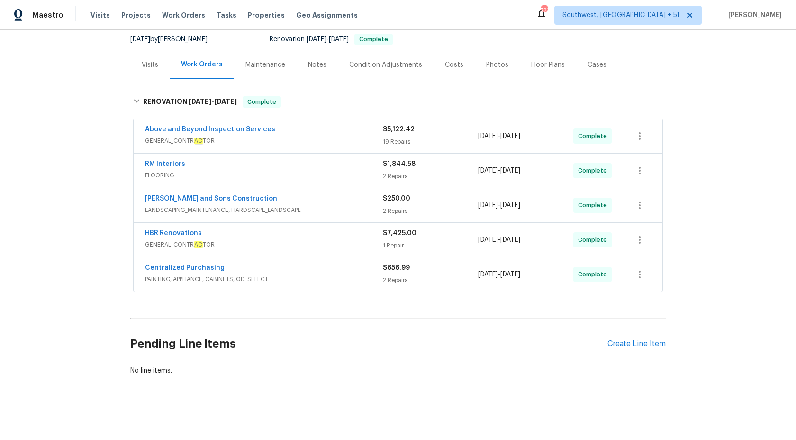
click at [356, 238] on div "HBR Renovations" at bounding box center [264, 233] width 238 height 11
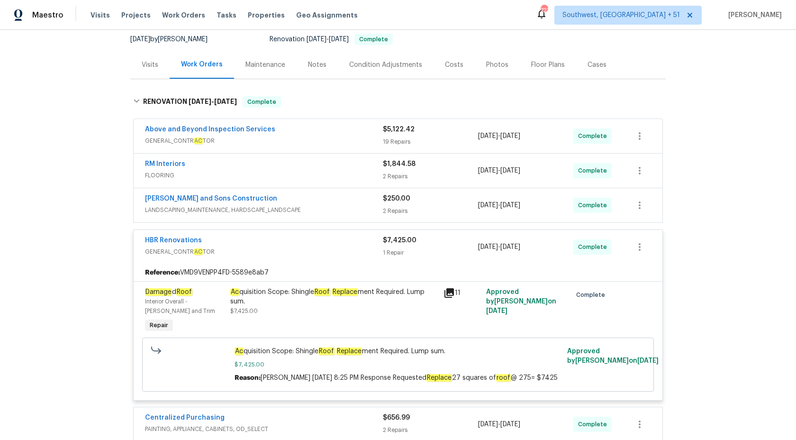
click at [354, 243] on div "HBR Renovations" at bounding box center [264, 240] width 238 height 11
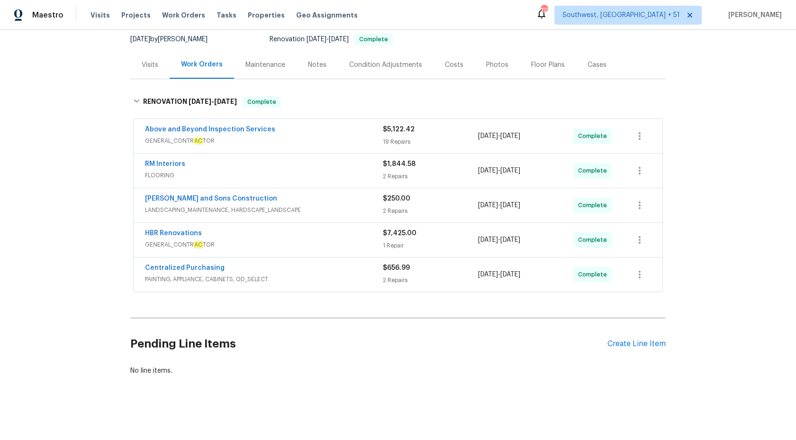
click at [350, 138] on span "GENERAL_CONTR AC TOR" at bounding box center [264, 140] width 238 height 9
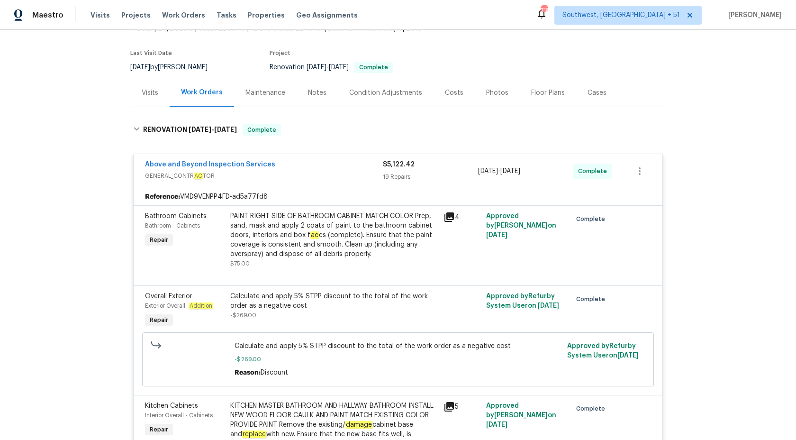
scroll to position [0, 0]
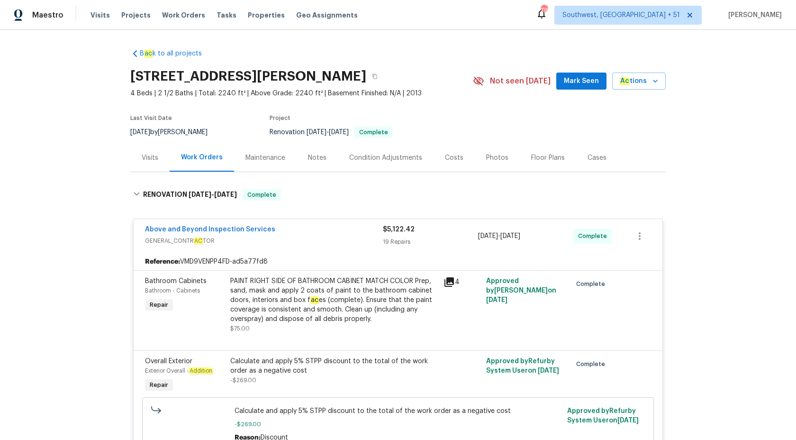
click at [385, 232] on span "$5,122.42" at bounding box center [399, 229] width 32 height 7
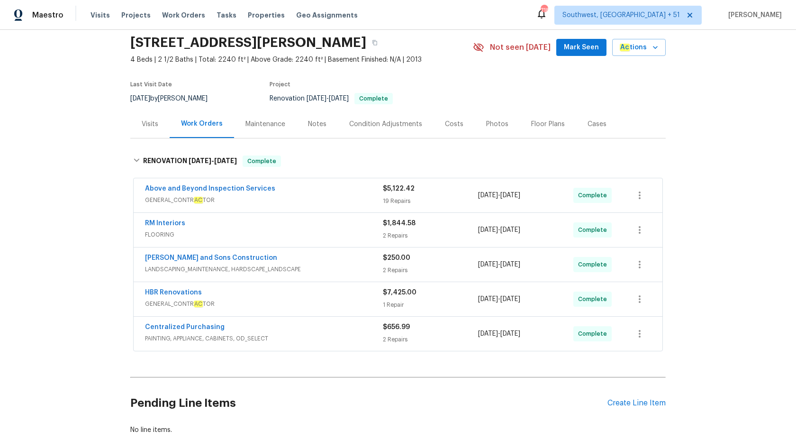
scroll to position [80, 0]
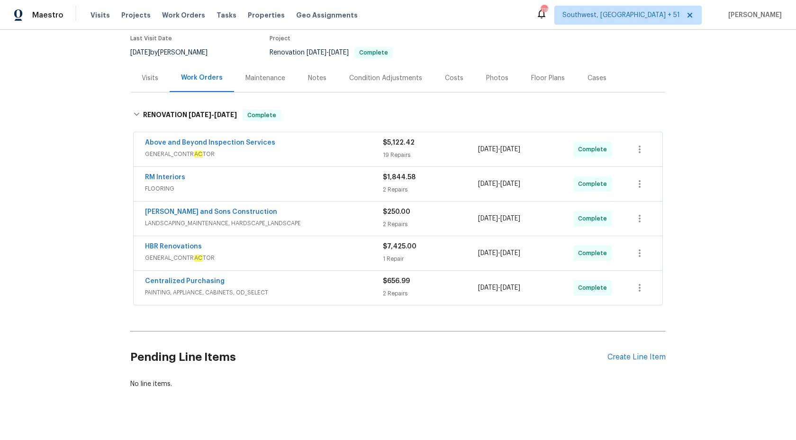
click at [358, 178] on div "RM Interiors" at bounding box center [264, 177] width 238 height 11
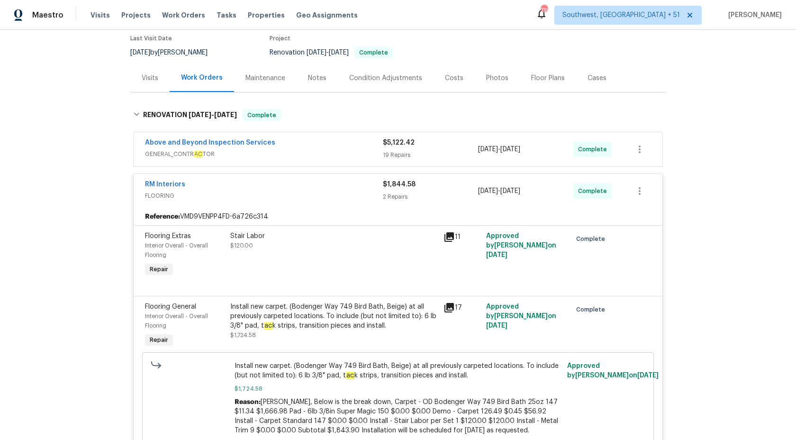
click at [358, 178] on div "RM Interiors FLOORING $1,844.58 2 Repairs 9/29/2025 - 10/4/2025 Complete" at bounding box center [398, 191] width 529 height 34
click at [358, 179] on div "RM Interiors FLOORING $1,844.58 2 Repairs 9/29/2025 - 10/4/2025 Complete" at bounding box center [398, 191] width 529 height 34
click at [368, 200] on span "FLOORING" at bounding box center [264, 195] width 238 height 9
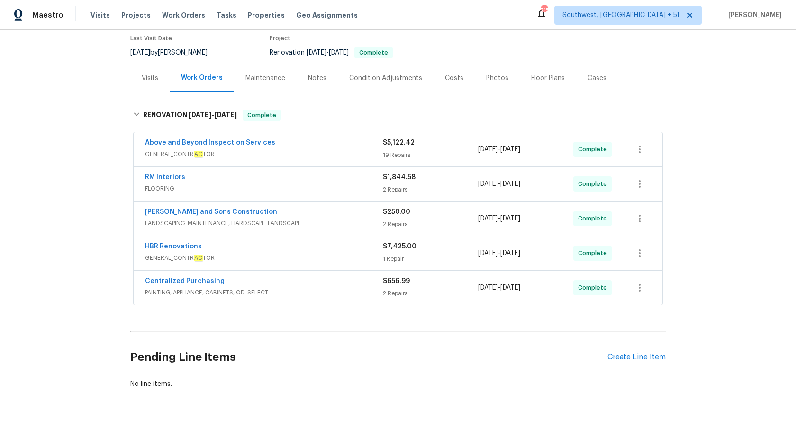
click at [296, 298] on div "Centralized Purchasing PAINTING, APPLIANCE, CABINETS, OD_SELECT" at bounding box center [264, 287] width 238 height 23
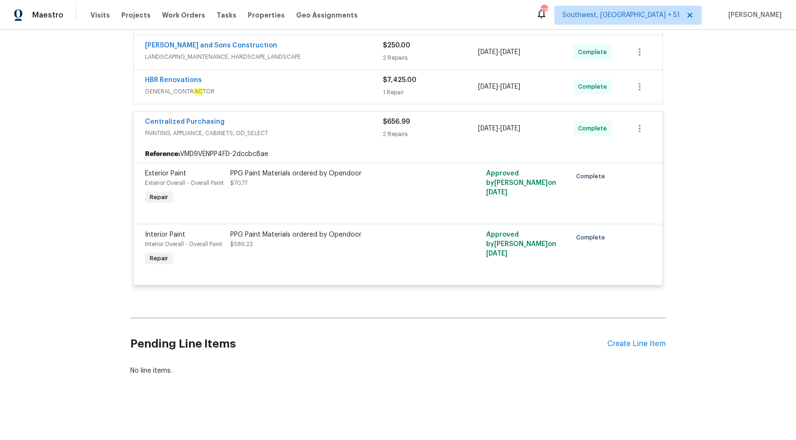
scroll to position [0, 0]
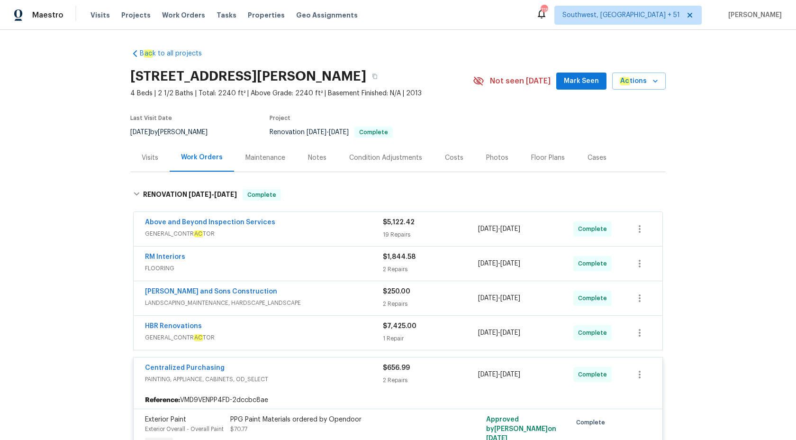
click at [344, 233] on span "GENERAL_CONTR AC TOR" at bounding box center [264, 233] width 238 height 9
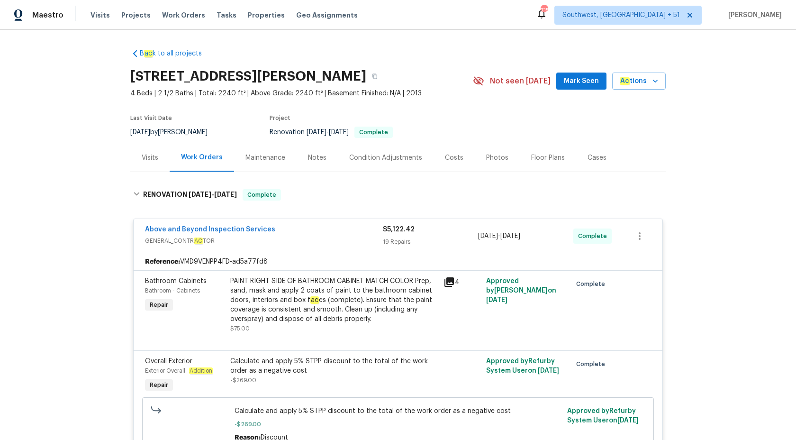
scroll to position [521, 0]
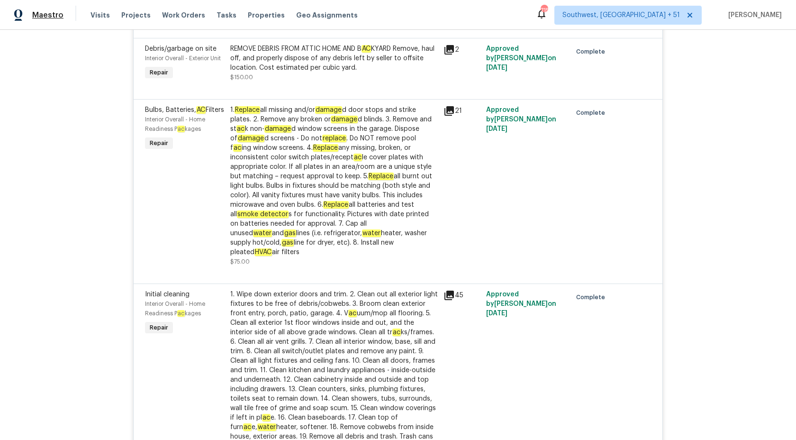
click at [47, 12] on span "Maestro" at bounding box center [47, 14] width 31 height 9
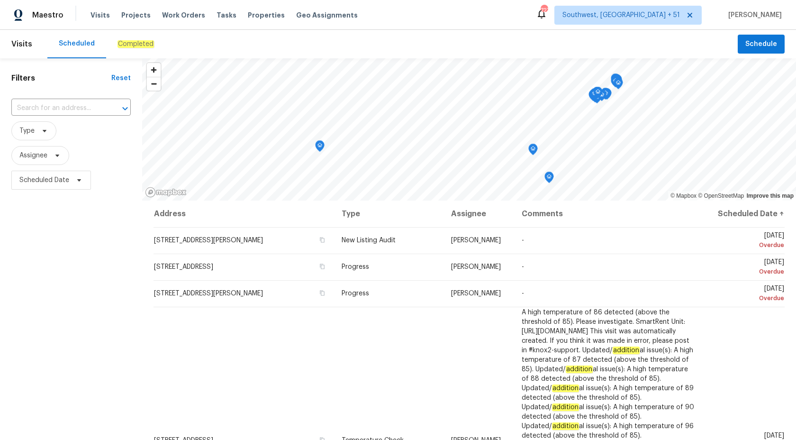
click at [122, 38] on div "Completed" at bounding box center [135, 44] width 59 height 28
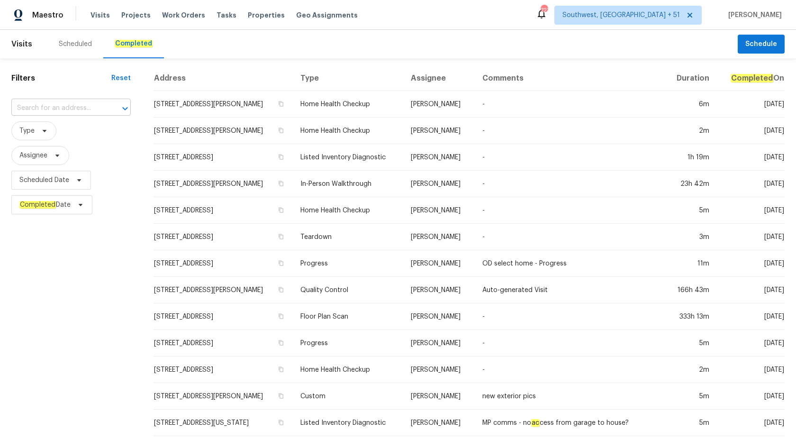
click at [35, 110] on input "text" at bounding box center [57, 108] width 93 height 15
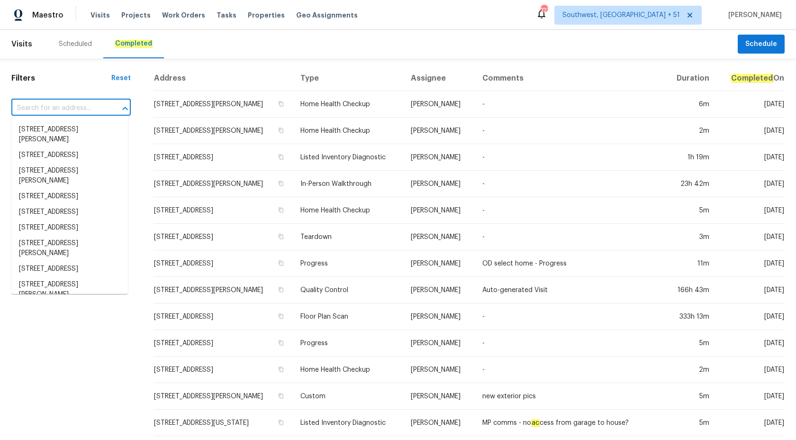
paste input "[STREET_ADDRESS]"
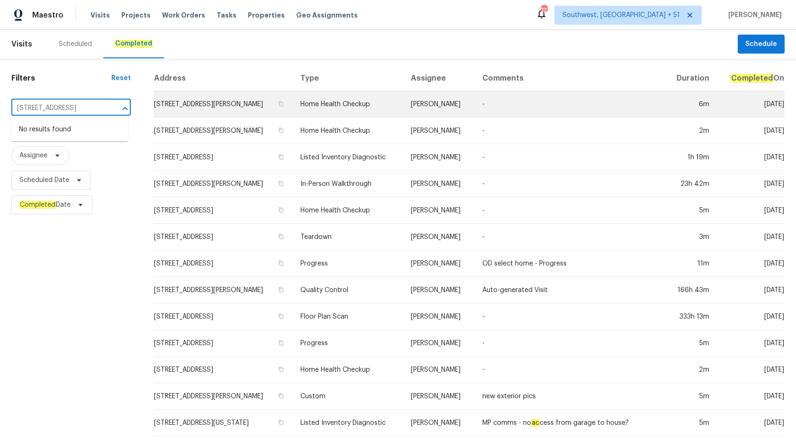
scroll to position [0, 45]
drag, startPoint x: 73, startPoint y: 109, endPoint x: 380, endPoint y: 125, distance: 306.5
click at [380, 125] on div "Filters Reset [STREET_ADDRESS] ​ Type Assignee Scheduled Date Completed Date Ad…" at bounding box center [398, 352] width 796 height 588
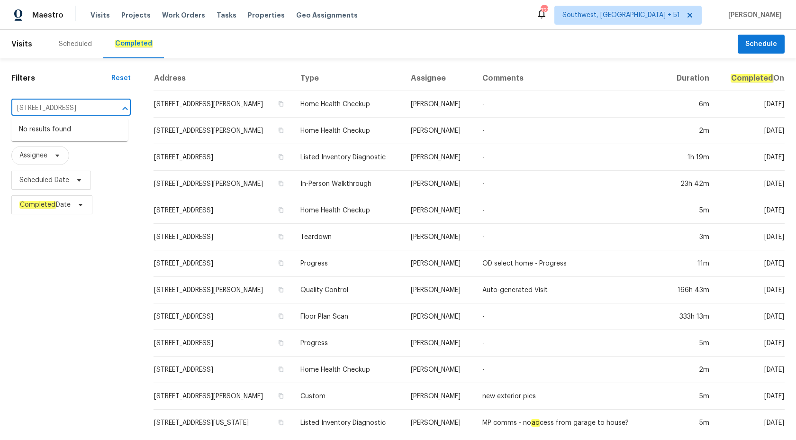
type input "[STREET_ADDRESS]"
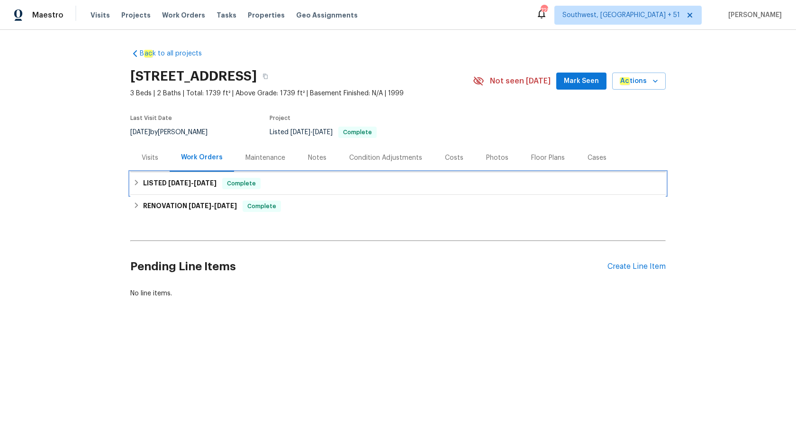
click at [197, 181] on span "[DATE]" at bounding box center [205, 183] width 23 height 7
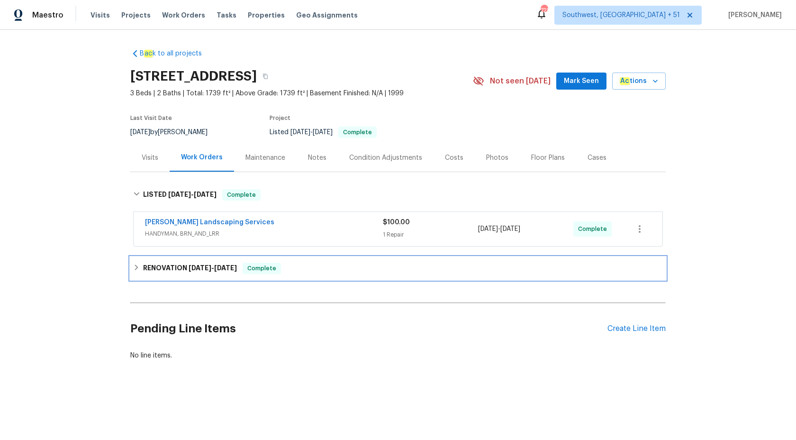
click at [222, 266] on span "[DATE]" at bounding box center [225, 267] width 23 height 7
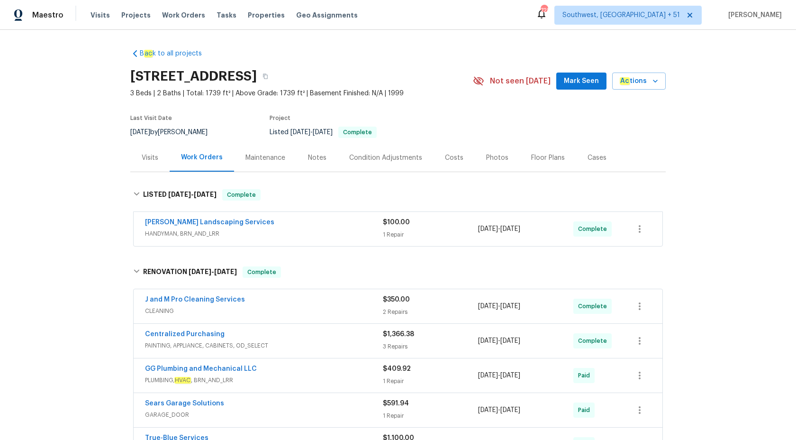
click at [269, 229] on span "HANDYMAN, BRN_AND_LRR" at bounding box center [264, 233] width 238 height 9
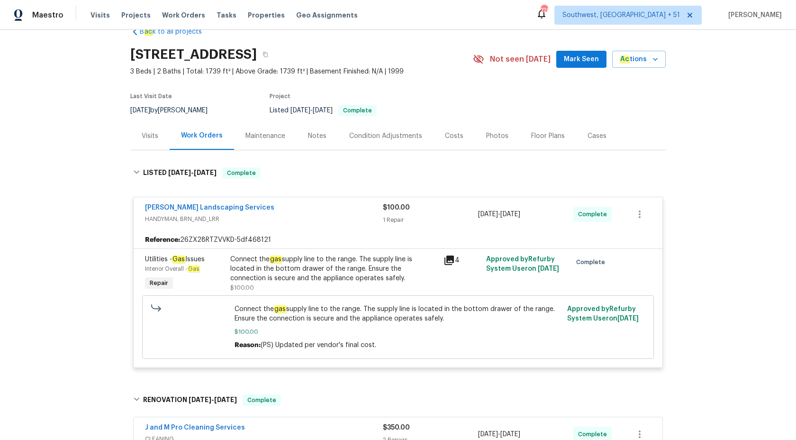
scroll to position [25, 0]
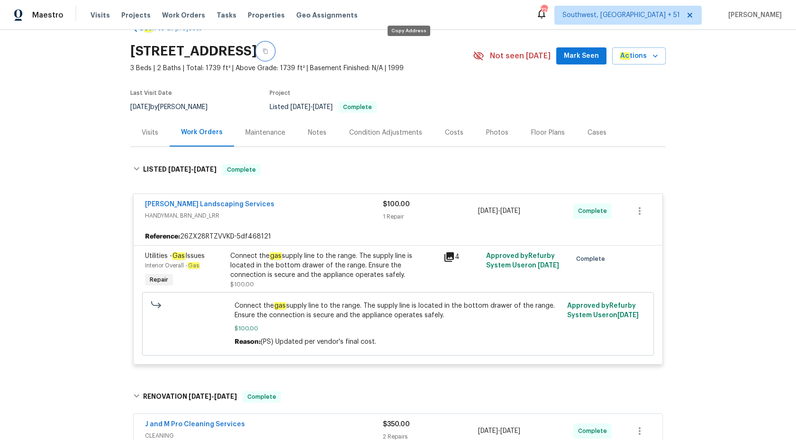
click at [268, 49] on icon "button" at bounding box center [266, 51] width 6 height 6
click at [45, 18] on span "Maestro" at bounding box center [47, 14] width 31 height 9
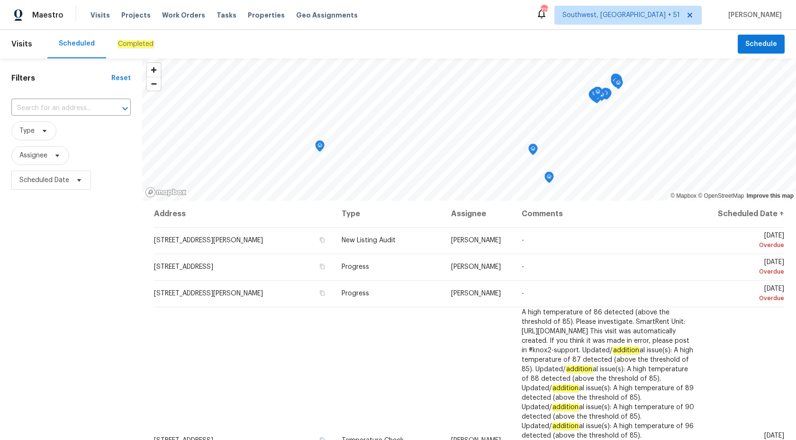
click at [139, 39] on div "Completed" at bounding box center [135, 44] width 59 height 28
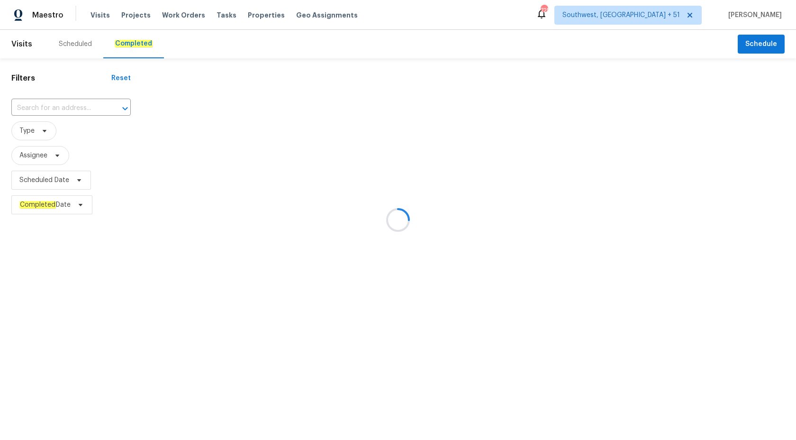
click at [53, 108] on div at bounding box center [398, 220] width 796 height 440
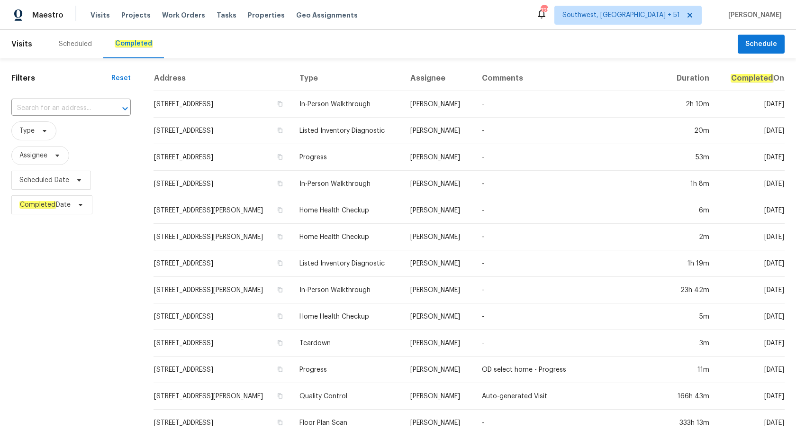
click at [53, 108] on input "text" at bounding box center [57, 108] width 93 height 15
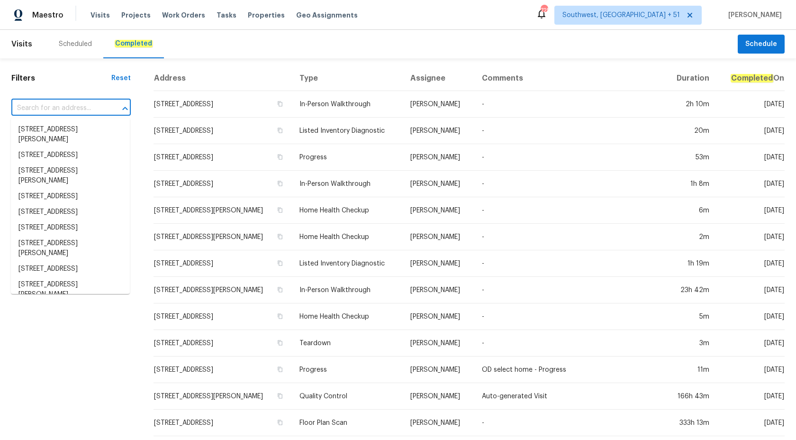
paste input "[STREET_ADDRESS]"
type input "[STREET_ADDRESS]"
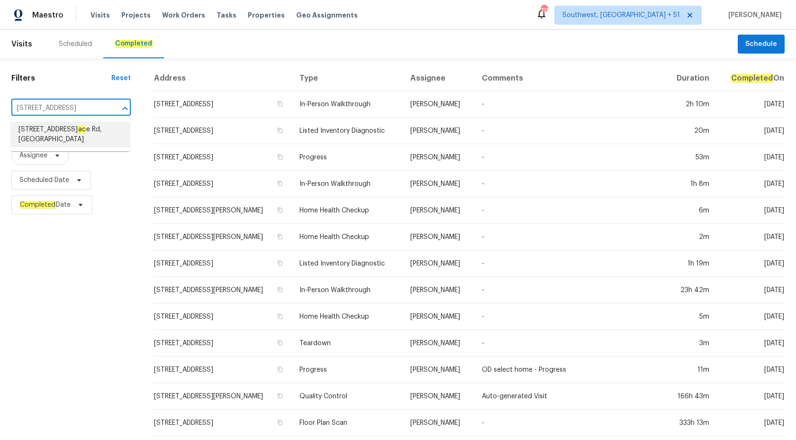
click at [56, 132] on span "[STREET_ADDRESS]" at bounding box center [70, 135] width 104 height 20
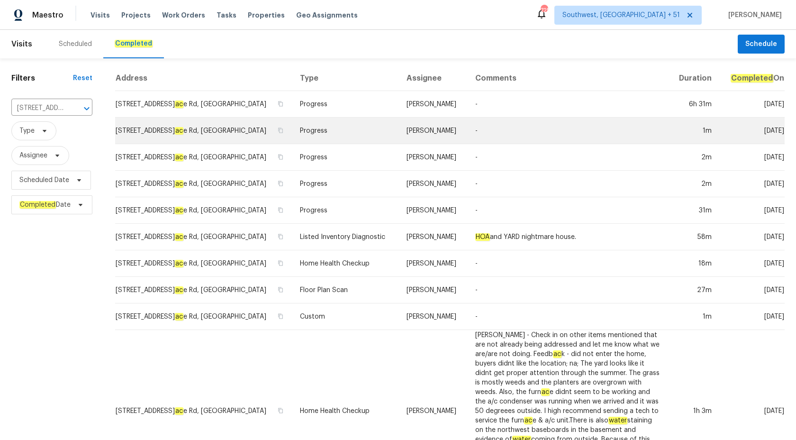
click at [389, 127] on td "Progress" at bounding box center [345, 131] width 107 height 27
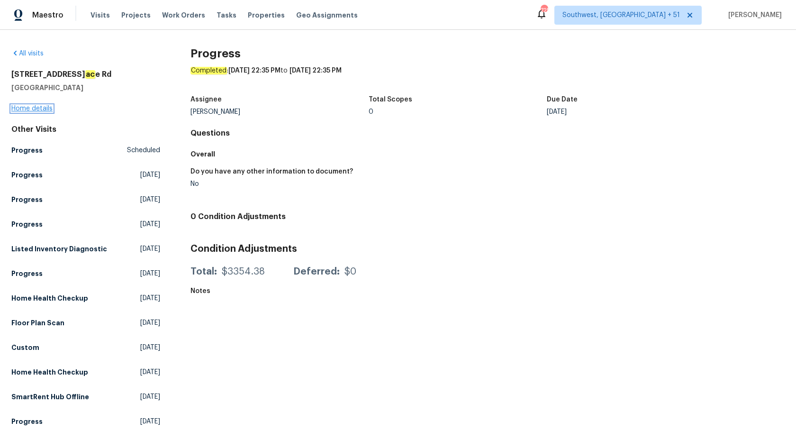
click at [36, 110] on link "Home details" at bounding box center [31, 108] width 41 height 7
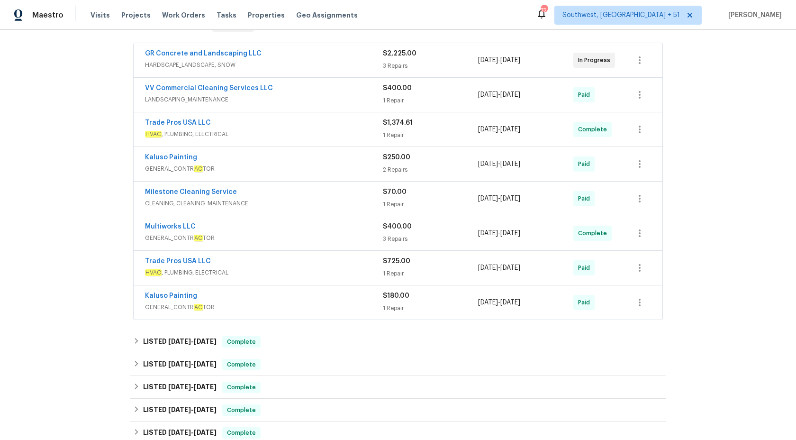
scroll to position [272, 0]
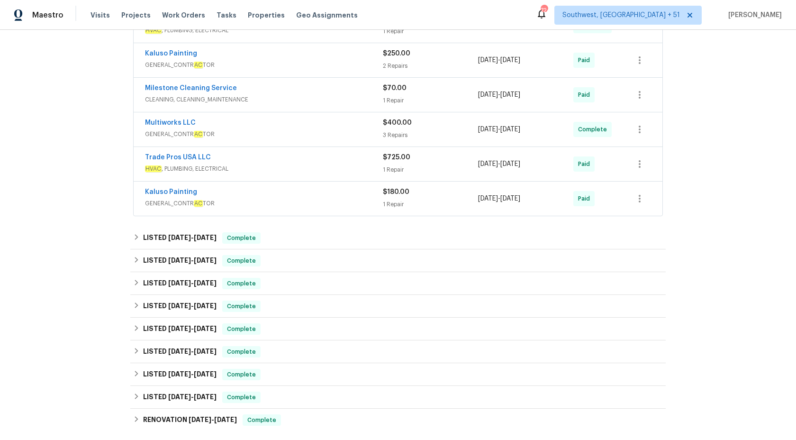
click at [315, 208] on span "GENERAL_CONTR AC TOR" at bounding box center [264, 203] width 238 height 9
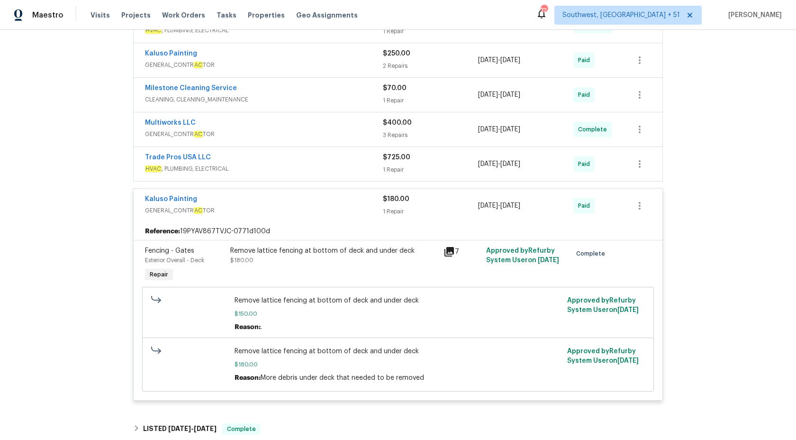
click at [315, 206] on div "Kaluso Painting" at bounding box center [264, 199] width 238 height 11
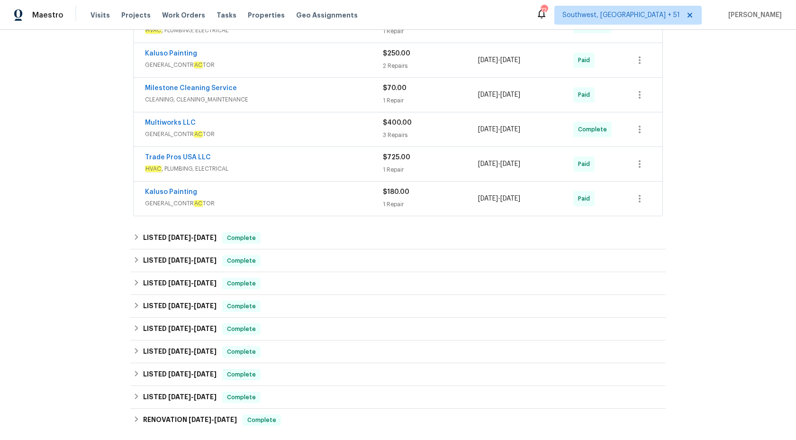
click at [331, 173] on span "HVAC , PLUMBING, ELECTRICAL" at bounding box center [264, 168] width 238 height 9
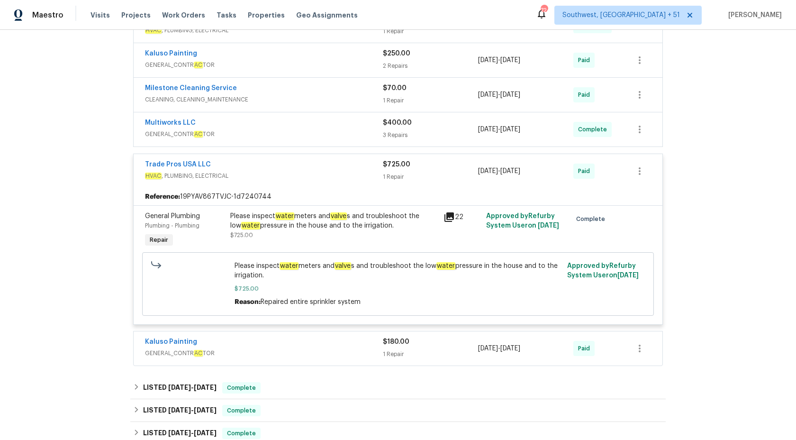
click at [395, 182] on div "$725.00 1 Repair" at bounding box center [430, 171] width 95 height 23
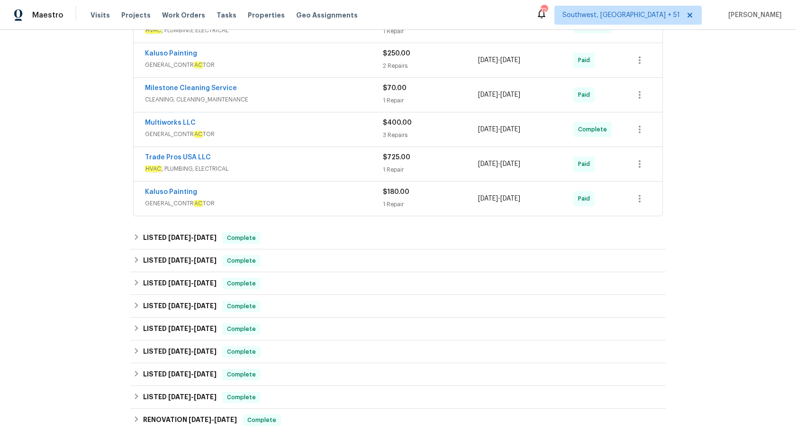
click at [366, 139] on span "GENERAL_CONTR AC TOR" at bounding box center [264, 133] width 238 height 9
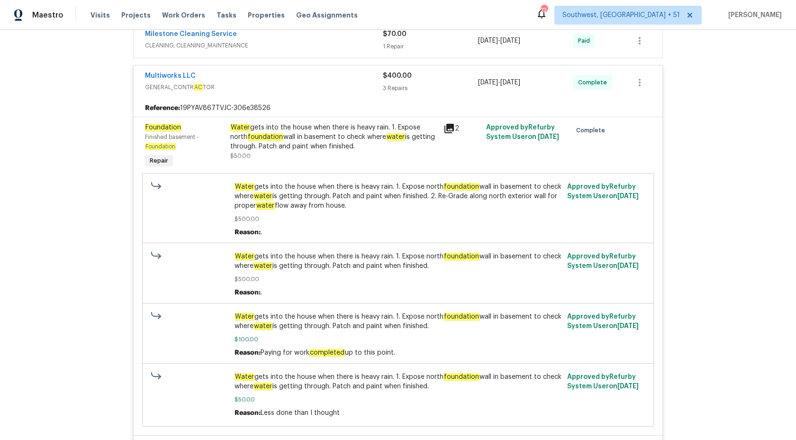
scroll to position [344, 0]
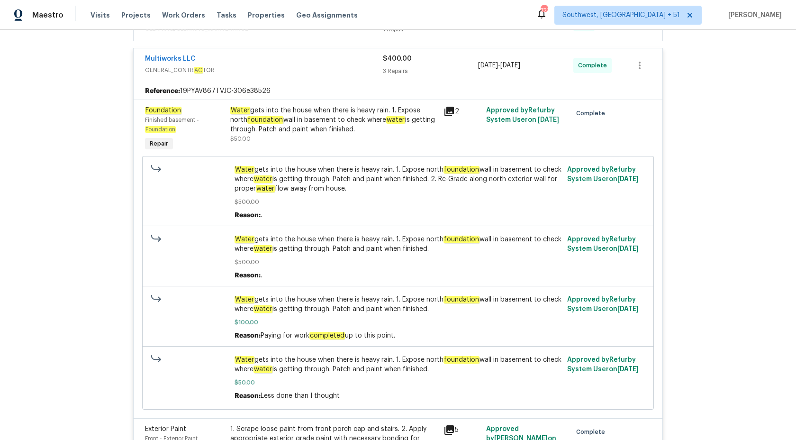
click at [316, 122] on div "Water gets into the house when there is heavy rain. 1. Expose north foundation …" at bounding box center [334, 120] width 208 height 28
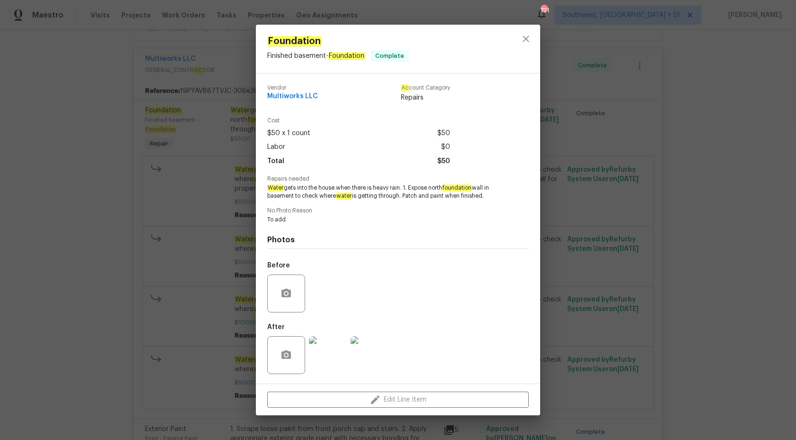
click at [308, 195] on span "Water gets into the house when there is heavy rain. 1. Expose north foundation …" at bounding box center [384, 192] width 235 height 16
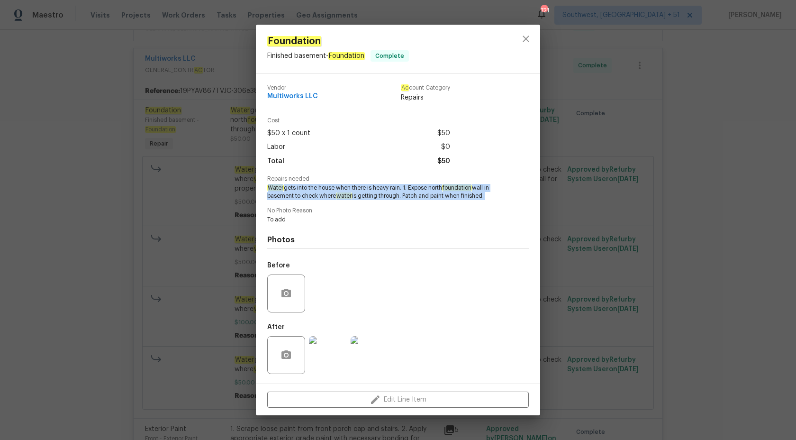
click at [308, 195] on span "Water gets into the house when there is heavy rain. 1. Expose north foundation …" at bounding box center [384, 192] width 235 height 16
copy span "Water gets into the house when there is heavy rain. 1. Expose north foundation …"
click at [377, 201] on div "Vendor Multiworks LLC Ac count Category Repairs Cost $50 x 1 count $50 Labor $0…" at bounding box center [398, 228] width 262 height 302
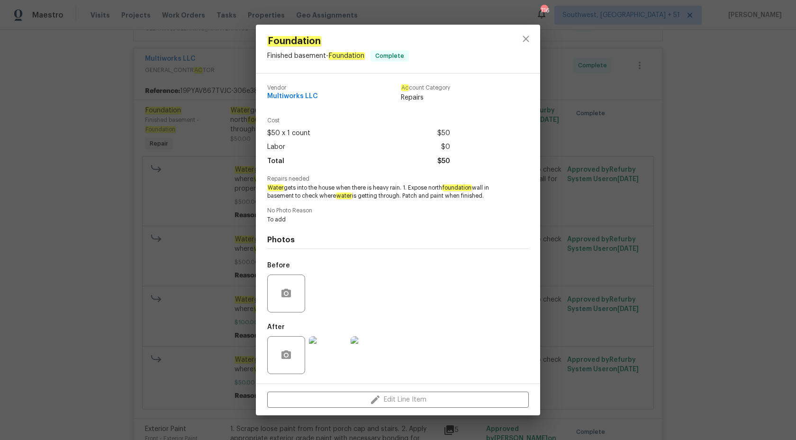
click at [13, 250] on div "Foundation Finished basement - Foundation Complete Vendor Multiworks LLC Ac cou…" at bounding box center [398, 220] width 796 height 440
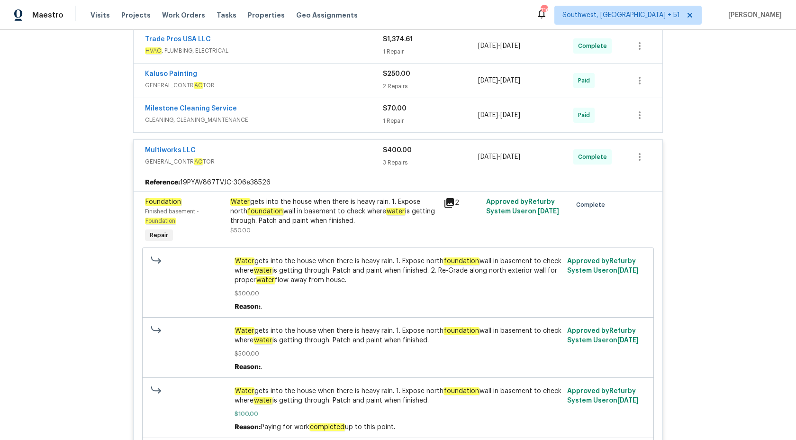
scroll to position [224, 0]
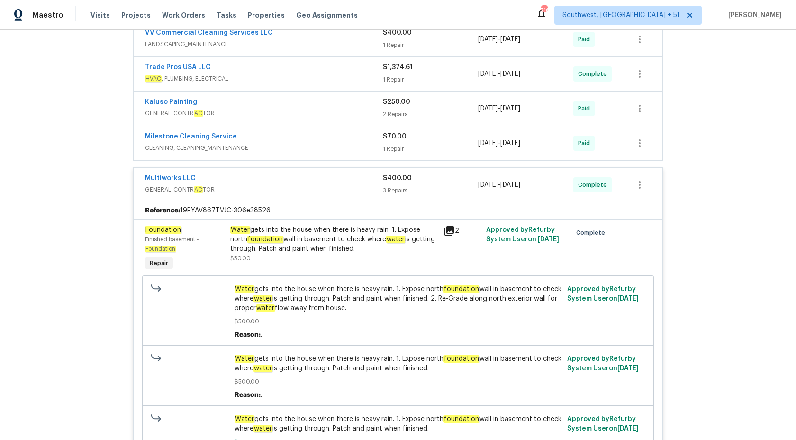
click at [381, 194] on span "GENERAL_CONTR AC TOR" at bounding box center [264, 189] width 238 height 9
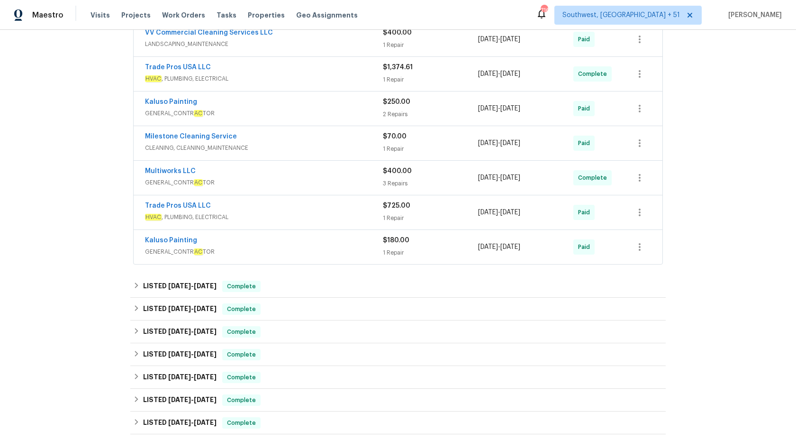
click at [351, 154] on div "Milestone Cleaning Service CLEANING, CLEANING_MAINTENANCE" at bounding box center [264, 143] width 238 height 23
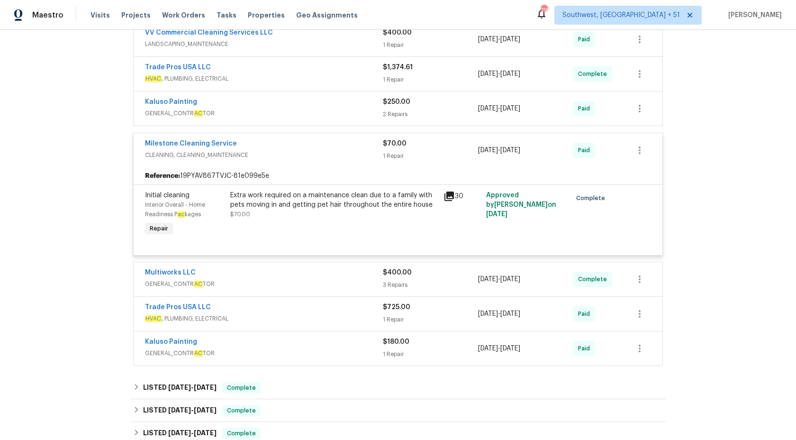
click at [360, 150] on div "Milestone Cleaning Service" at bounding box center [264, 144] width 238 height 11
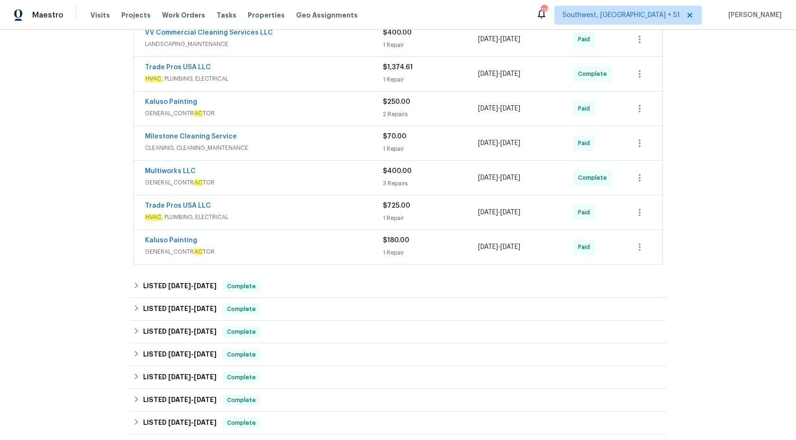
click at [367, 118] on span "GENERAL_CONTR AC TOR" at bounding box center [264, 113] width 238 height 9
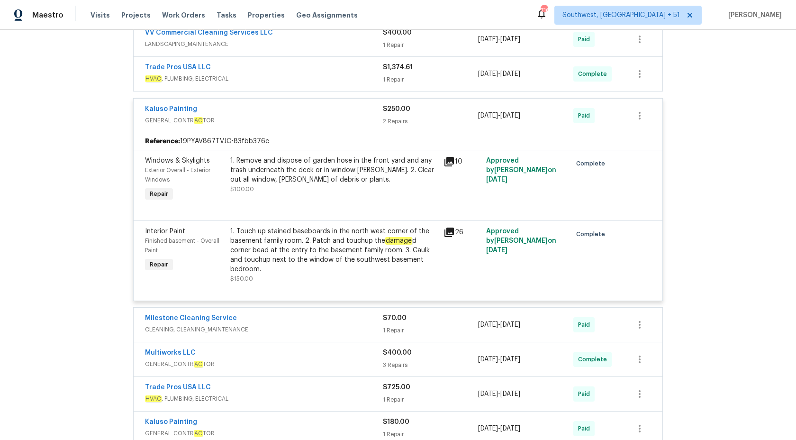
click at [367, 116] on div "Kaluso Painting" at bounding box center [264, 109] width 238 height 11
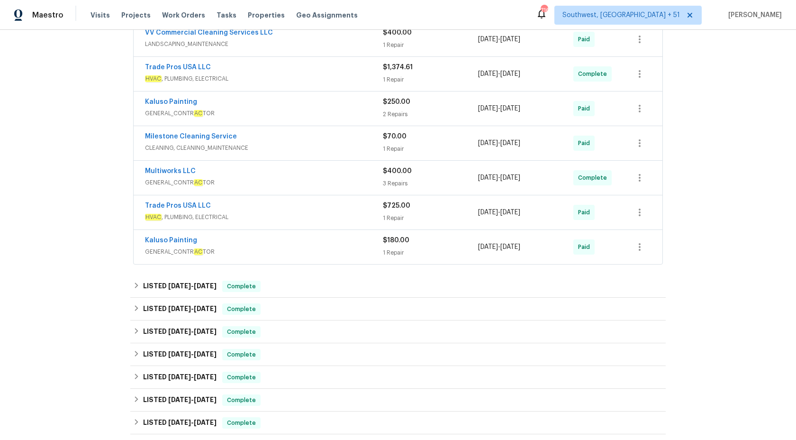
click at [359, 74] on div "Trade Pros USA LLC" at bounding box center [264, 68] width 238 height 11
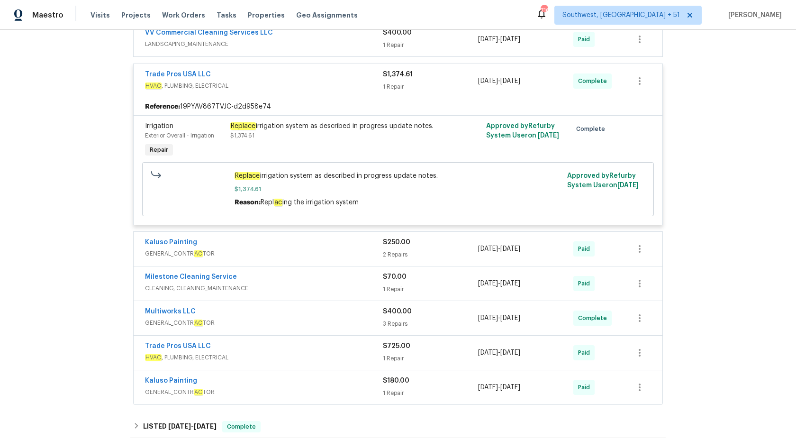
click at [311, 140] on div "Replace irrigation system as described in progress update notes. $1,374.61" at bounding box center [334, 130] width 208 height 19
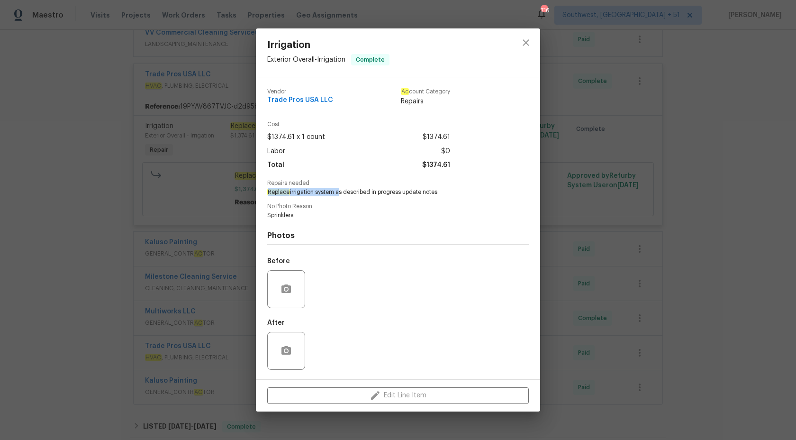
drag, startPoint x: 267, startPoint y: 194, endPoint x: 336, endPoint y: 193, distance: 69.7
click at [336, 193] on div "Vendor Trade Pros USA LLC Ac count Category Repairs Cost $1374.61 x 1 count $13…" at bounding box center [398, 228] width 284 height 302
copy span "Replace irrigation system"
click at [63, 17] on div "Irrigation Exterior Overall - Irrigation Complete Vendor Trade Pros USA LLC Ac …" at bounding box center [398, 220] width 796 height 440
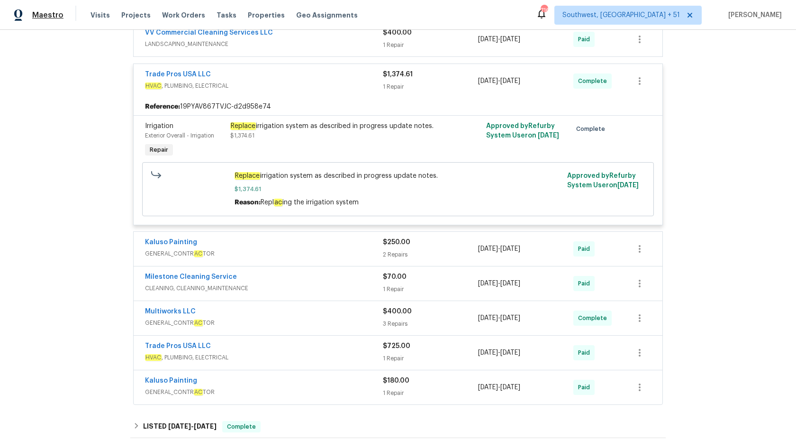
click at [52, 16] on span "Maestro" at bounding box center [47, 14] width 31 height 9
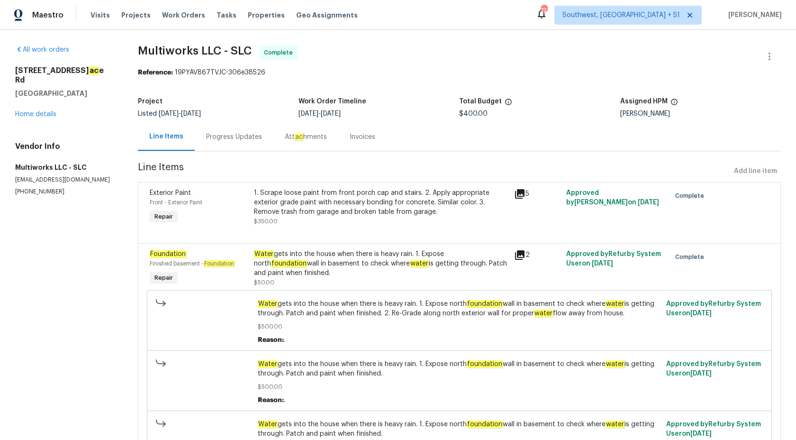
click at [235, 133] on div "Progress Updates" at bounding box center [234, 136] width 56 height 9
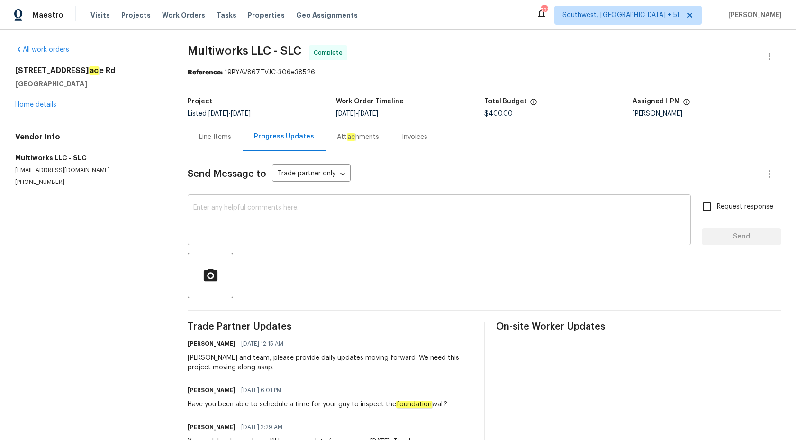
scroll to position [70, 0]
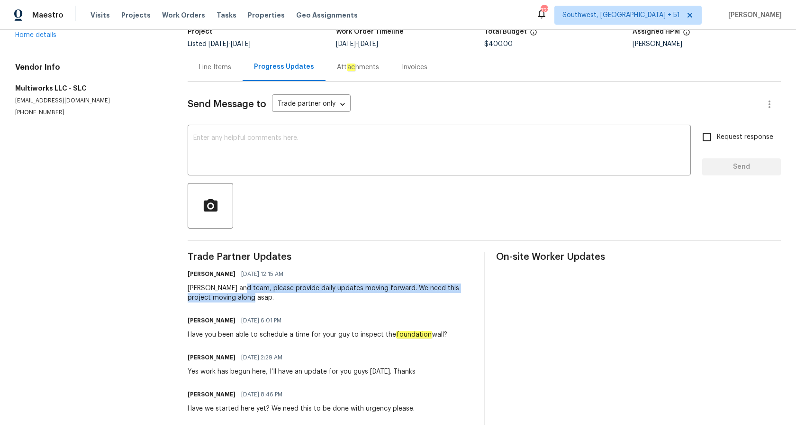
drag, startPoint x: 243, startPoint y: 289, endPoint x: 372, endPoint y: 299, distance: 129.8
click at [371, 299] on div "Ulysses and team, please provide daily updates moving forward. We need this pro…" at bounding box center [330, 292] width 285 height 19
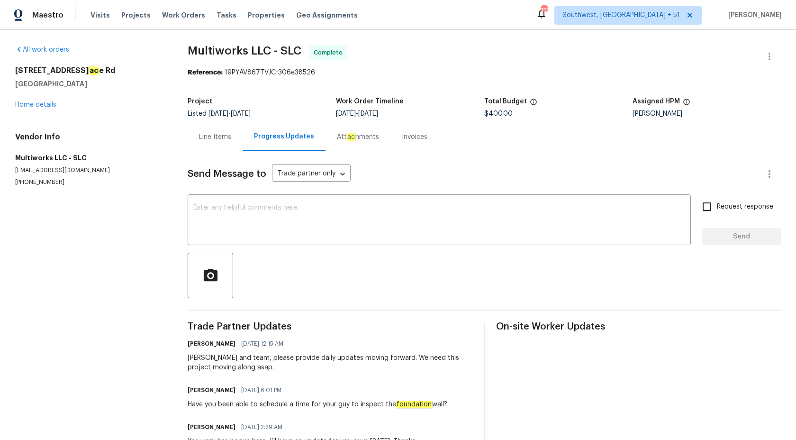
click at [402, 141] on div "Invoices" at bounding box center [415, 136] width 26 height 9
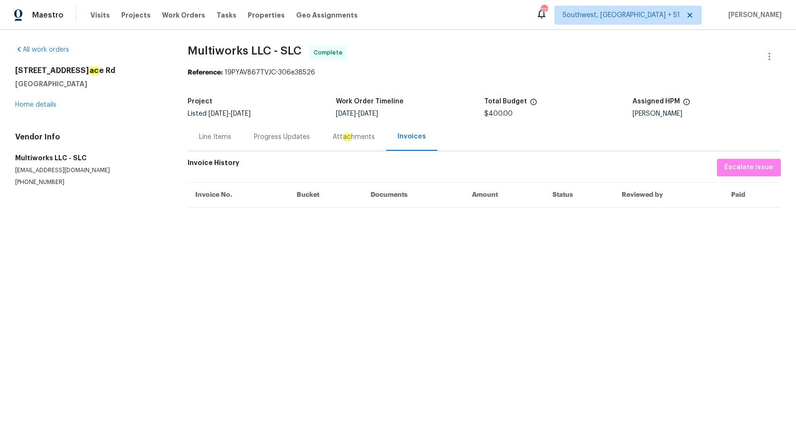
click at [218, 139] on div "Line Items" at bounding box center [215, 136] width 32 height 9
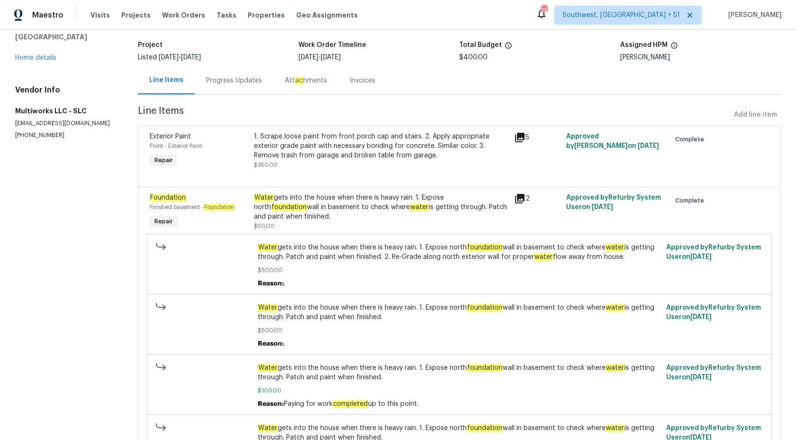
scroll to position [134, 0]
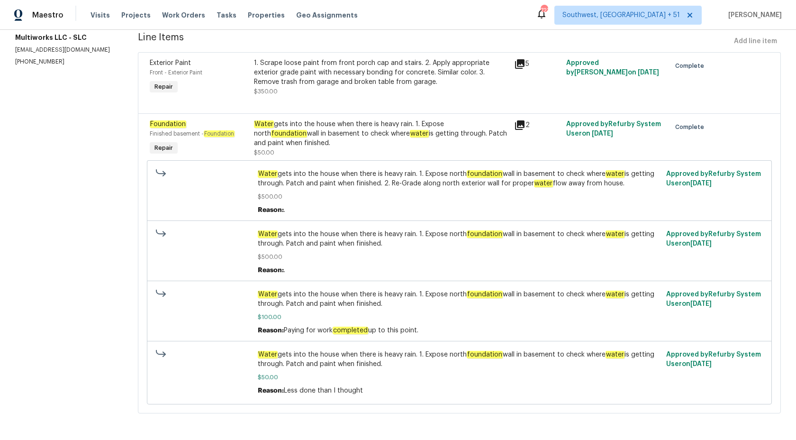
drag, startPoint x: 421, startPoint y: 172, endPoint x: 408, endPoint y: 188, distance: 20.6
click at [408, 188] on div "Water gets into the house when there is heavy rain. 1. Expose north foundation …" at bounding box center [459, 191] width 403 height 45
click at [399, 141] on div "Water gets into the house when there is heavy rain. 1. Expose north foundation …" at bounding box center [381, 133] width 255 height 28
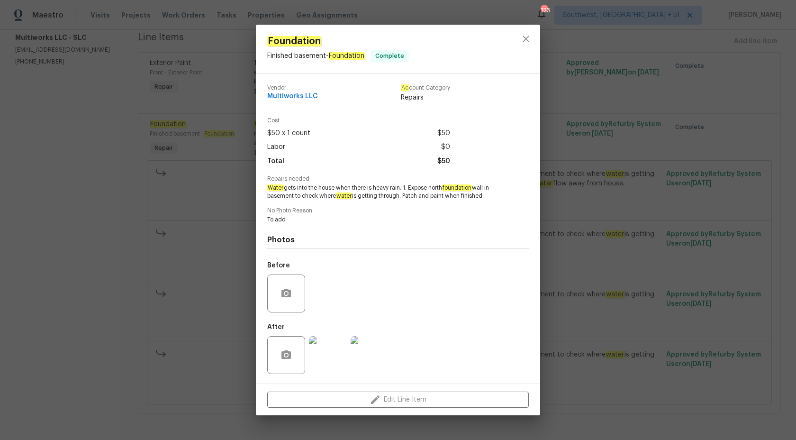
click at [324, 356] on img at bounding box center [328, 355] width 38 height 38
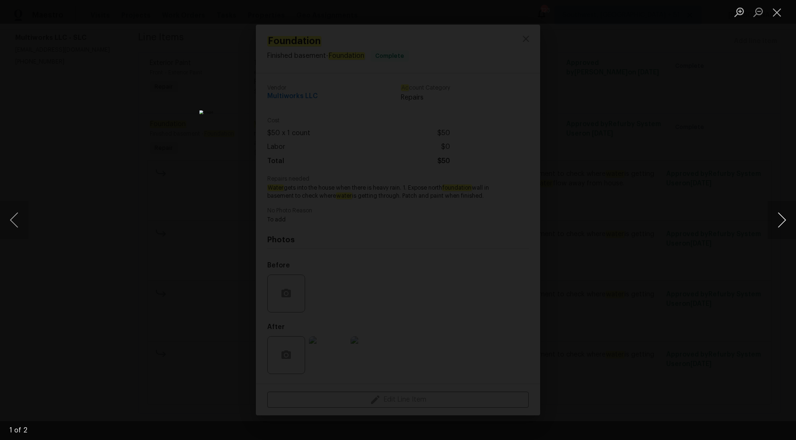
click at [781, 225] on button "Next image" at bounding box center [782, 220] width 28 height 38
click at [682, 158] on div "Lightbox" at bounding box center [398, 220] width 796 height 440
click at [147, 195] on div "Lightbox" at bounding box center [398, 220] width 796 height 440
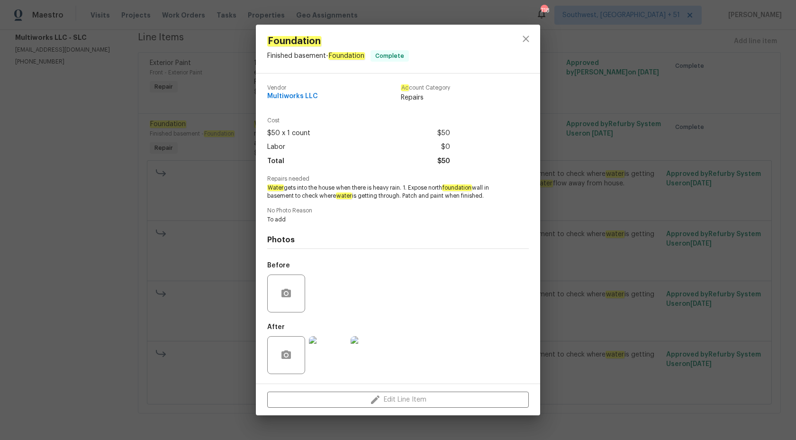
click at [147, 195] on div "Foundation Finished basement - Foundation Complete Vendor Multiworks LLC Ac cou…" at bounding box center [398, 220] width 796 height 440
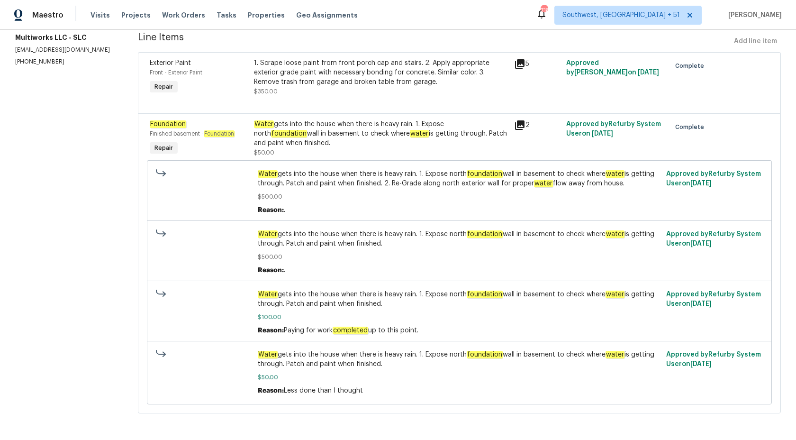
scroll to position [0, 0]
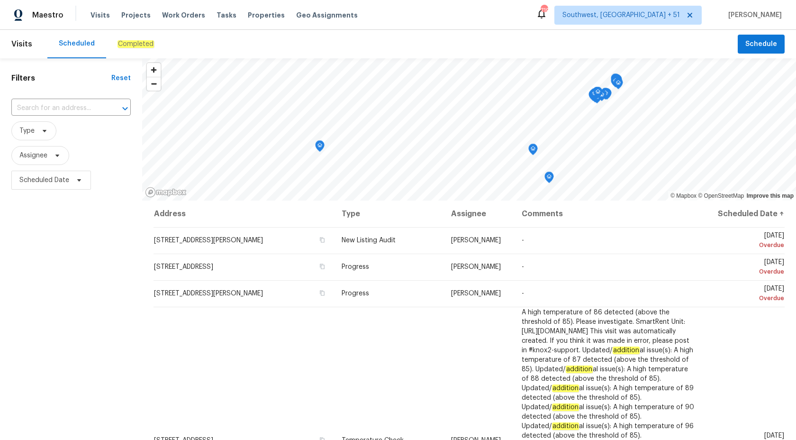
click at [140, 41] on em "Completed" at bounding box center [136, 44] width 36 height 8
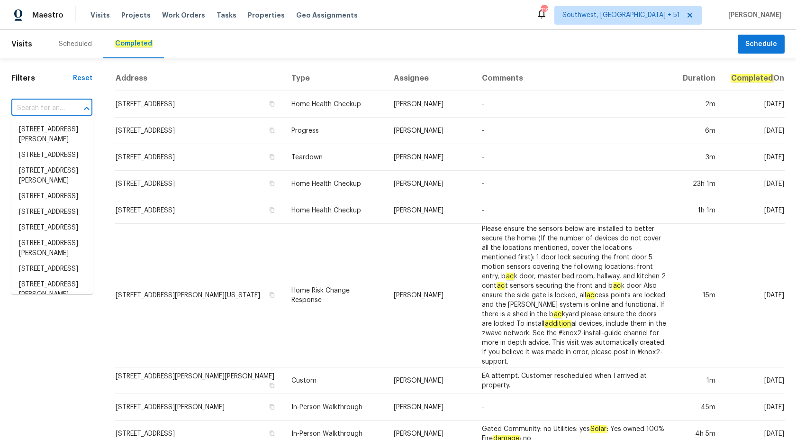
click at [43, 109] on input "text" at bounding box center [38, 108] width 54 height 15
paste input "[STREET_ADDRESS]"
type input "[STREET_ADDRESS]"
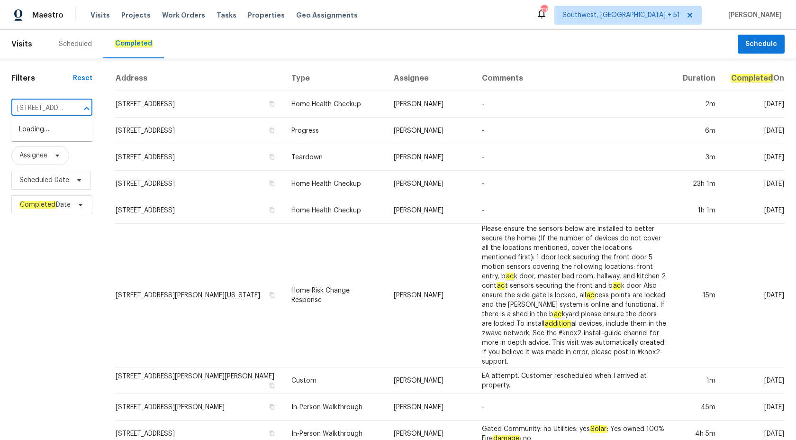
scroll to position [0, 46]
click at [49, 137] on li "[STREET_ADDRESS]" at bounding box center [51, 130] width 81 height 16
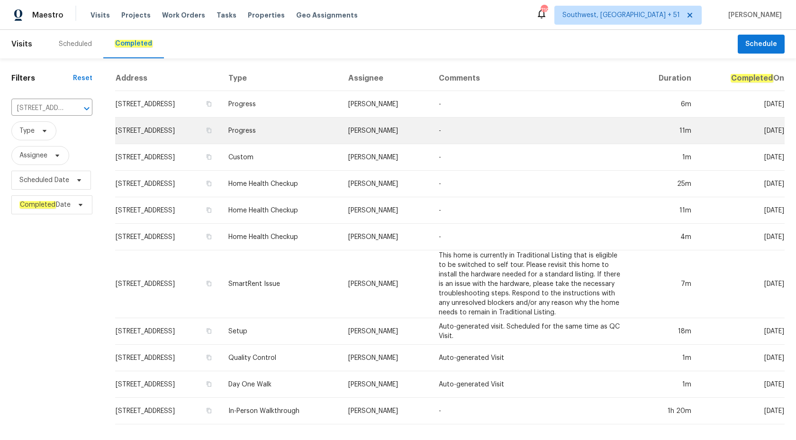
click at [339, 127] on td "Progress" at bounding box center [281, 131] width 120 height 27
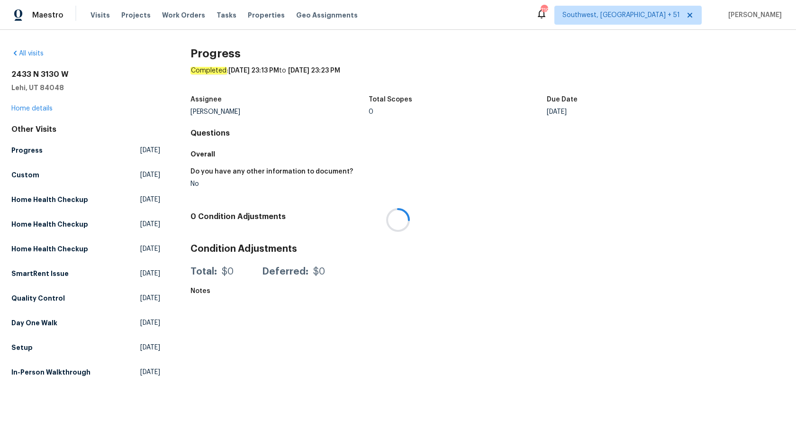
click at [31, 112] on div at bounding box center [398, 220] width 796 height 440
click at [32, 110] on link "Home details" at bounding box center [31, 108] width 41 height 7
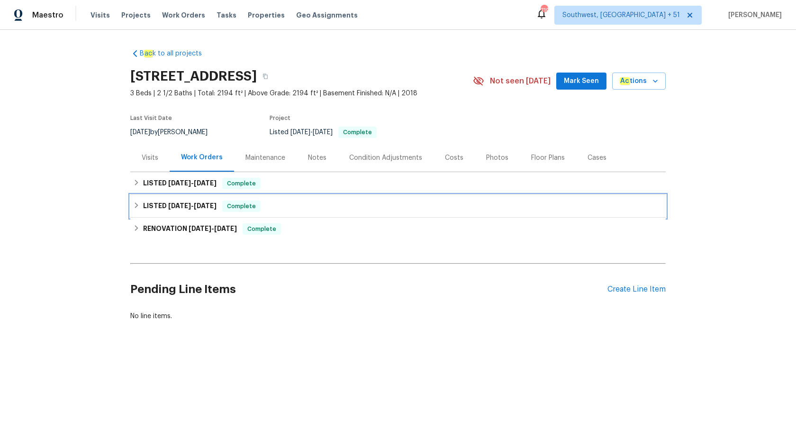
click at [207, 214] on div "LISTED [DATE] - [DATE] Complete" at bounding box center [397, 206] width 535 height 23
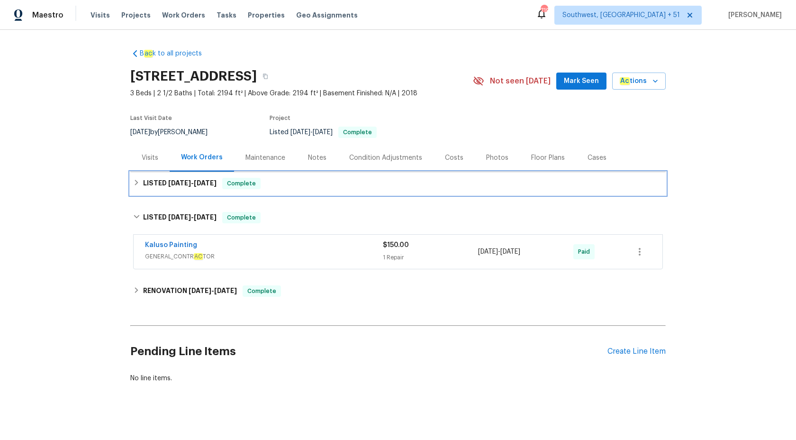
click at [228, 191] on div "LISTED [DATE] - [DATE] Complete" at bounding box center [397, 183] width 535 height 23
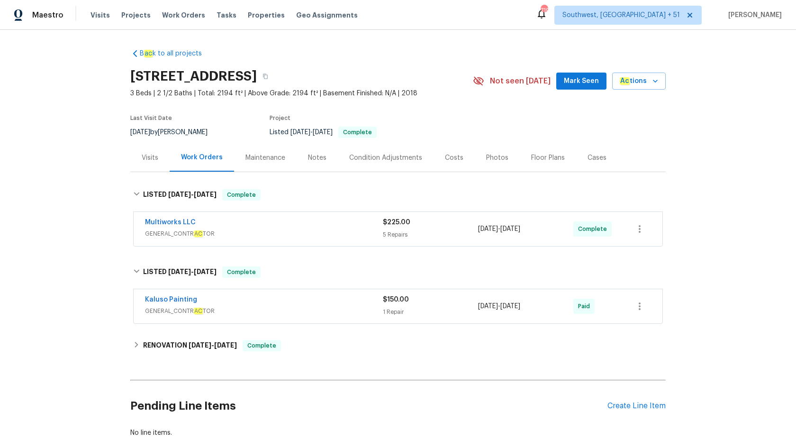
click at [321, 298] on div "Kaluso Painting" at bounding box center [264, 300] width 238 height 11
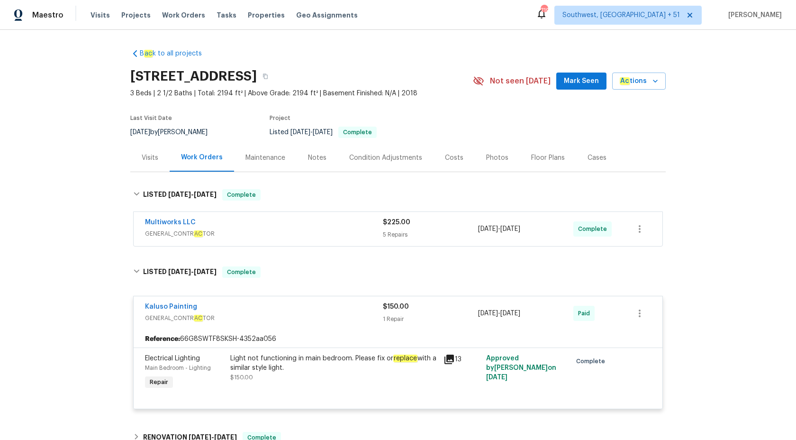
click at [352, 307] on div "Kaluso Painting" at bounding box center [264, 307] width 238 height 11
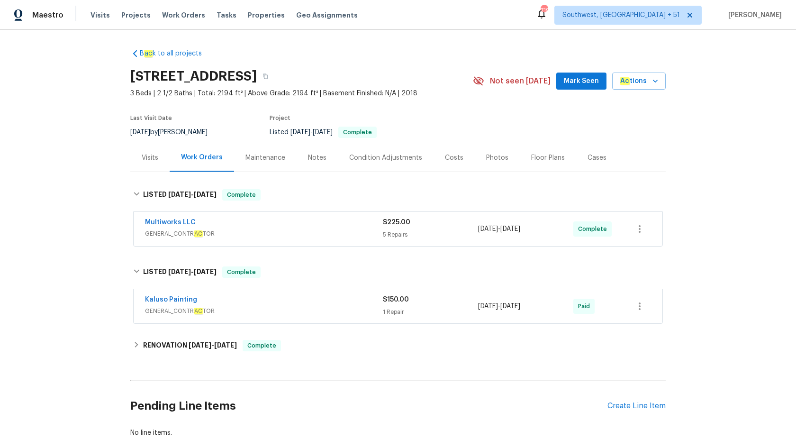
click at [355, 235] on span "GENERAL_CONTR AC TOR" at bounding box center [264, 233] width 238 height 9
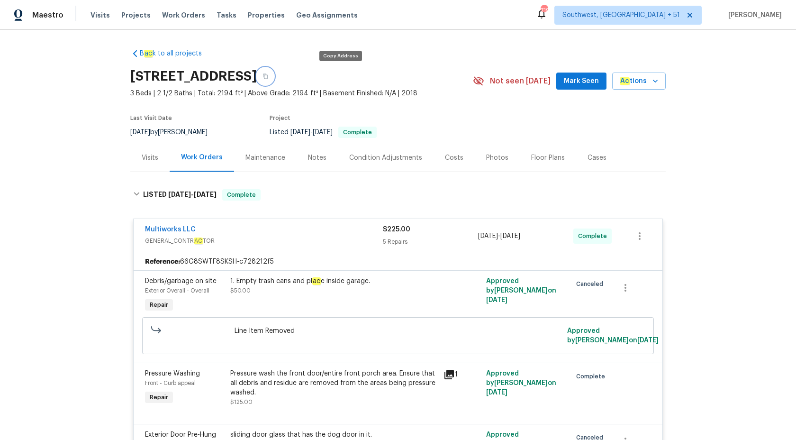
click at [274, 78] on button "button" at bounding box center [265, 76] width 17 height 17
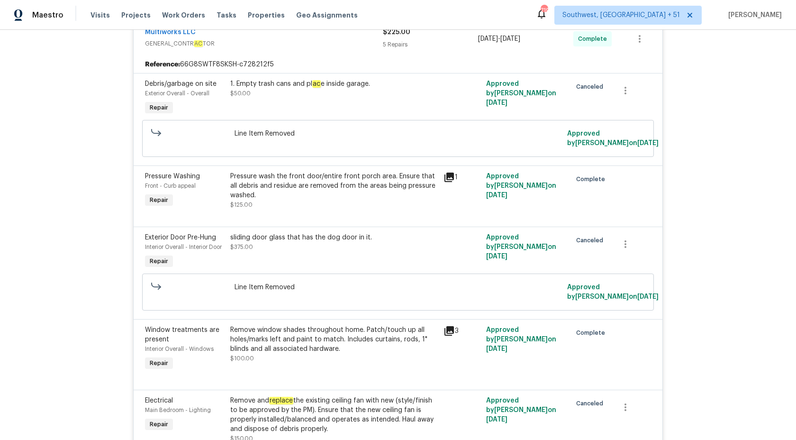
scroll to position [357, 0]
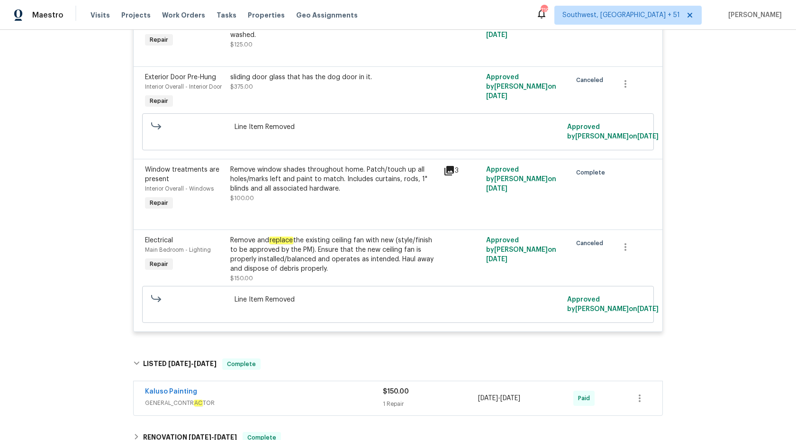
click at [95, 202] on div "B ac k to all projects [STREET_ADDRESS] 3 Beds | 2 1/2 Baths | Total: 2194 ft² …" at bounding box center [398, 235] width 796 height 410
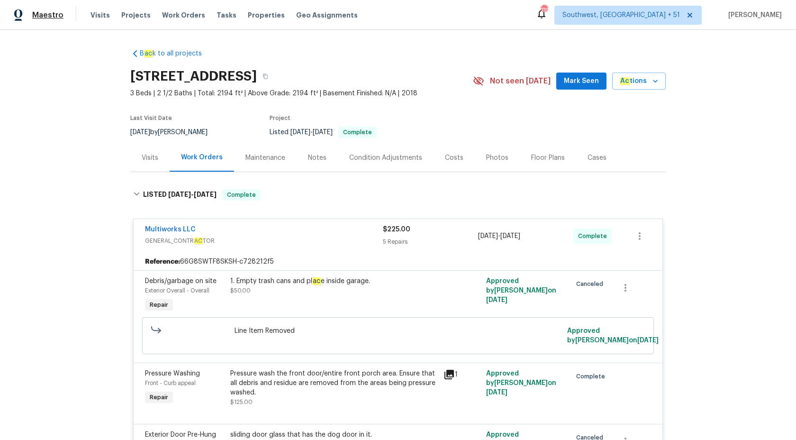
click at [49, 13] on span "Maestro" at bounding box center [47, 14] width 31 height 9
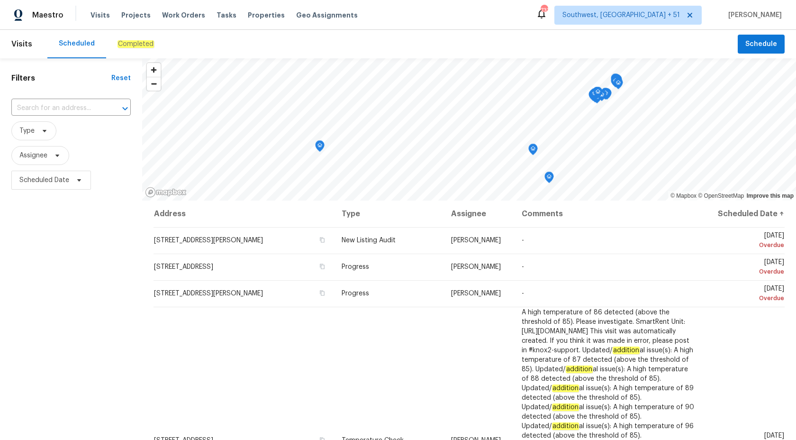
click at [119, 44] on em "Completed" at bounding box center [136, 44] width 36 height 8
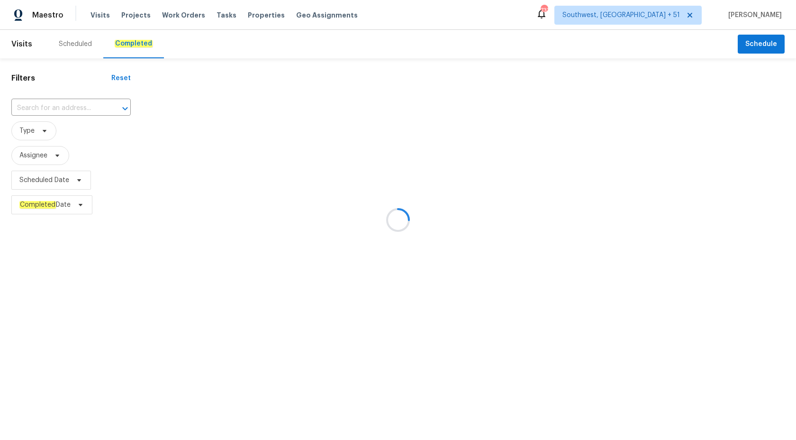
click at [65, 108] on div at bounding box center [398, 220] width 796 height 440
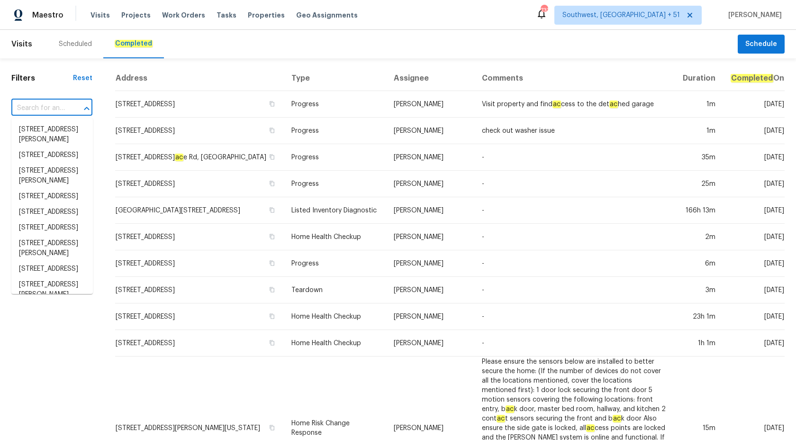
click at [63, 109] on input "text" at bounding box center [38, 108] width 54 height 15
paste input "3717 Ellis Way Middletown, OH 45044"
type input "3717 Ellis Way Middletown, OH 45044"
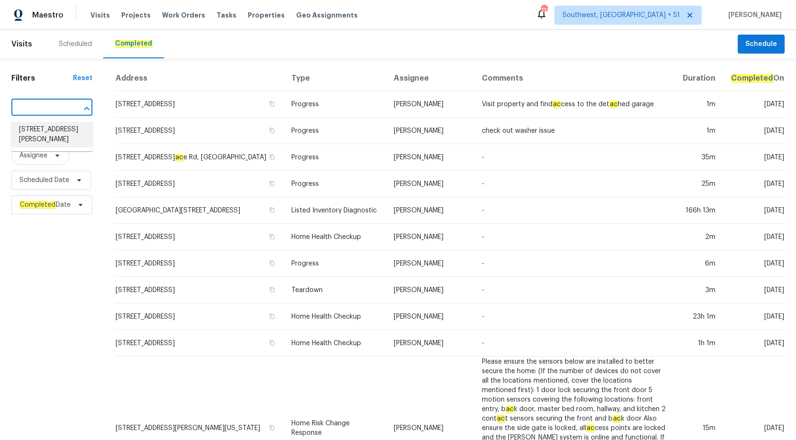
click at [62, 130] on li "3717 Ellis Way, Middletown, OH 45044" at bounding box center [51, 135] width 81 height 26
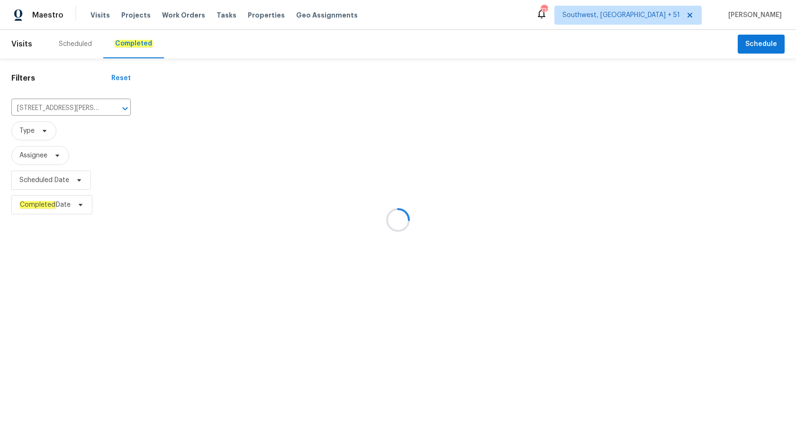
click at [342, 159] on div at bounding box center [398, 220] width 796 height 440
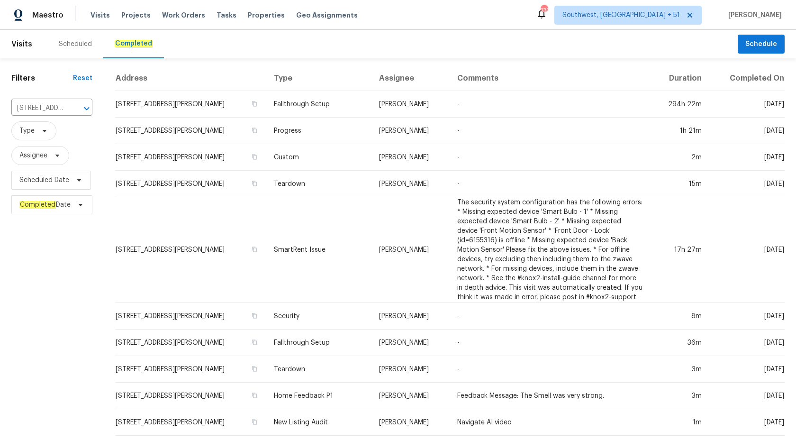
click at [342, 159] on td "Custom" at bounding box center [319, 157] width 106 height 27
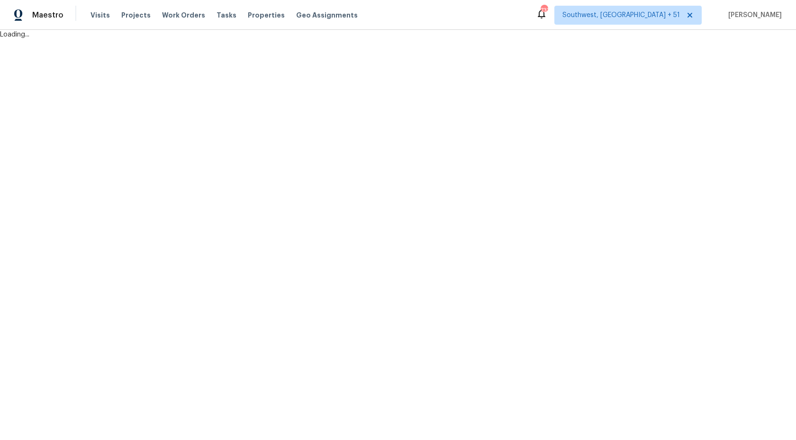
click at [342, 39] on html "Maestro Visits Projects Work Orders Tasks Properties Geo Assignments 733 Southw…" at bounding box center [398, 19] width 796 height 39
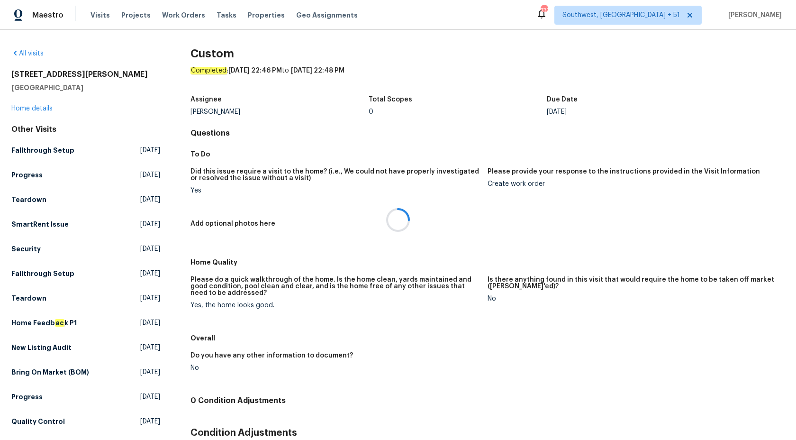
click at [35, 101] on div "3717 Ellis Way Middletown, OH 45044 Home details" at bounding box center [85, 92] width 149 height 44
click at [35, 111] on link "Home details" at bounding box center [31, 108] width 41 height 7
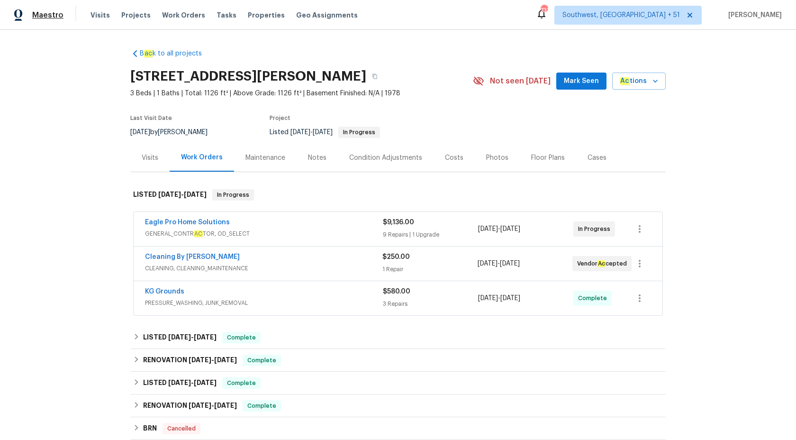
click at [60, 16] on span "Maestro" at bounding box center [47, 14] width 31 height 9
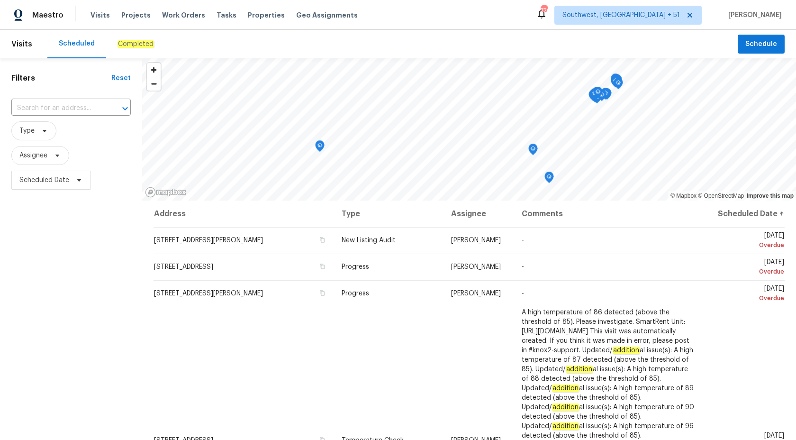
click at [123, 41] on em "Completed" at bounding box center [136, 44] width 36 height 8
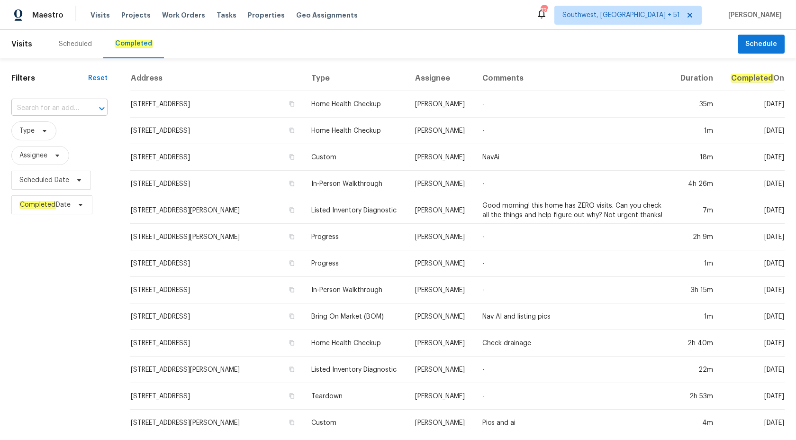
click at [50, 106] on input "text" at bounding box center [46, 108] width 70 height 15
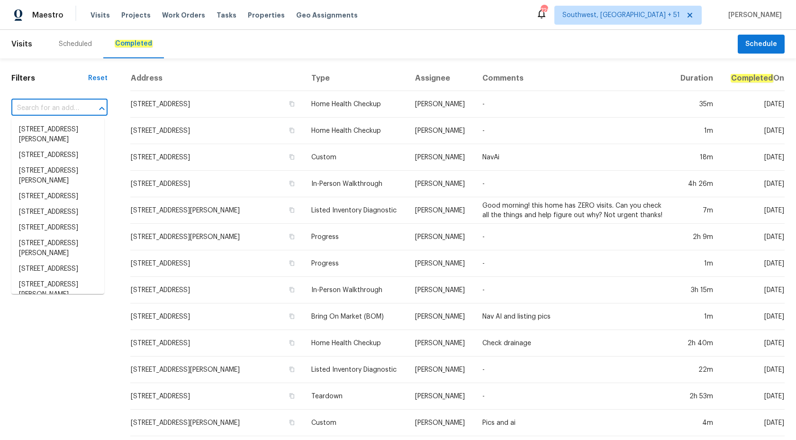
paste input "[STREET_ADDRESS]"
type input "[STREET_ADDRESS]"
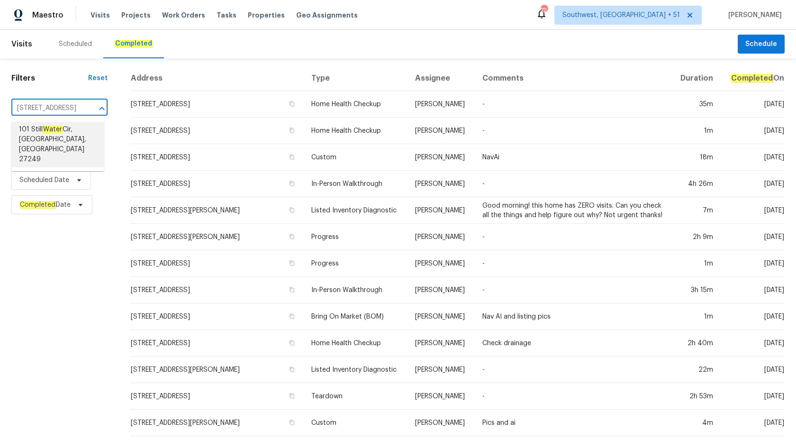
click at [67, 127] on span "[STREET_ADDRESS]" at bounding box center [58, 145] width 78 height 40
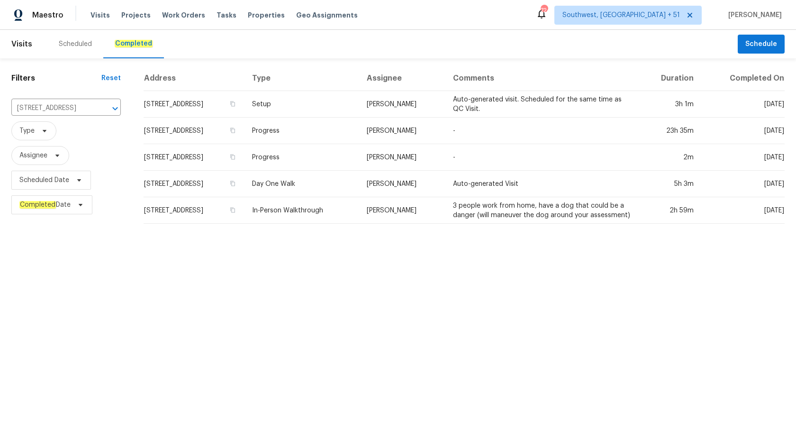
click at [244, 121] on td "[STREET_ADDRESS]" at bounding box center [194, 131] width 101 height 27
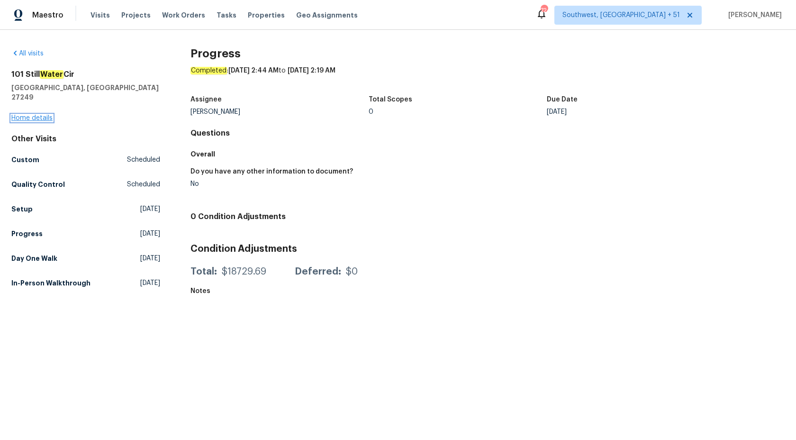
click at [29, 115] on link "Home details" at bounding box center [31, 118] width 41 height 7
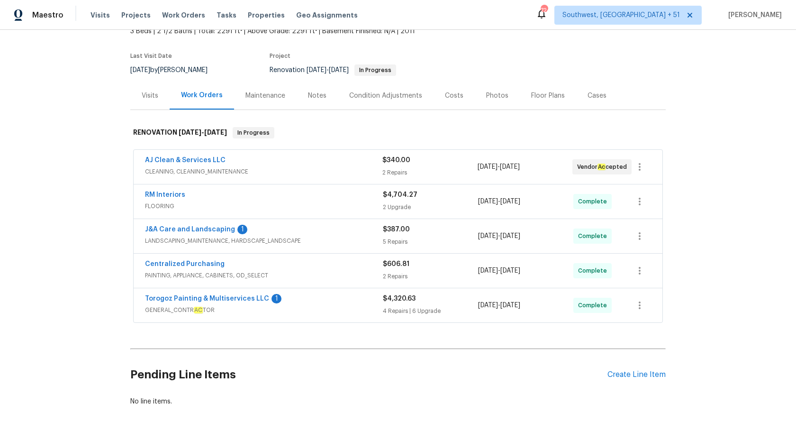
scroll to position [78, 0]
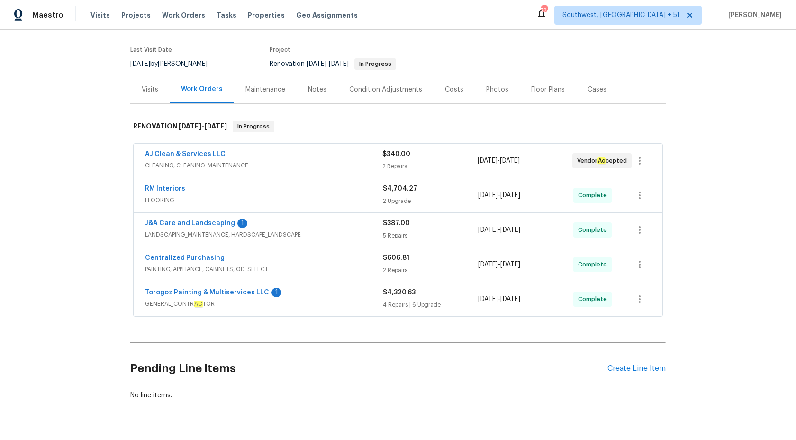
click at [322, 149] on div "AJ Clean & Services LLC" at bounding box center [263, 154] width 237 height 11
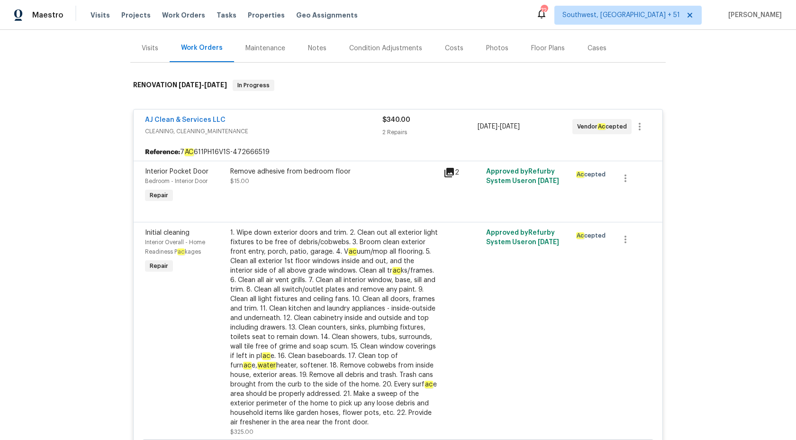
scroll to position [0, 0]
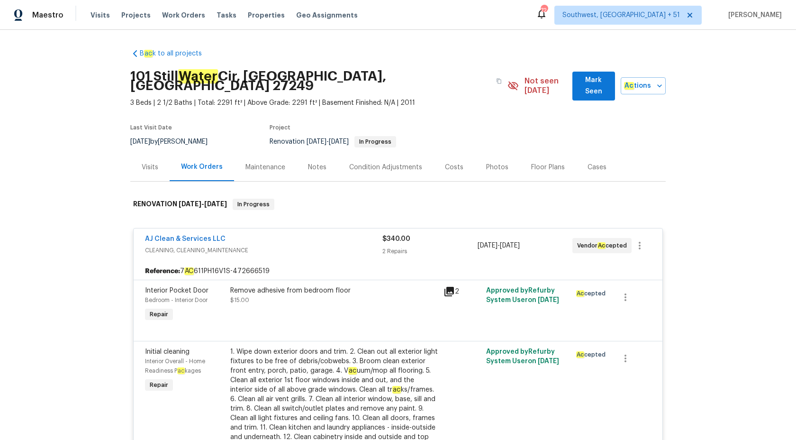
click at [389, 228] on div "AJ Clean & Services LLC CLEANING, CLEANING_MAINTENANCE $340.00 2 Repairs [DATE]…" at bounding box center [398, 245] width 529 height 34
click at [389, 235] on div "$340.00 2 Repairs" at bounding box center [429, 245] width 95 height 23
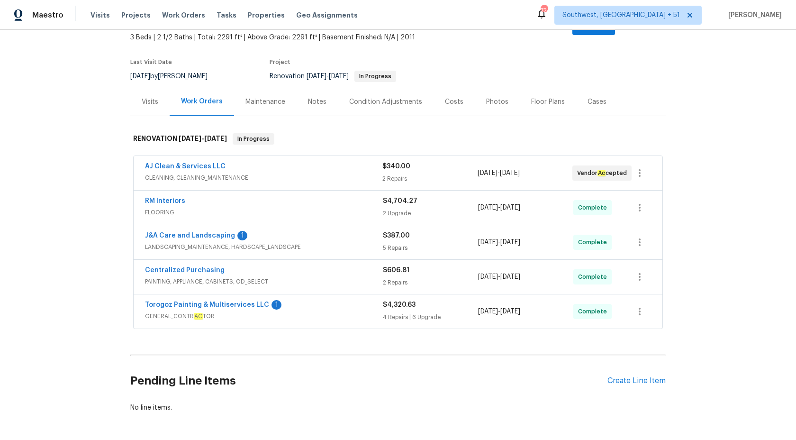
scroll to position [78, 0]
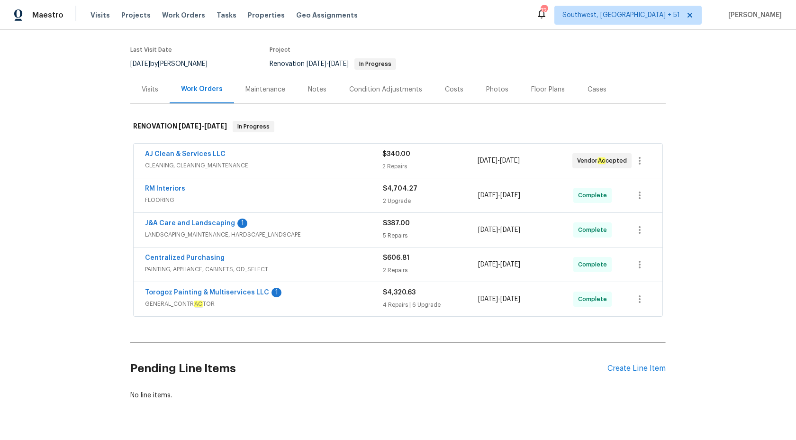
click at [354, 195] on span "FLOORING" at bounding box center [264, 199] width 238 height 9
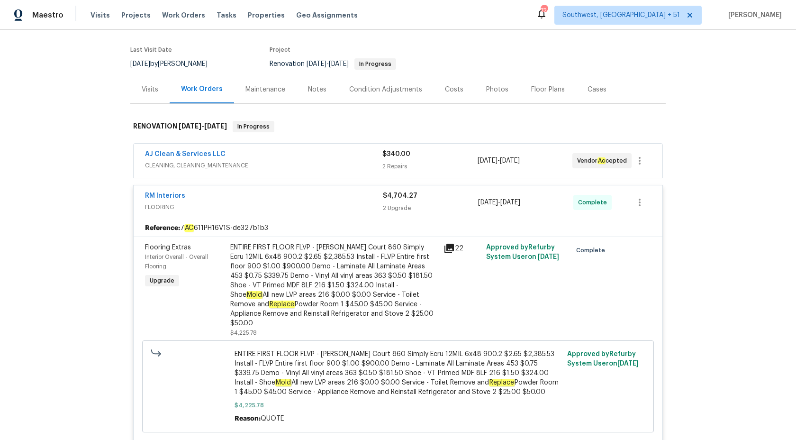
click at [354, 191] on div "RM Interiors" at bounding box center [264, 196] width 238 height 11
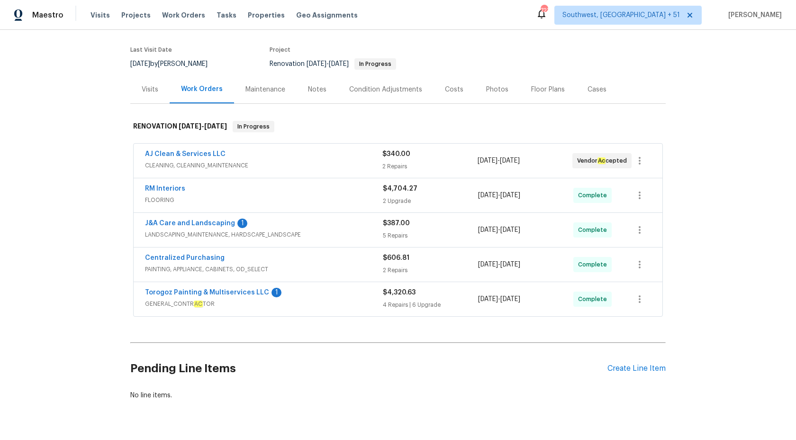
scroll to position [0, 0]
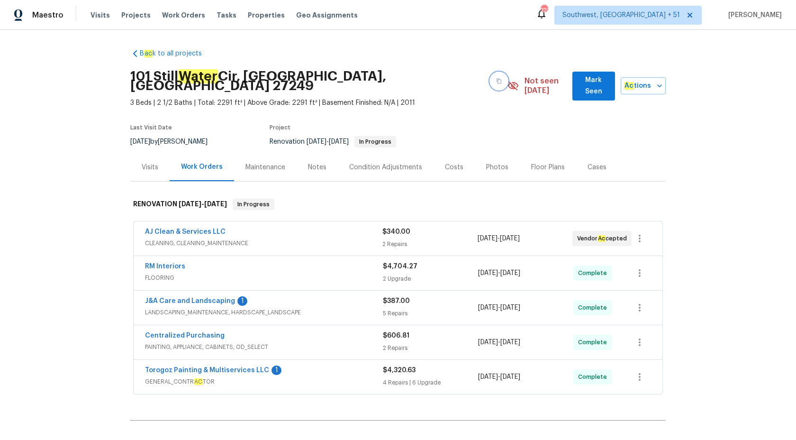
click at [497, 79] on icon "button" at bounding box center [499, 81] width 5 height 5
click at [43, 12] on span "Maestro" at bounding box center [47, 14] width 31 height 9
